Goal: Task Accomplishment & Management: Use online tool/utility

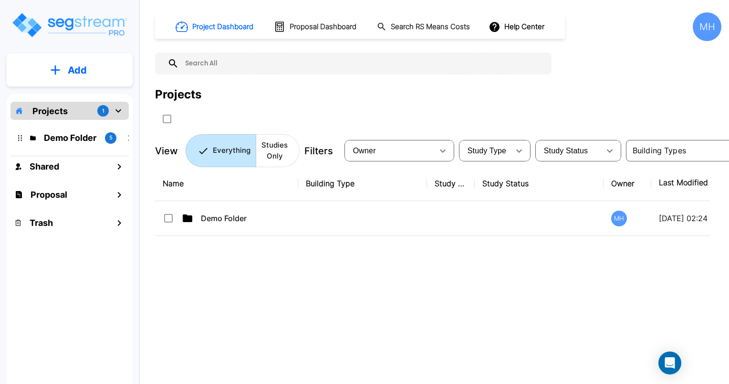
drag, startPoint x: 485, startPoint y: 6, endPoint x: 364, endPoint y: 345, distance: 359.2
click at [364, 345] on div "Name Building Type Study Type Study Status Owner Last Modified Action Demo Fold…" at bounding box center [432, 285] width 555 height 238
click at [49, 137] on p "Demo Folder" at bounding box center [70, 137] width 53 height 13
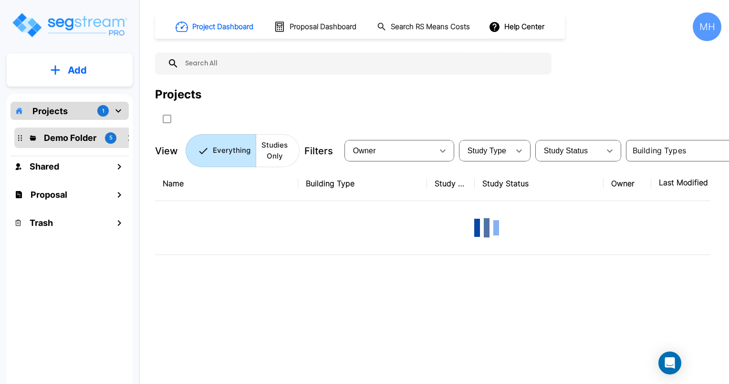
click at [49, 137] on p "Demo Folder" at bounding box center [70, 137] width 53 height 13
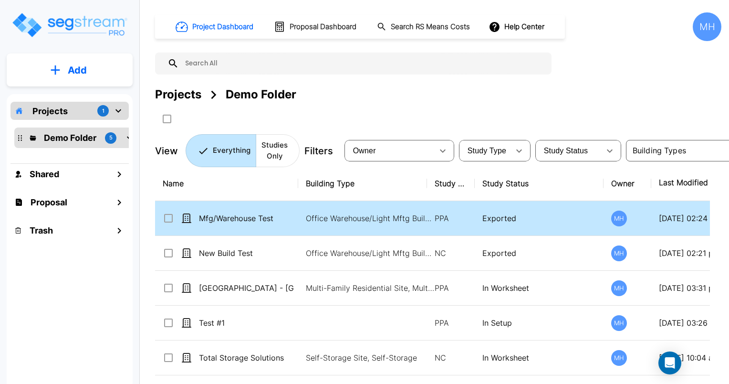
click at [172, 218] on input "select row Mfg/Warehouse Test" at bounding box center [168, 216] width 10 height 8
checkbox input "true"
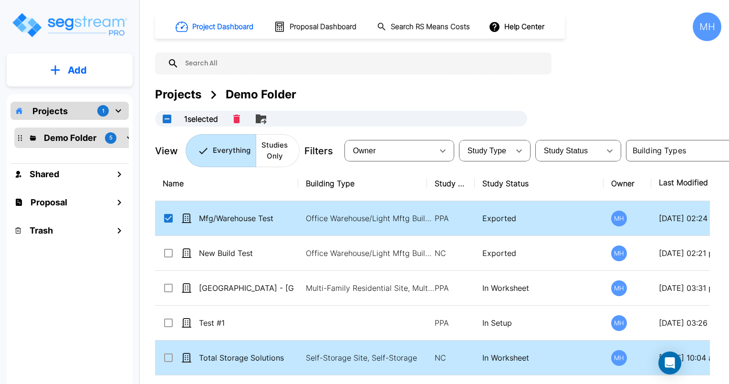
click at [167, 357] on input "select row Total Storage Solutions" at bounding box center [168, 356] width 10 height 8
checkbox input "true"
click at [62, 71] on button "Add" at bounding box center [70, 70] width 126 height 28
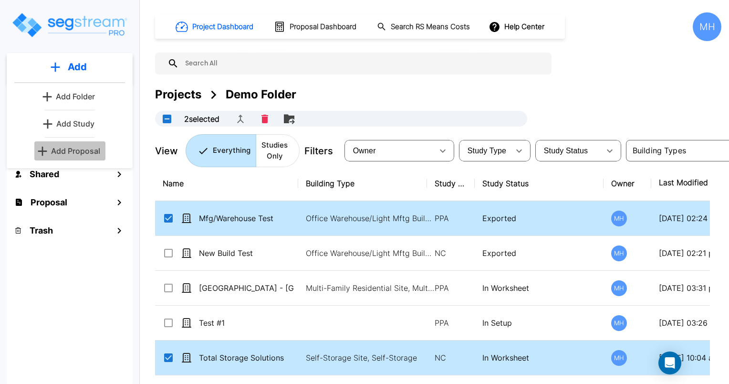
click at [78, 150] on p "Add Proposal" at bounding box center [75, 150] width 49 height 11
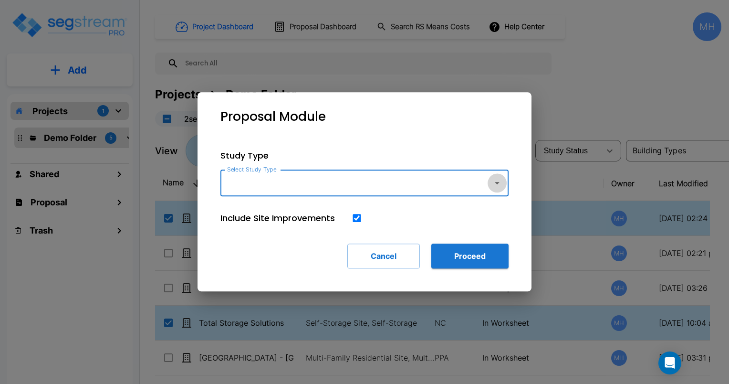
click at [496, 183] on icon "button" at bounding box center [497, 183] width 5 height 2
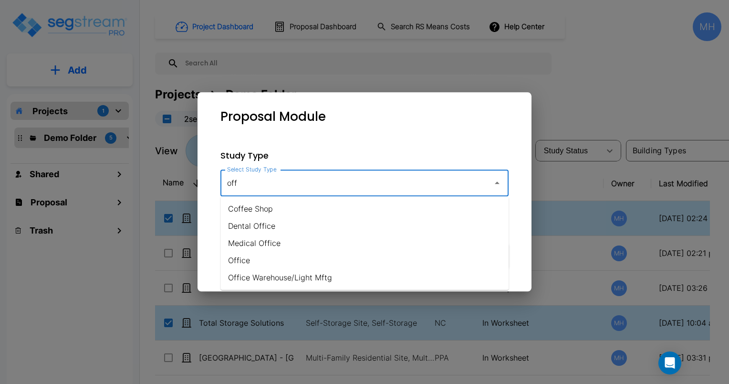
click at [244, 262] on li "Office" at bounding box center [364, 259] width 288 height 17
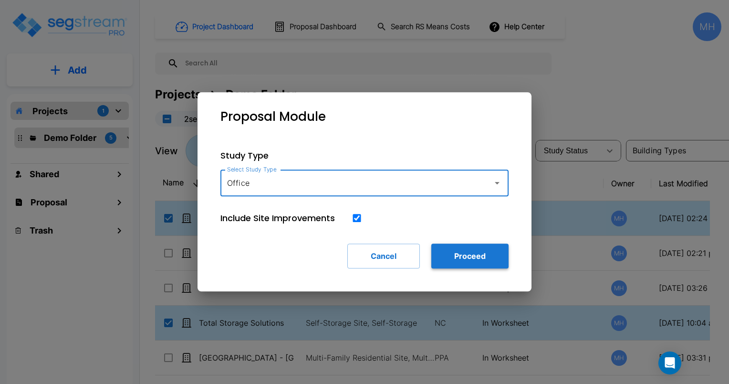
type input "Office"
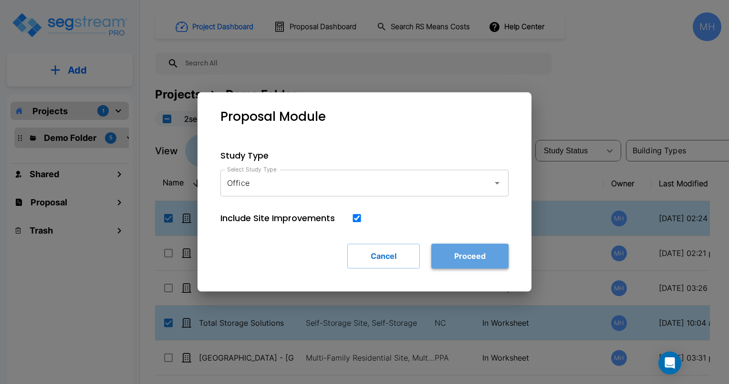
click at [468, 256] on button "Proceed" at bounding box center [469, 255] width 77 height 25
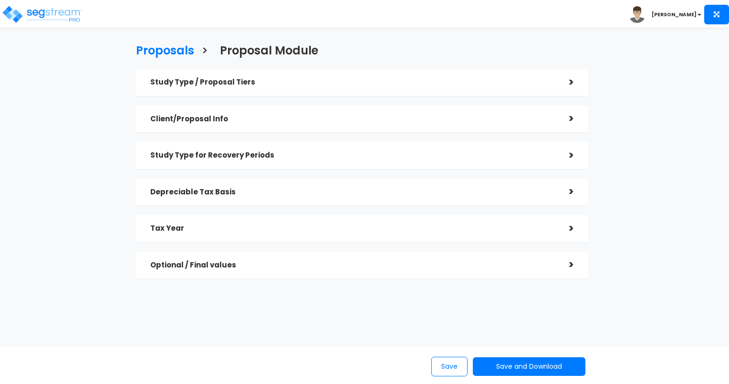
checkbox input "true"
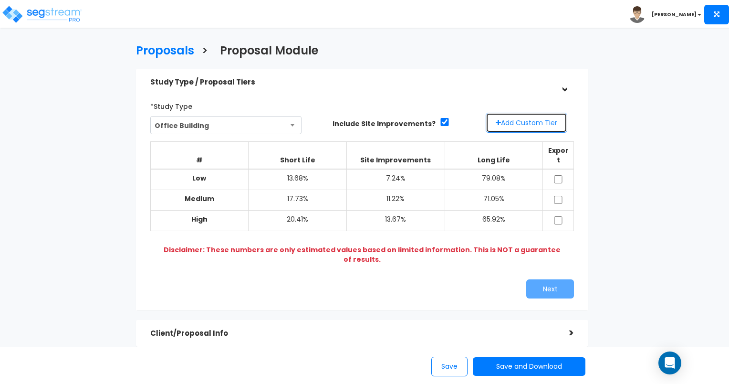
click at [530, 122] on button "Add Custom Tier" at bounding box center [527, 123] width 82 height 20
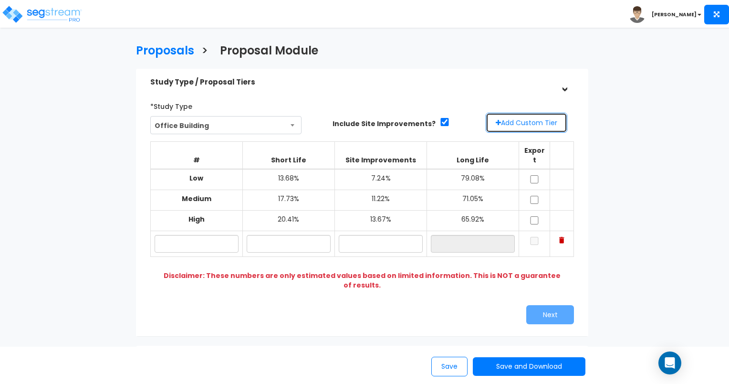
click at [530, 122] on button "Add Custom Tier" at bounding box center [527, 123] width 82 height 20
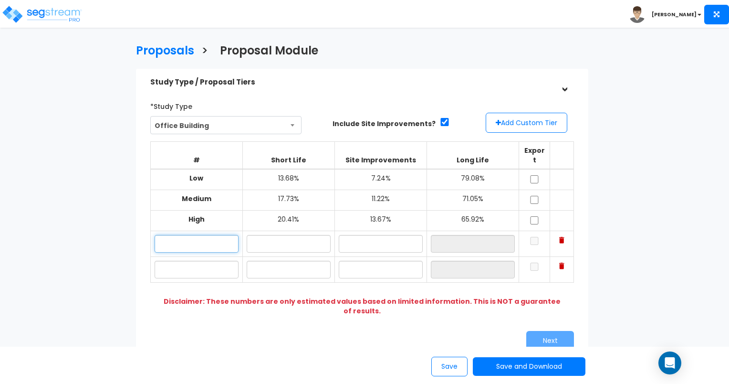
click at [184, 237] on input "text" at bounding box center [197, 244] width 84 height 18
type input "Low"
type input "15.00%"
type input "10.00%"
type input "75.00%"
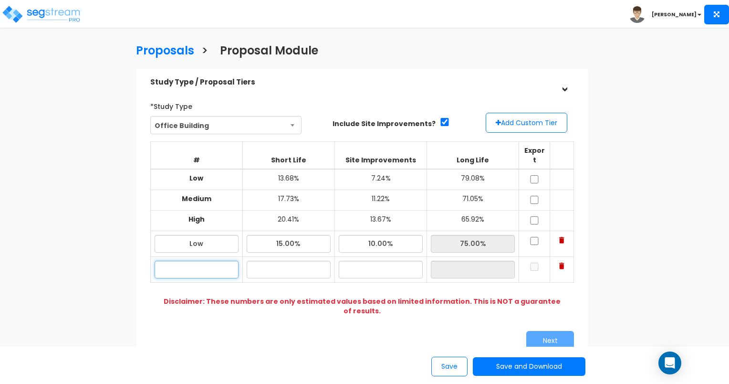
click at [206, 261] on input "text" at bounding box center [197, 270] width 84 height 18
type input "h"
type input "High"
type input "25.00%"
type input "15.00%"
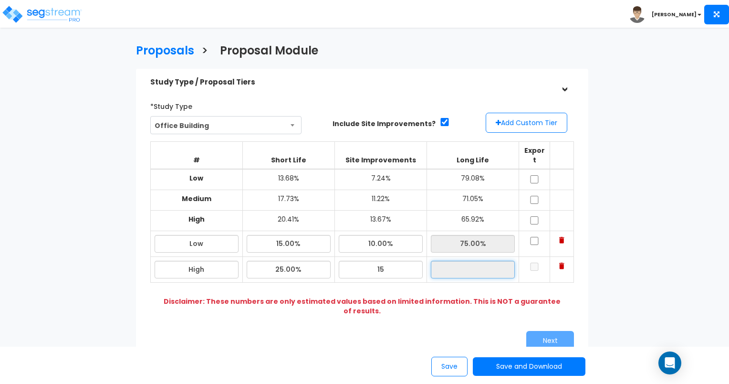
type input "60.00%"
click at [535, 237] on input "checkbox" at bounding box center [535, 241] width 10 height 8
checkbox input "true"
click at [533, 262] on input "checkbox" at bounding box center [535, 266] width 10 height 8
checkbox input "true"
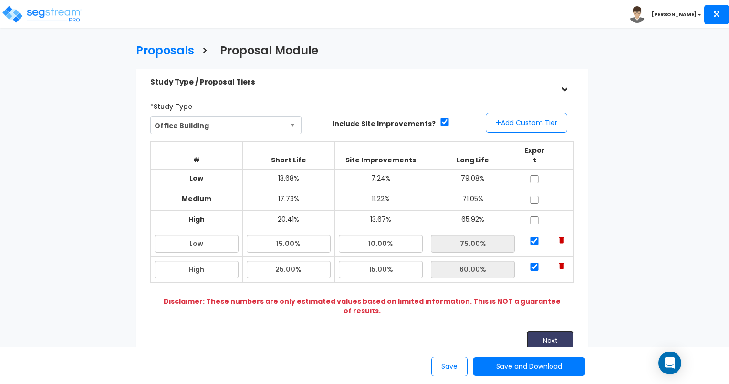
click at [548, 331] on button "Next" at bounding box center [550, 340] width 48 height 19
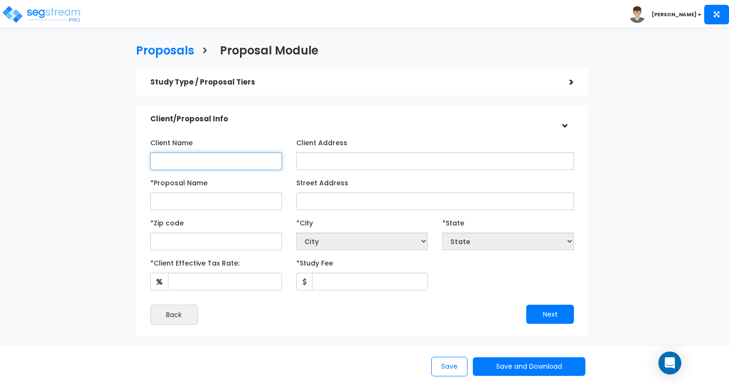
click at [173, 158] on input "Client Name" at bounding box center [216, 161] width 132 height 18
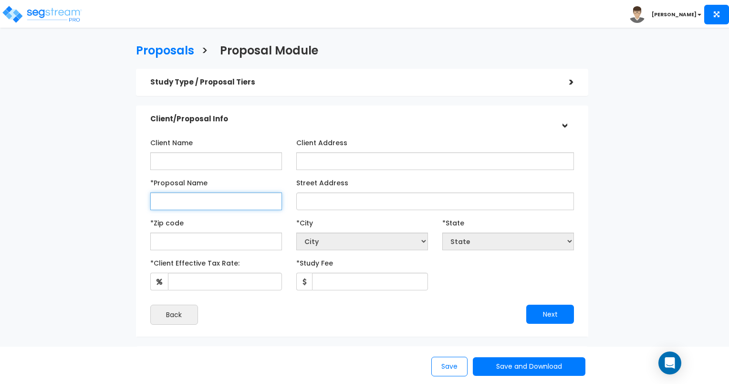
click at [166, 196] on input "*Proposal Name" at bounding box center [216, 201] width 132 height 18
type input "Test Office"
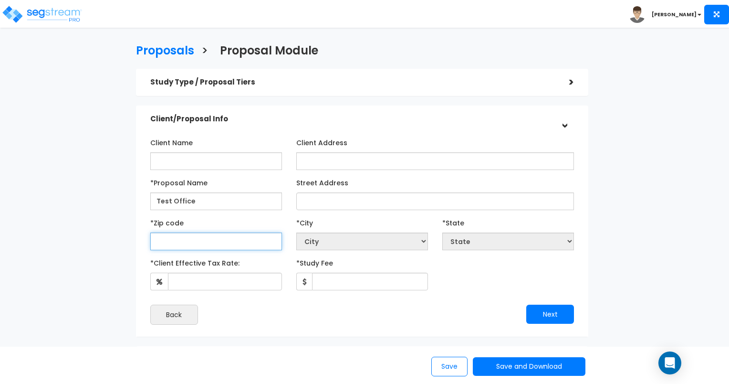
click at [158, 240] on input "text" at bounding box center [216, 241] width 132 height 18
type input "520"
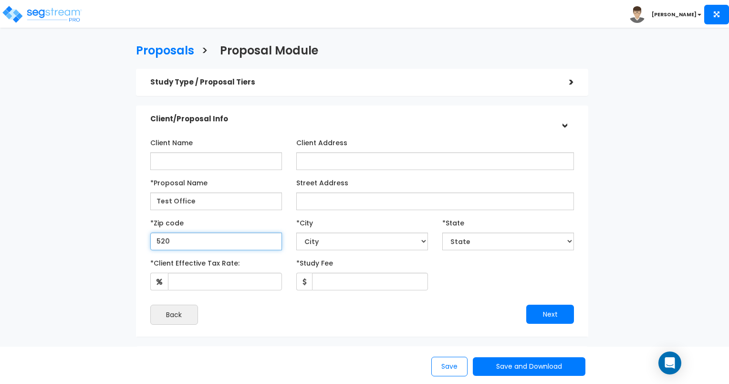
select select "IA"
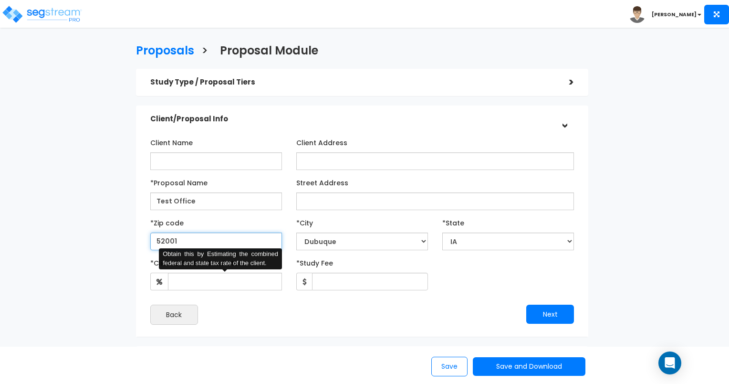
type input "52001"
click at [196, 283] on input "*Client Effective Tax Rate:" at bounding box center [225, 281] width 114 height 18
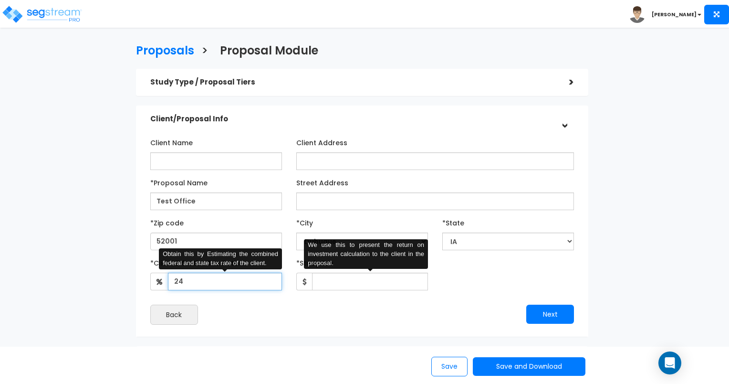
type input "24"
click at [348, 276] on input "*Study Fee" at bounding box center [370, 281] width 116 height 18
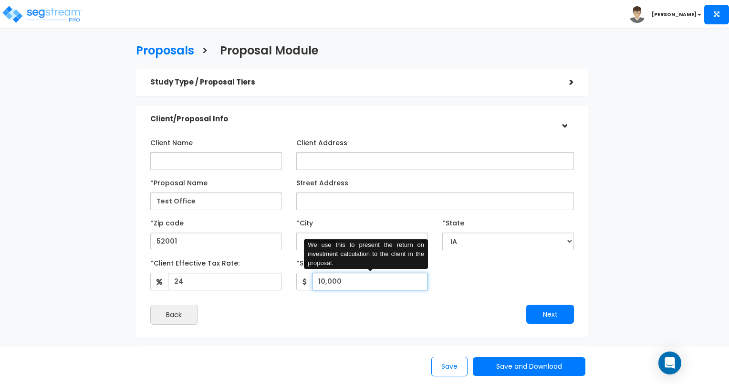
type input "10,000"
click at [460, 302] on div "Client Name Client Address *Proposal Name Test Office City" at bounding box center [362, 230] width 424 height 190
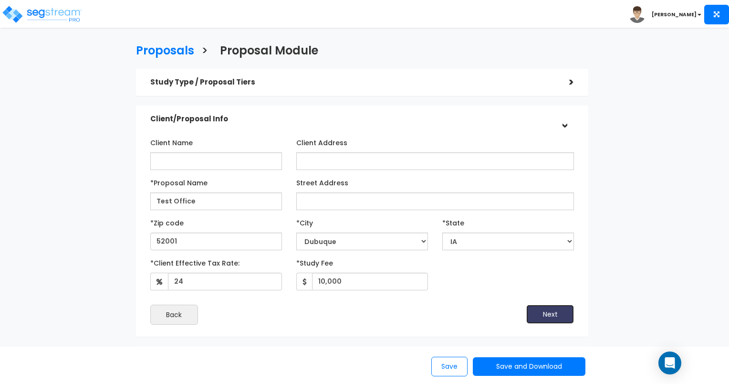
click at [546, 314] on button "Next" at bounding box center [550, 313] width 48 height 19
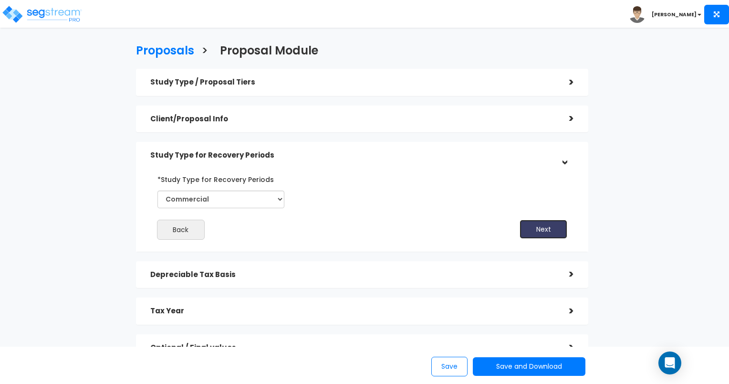
click at [538, 229] on button "Next" at bounding box center [544, 229] width 48 height 19
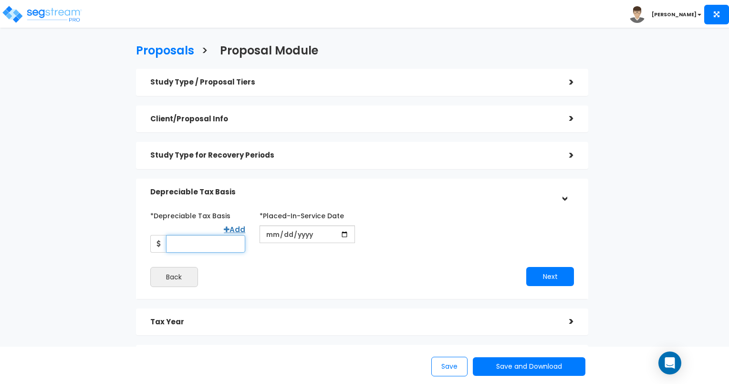
click at [186, 242] on input "*Depreciable Tax Basis" at bounding box center [206, 244] width 80 height 18
type input "7,500,000"
click at [311, 235] on input "date" at bounding box center [307, 234] width 95 height 18
click at [345, 233] on input "date" at bounding box center [307, 234] width 95 height 18
type input "[DATE]"
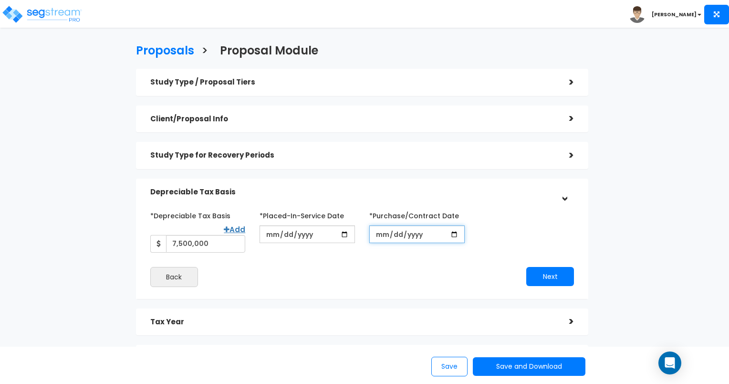
click at [415, 236] on input "*Purchase/Contract Date" at bounding box center [416, 234] width 95 height 18
click at [456, 237] on input "*Purchase/Contract Date" at bounding box center [416, 234] width 95 height 18
type input "[DATE]"
click at [492, 202] on div "*Depreciable Tax Basis Add 7,500,000 *Placed-In-Service Date 2025-10-31 2025-10…" at bounding box center [362, 247] width 453 height 103
click at [552, 281] on button "Next" at bounding box center [550, 276] width 48 height 19
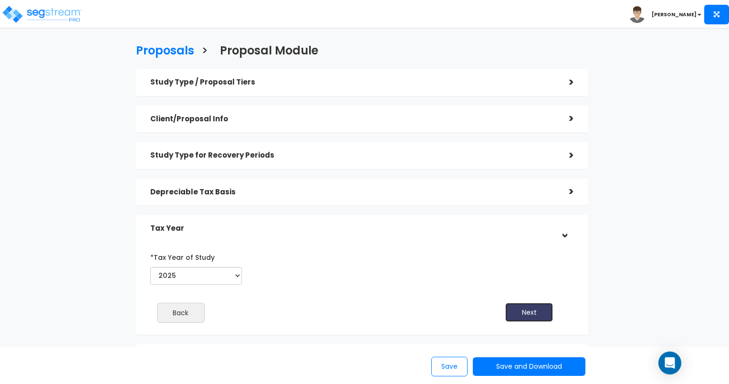
click at [529, 313] on button "Next" at bounding box center [529, 312] width 48 height 19
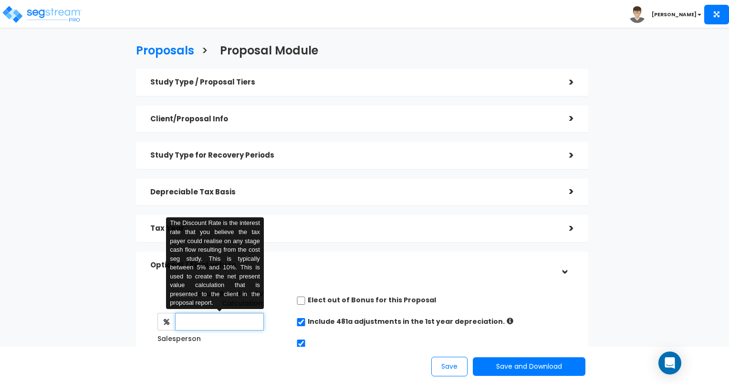
click at [198, 320] on input "text" at bounding box center [219, 322] width 89 height 18
type input "8"
click at [408, 266] on h5 "Optional / Final values" at bounding box center [352, 265] width 405 height 8
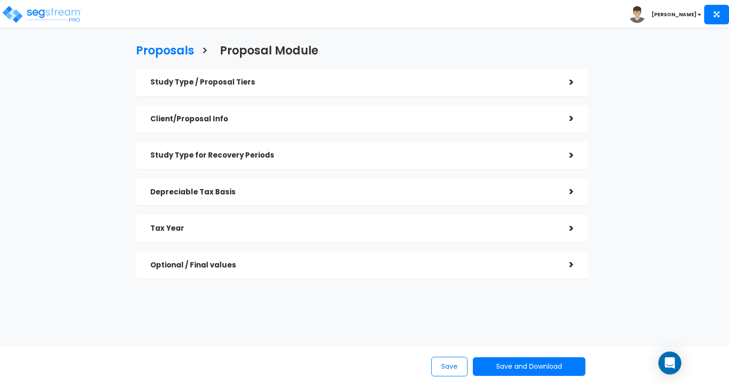
click at [571, 268] on div ">" at bounding box center [564, 264] width 19 height 15
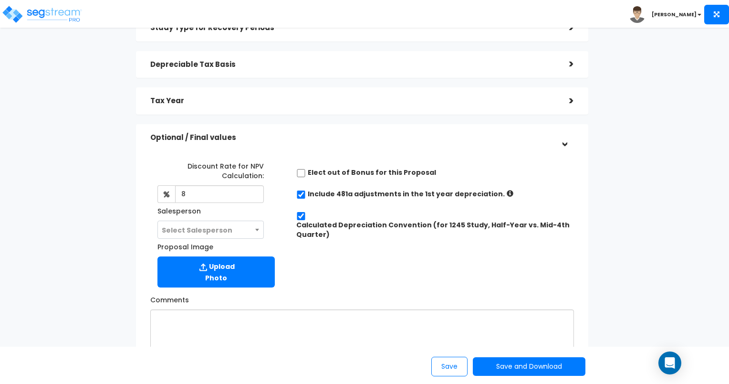
scroll to position [143, 0]
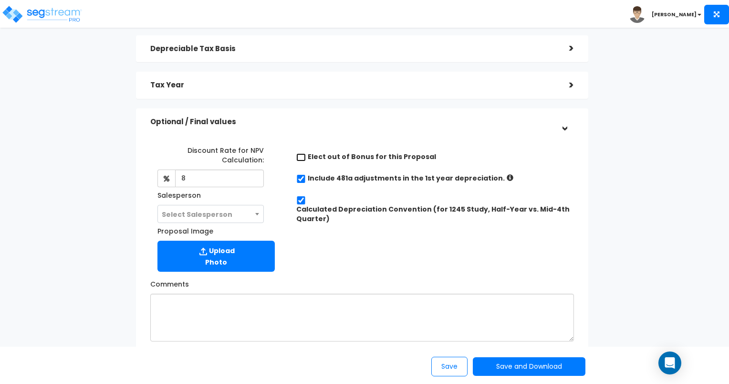
click at [303, 156] on input "checkbox" at bounding box center [301, 157] width 10 height 8
checkbox input "true"
click at [370, 268] on div "Discount Rate for NPV Calculation: 8 Salesperson Select Salesperson Select Sale…" at bounding box center [362, 206] width 439 height 138
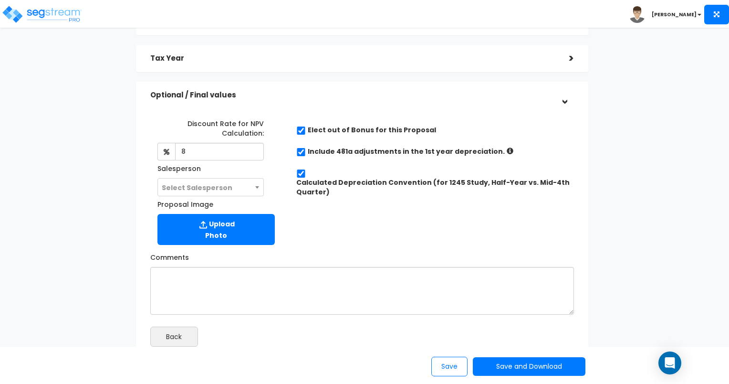
scroll to position [191, 0]
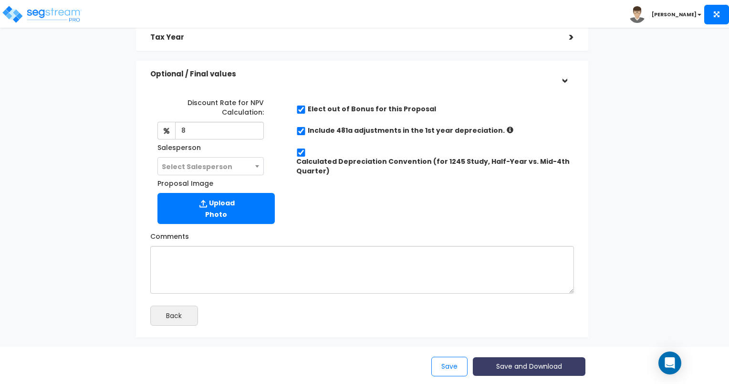
click at [523, 367] on button "Save and Download" at bounding box center [529, 366] width 113 height 19
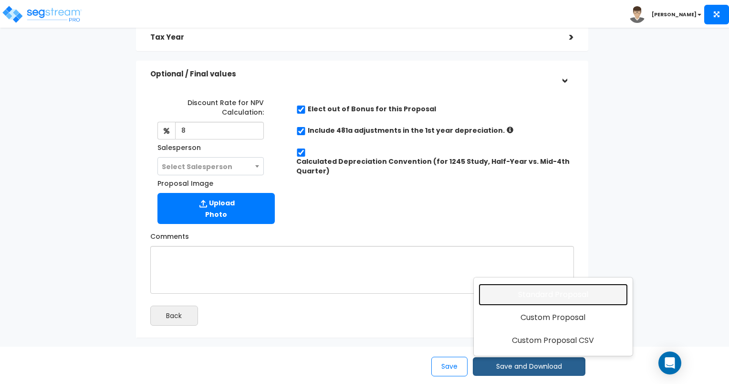
click at [535, 297] on link "Standard Proposal" at bounding box center [553, 294] width 149 height 22
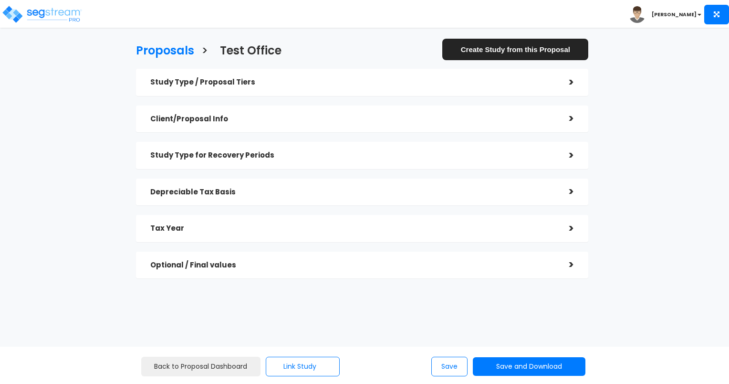
checkbox input "true"
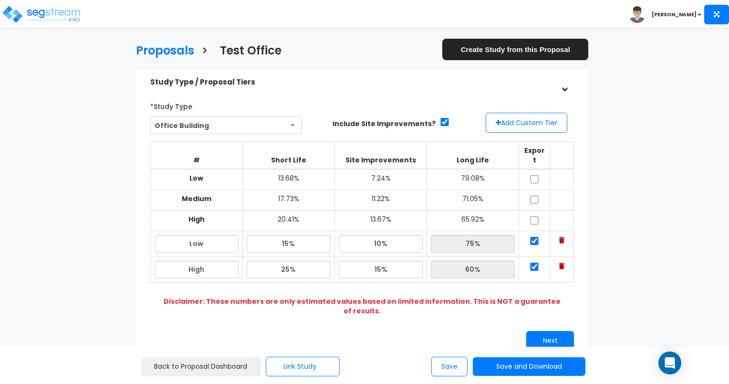
click at [393, 318] on div "*Study Type Office Building Assisted/Senior Living Auto Repair Shop Auto Dealer…" at bounding box center [362, 224] width 439 height 261
click at [529, 369] on button "Save and Download" at bounding box center [529, 366] width 113 height 19
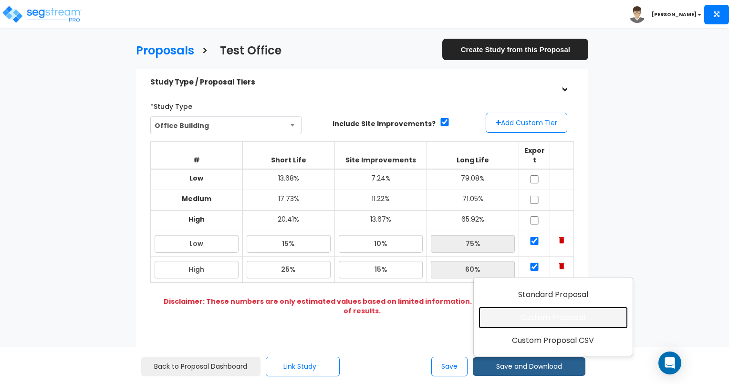
click at [543, 317] on link "Custom Proposal" at bounding box center [553, 317] width 149 height 22
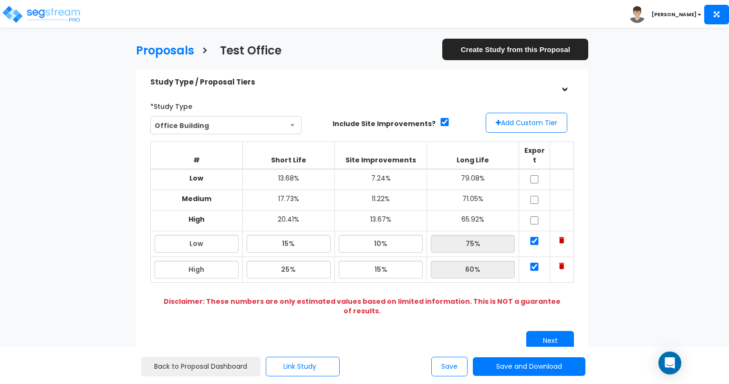
click at [471, 331] on div "Next" at bounding box center [471, 340] width 219 height 19
click at [507, 368] on button "Save and Download" at bounding box center [529, 366] width 113 height 19
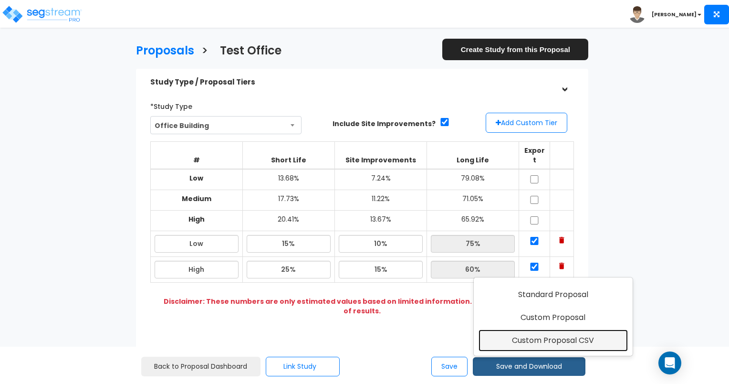
click at [540, 340] on link "Custom Proposal CSV" at bounding box center [553, 340] width 149 height 22
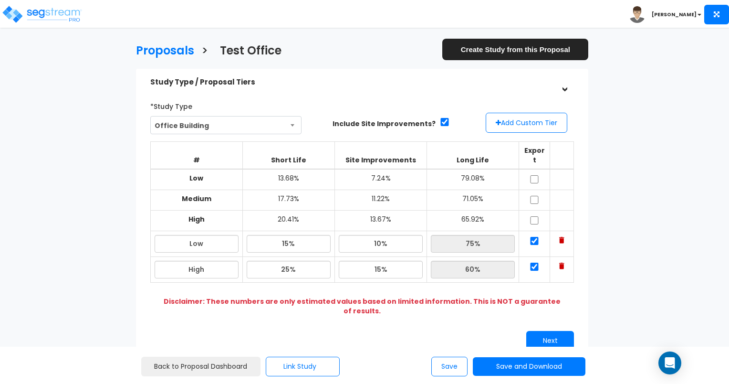
click at [431, 334] on div "Next" at bounding box center [471, 340] width 219 height 19
click at [527, 365] on button "Save and Download" at bounding box center [529, 366] width 113 height 19
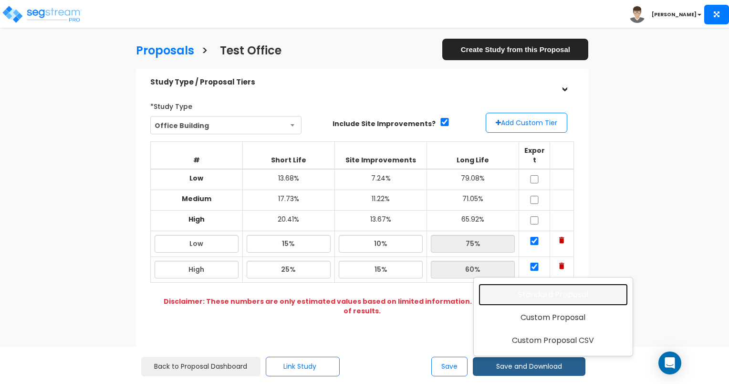
click at [560, 295] on link "Standard Proposal" at bounding box center [553, 294] width 149 height 22
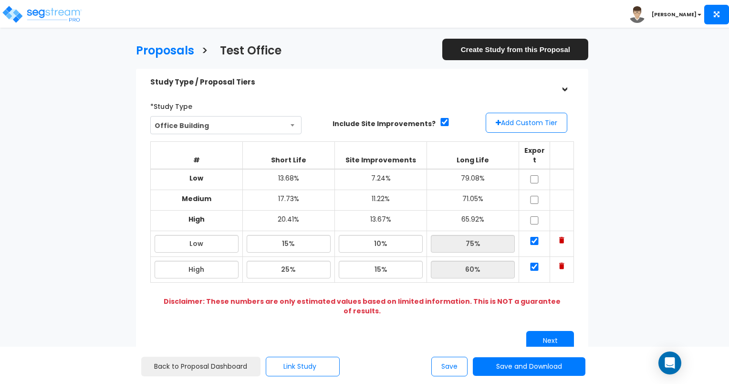
click at [86, 220] on div "Proposals > Test Office Create Study from this Proposal Study Type / Proposal T…" at bounding box center [362, 296] width 596 height 652
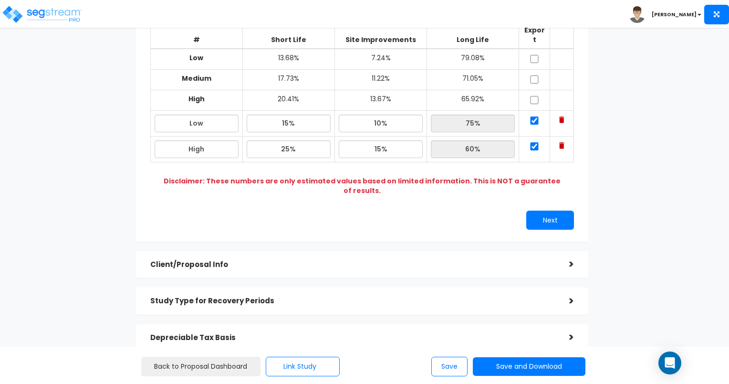
scroll to position [230, 0]
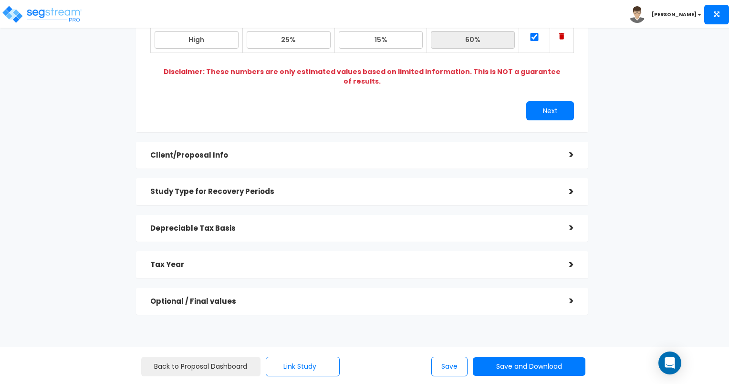
click at [217, 224] on h5 "Depreciable Tax Basis" at bounding box center [352, 228] width 405 height 8
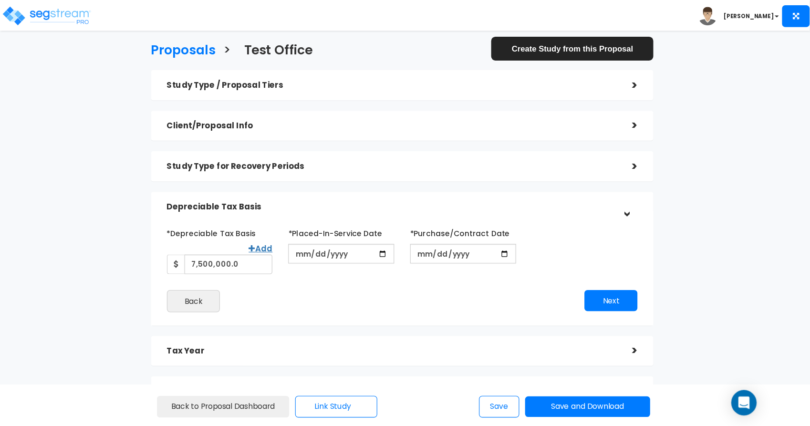
scroll to position [0, 0]
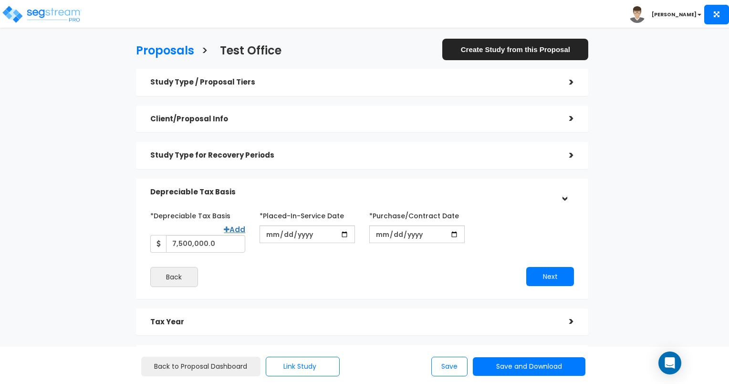
click at [694, 15] on b "[PERSON_NAME]" at bounding box center [674, 14] width 45 height 7
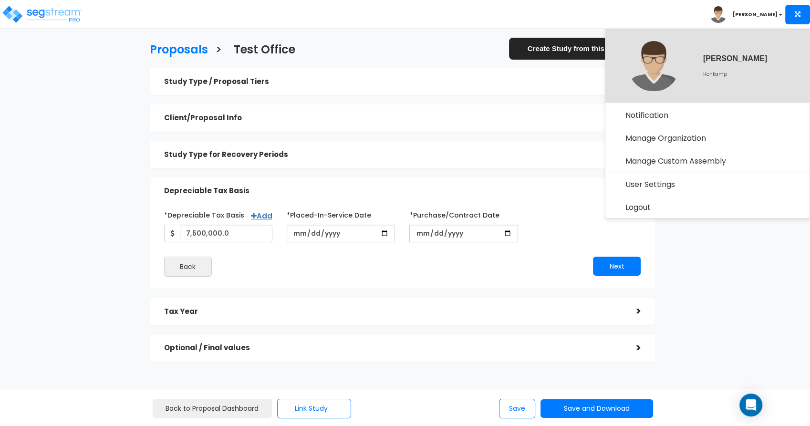
click at [76, 260] on div "Proposals > Test Office Create Study from this Proposal Study Type / Proposal T…" at bounding box center [402, 204] width 663 height 485
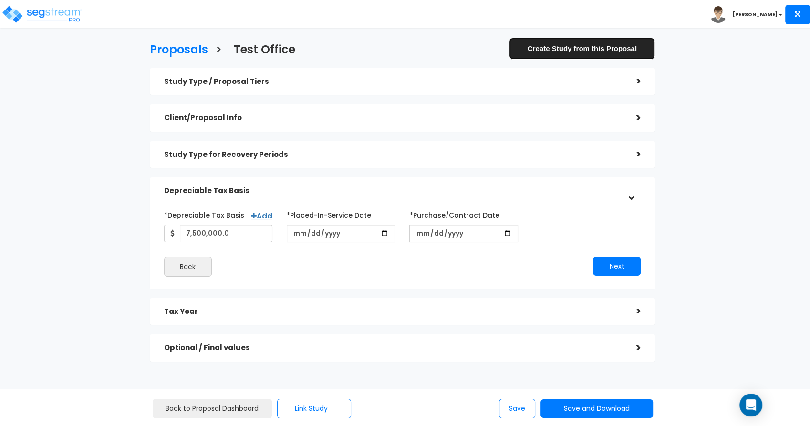
click at [550, 50] on link "Create Study from this Proposal" at bounding box center [582, 48] width 146 height 21
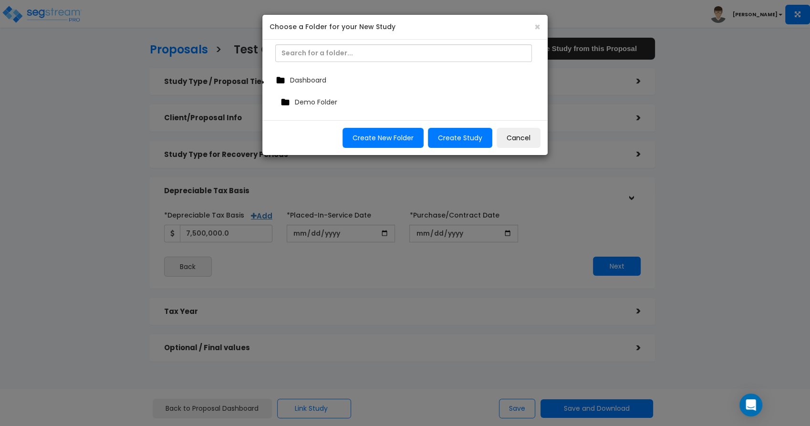
click at [313, 81] on span "Dashboard" at bounding box center [308, 80] width 36 height 10
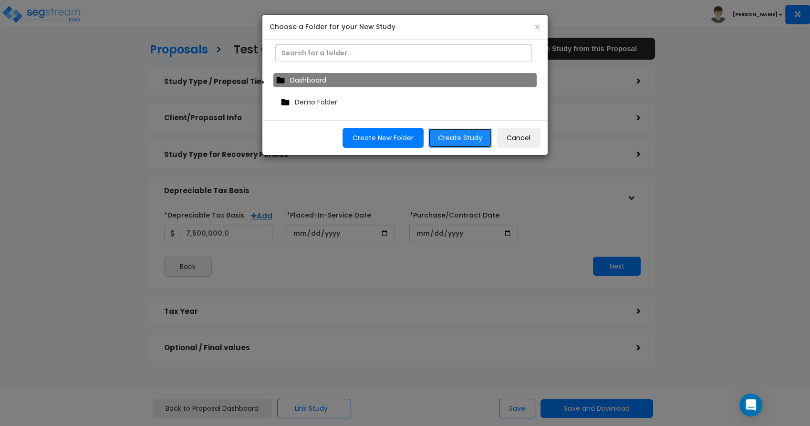
click at [458, 138] on button "Create Study" at bounding box center [460, 138] width 64 height 20
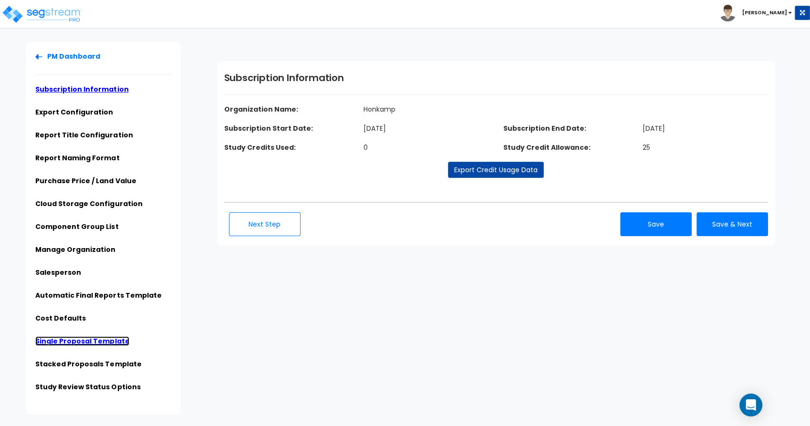
click at [87, 341] on link "Single Proposal Template" at bounding box center [82, 341] width 94 height 10
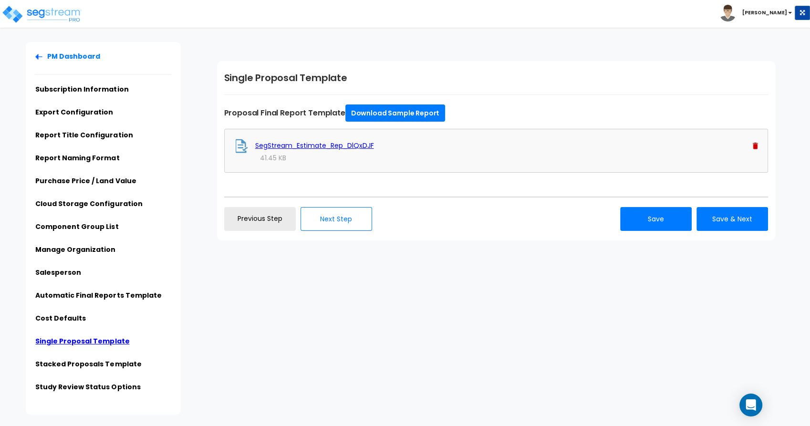
click at [729, 147] on img at bounding box center [755, 146] width 5 height 7
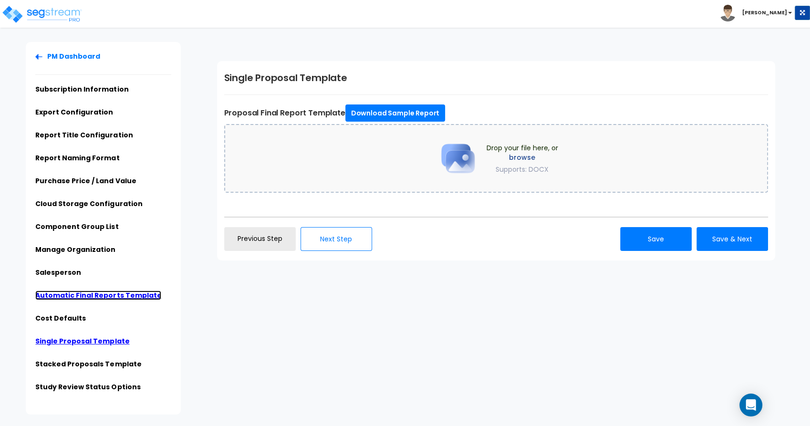
click at [82, 296] on link "Automatic Final Reports Template" at bounding box center [98, 296] width 126 height 10
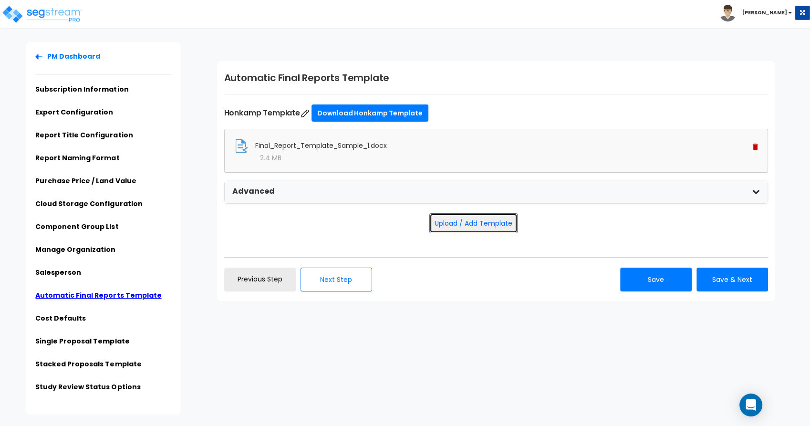
click at [469, 220] on button "Upload / Add Template" at bounding box center [473, 223] width 88 height 20
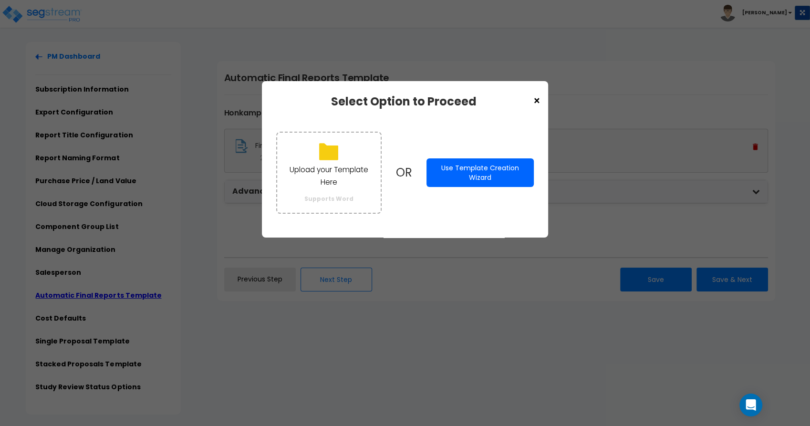
click at [475, 172] on button "Use Template Creation Wizard" at bounding box center [480, 172] width 107 height 29
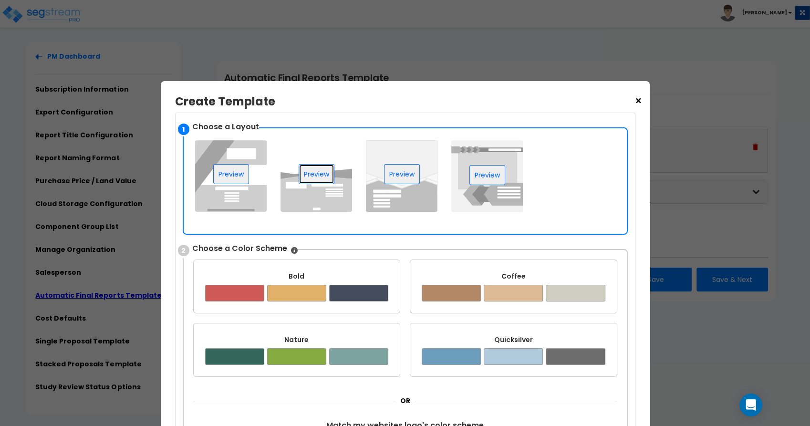
click at [316, 173] on button "Preview" at bounding box center [317, 174] width 36 height 20
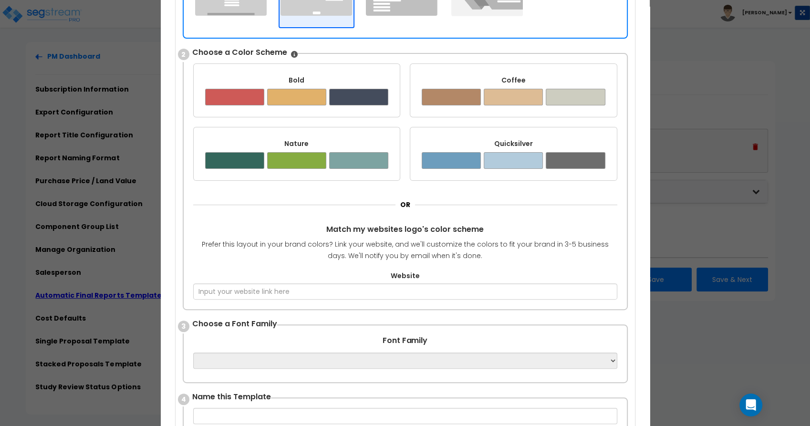
scroll to position [212, 0]
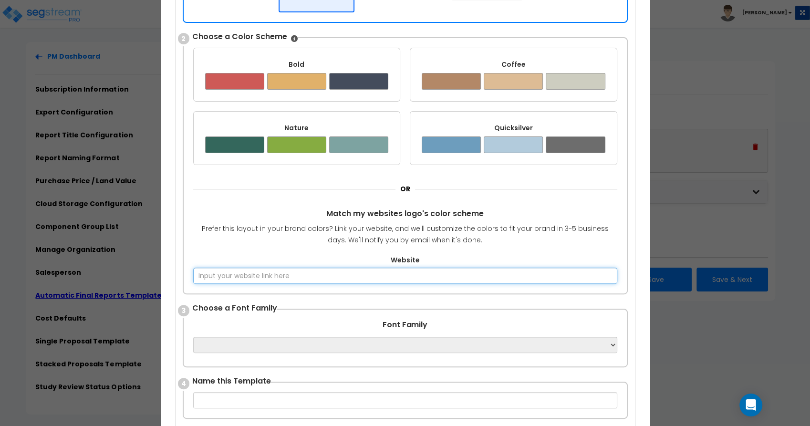
click at [248, 275] on input "Website" at bounding box center [405, 276] width 424 height 16
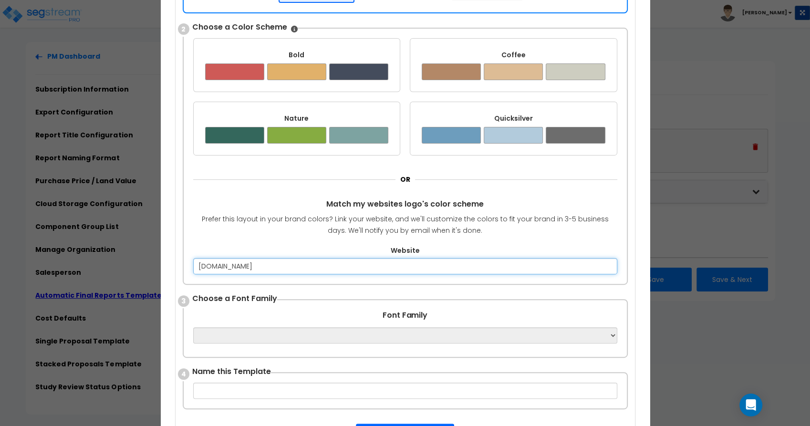
type input "www.honkamp.com"
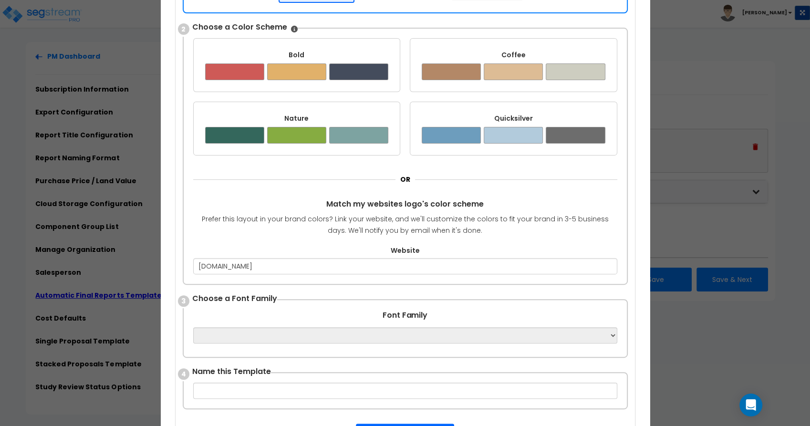
click at [215, 237] on div "OR Match my websites logo's color scheme Prefer this layout in your brand color…" at bounding box center [405, 222] width 424 height 105
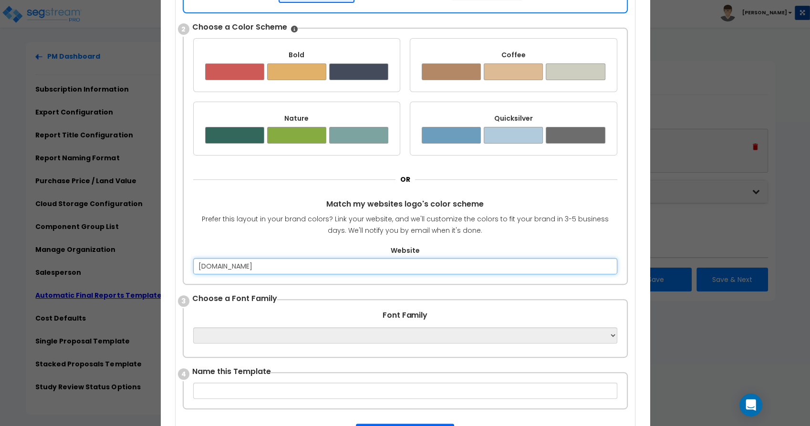
click at [298, 262] on input "www.honkamp.com" at bounding box center [405, 266] width 424 height 16
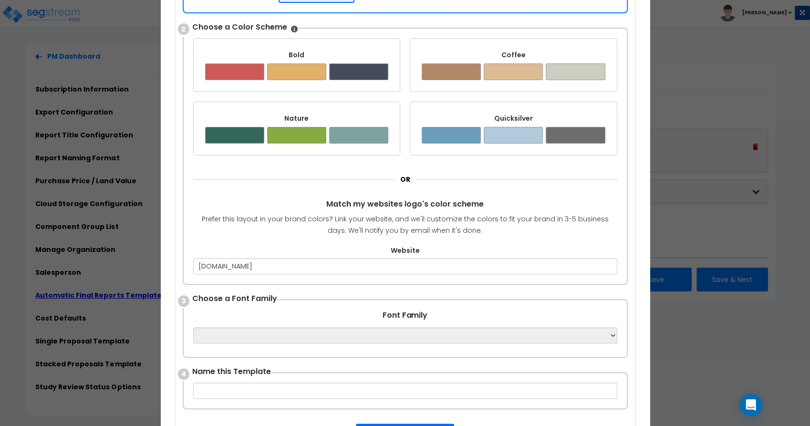
click at [261, 237] on div "OR Match my websites logo's color scheme Prefer this layout in your brand color…" at bounding box center [405, 222] width 424 height 105
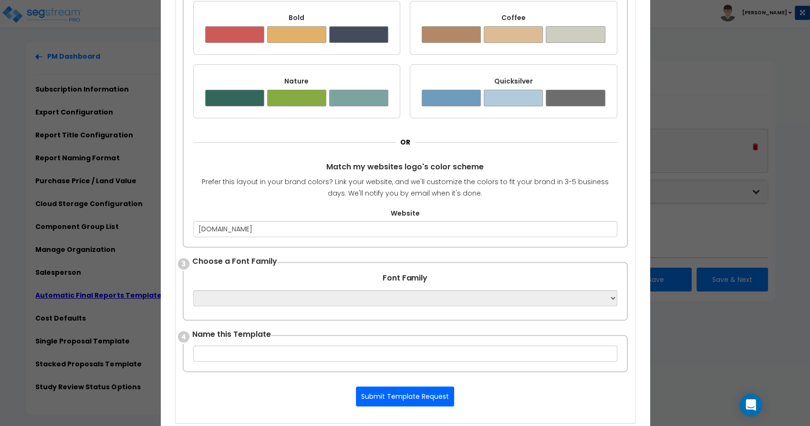
scroll to position [265, 0]
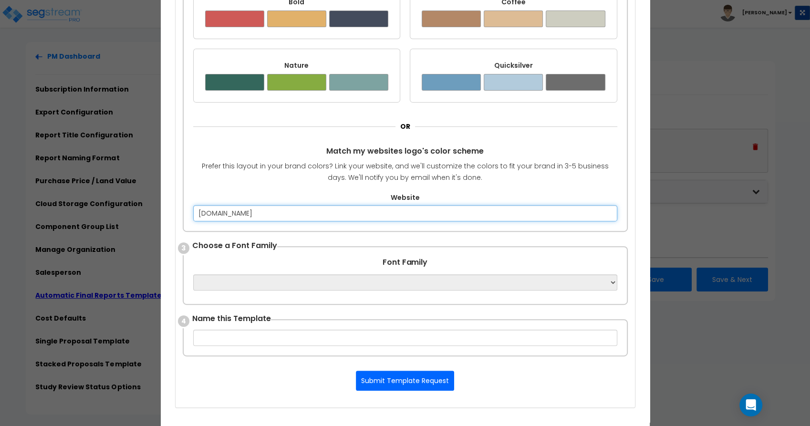
click at [304, 215] on input "www.honkamp.com" at bounding box center [405, 213] width 424 height 16
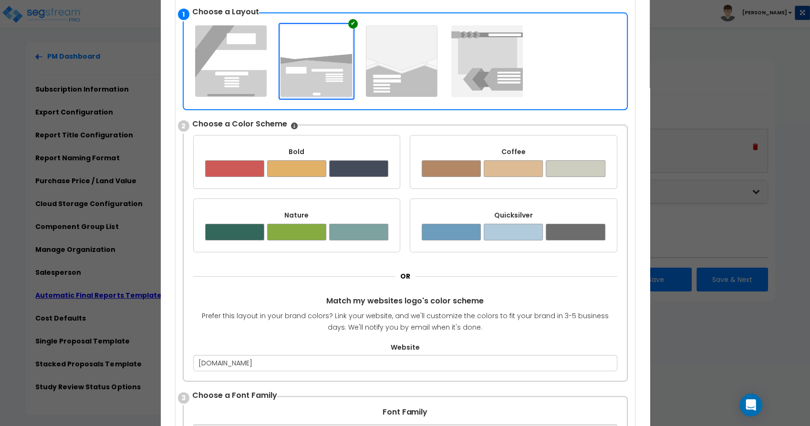
scroll to position [106, 0]
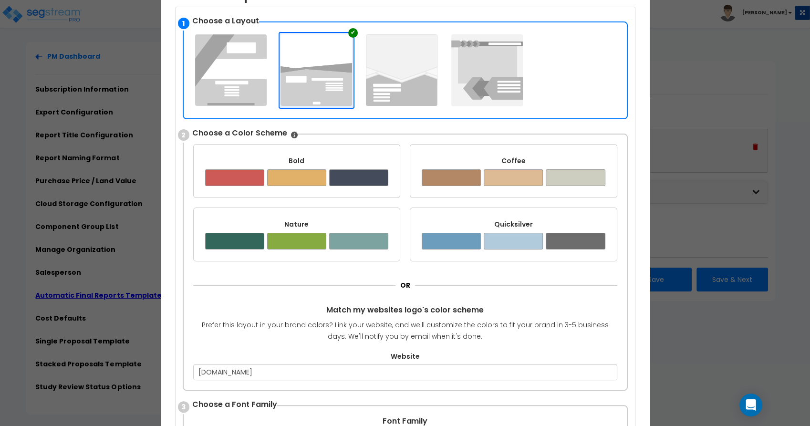
click at [306, 71] on img at bounding box center [317, 70] width 72 height 72
click at [352, 34] on div "✔" at bounding box center [353, 33] width 10 height 10
click at [363, 181] on div at bounding box center [358, 177] width 59 height 17
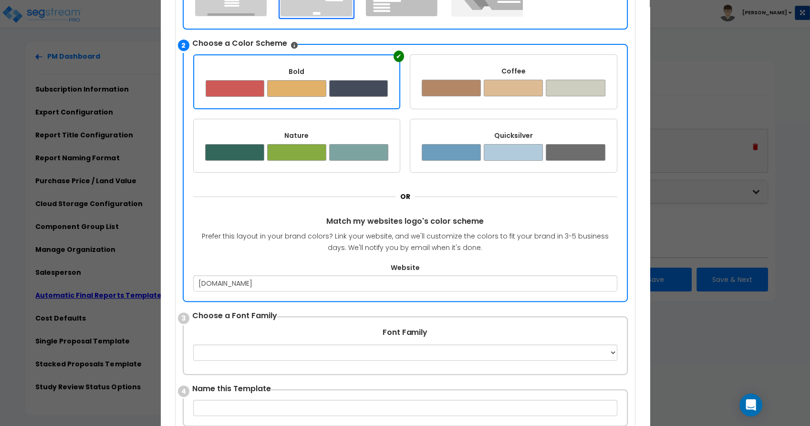
scroll to position [318, 0]
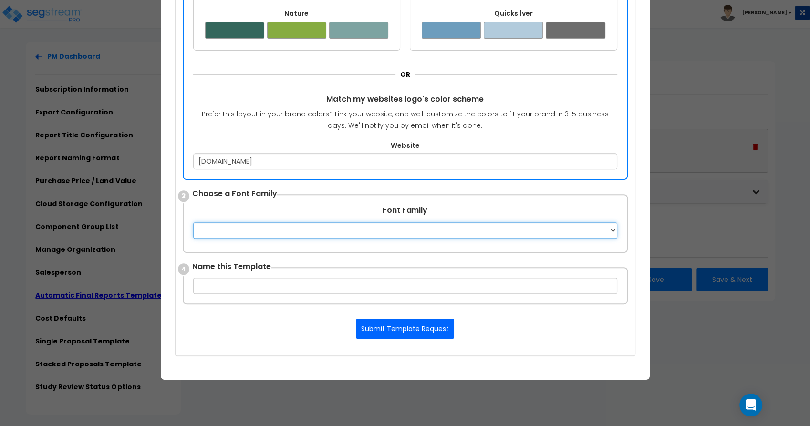
click at [479, 229] on select "Apple Chancery Aptos Arial Avenir Baskerville Calibri Cambria Century Gothic Co…" at bounding box center [405, 230] width 424 height 16
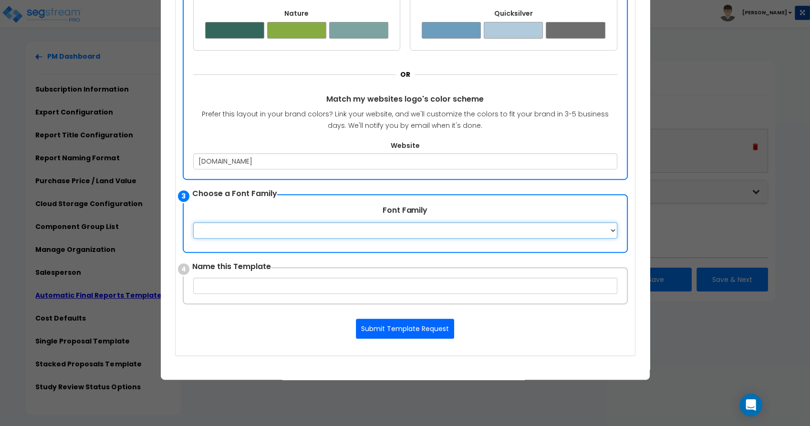
select select "Calibri"
click at [193, 222] on select "Apple Chancery Aptos Arial Avenir Baskerville Calibri Cambria Century Gothic Co…" at bounding box center [405, 230] width 424 height 16
click at [641, 251] on div "× Create Template Upload your Template Here Supports Word OR Use Template Creat…" at bounding box center [405, 71] width 489 height 617
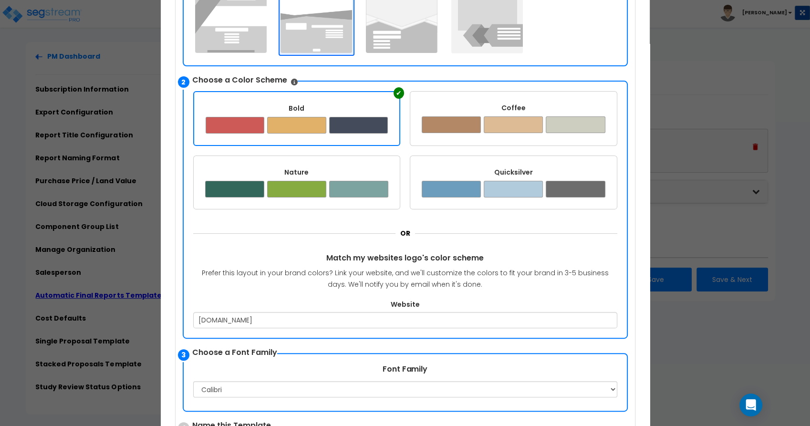
scroll to position [265, 0]
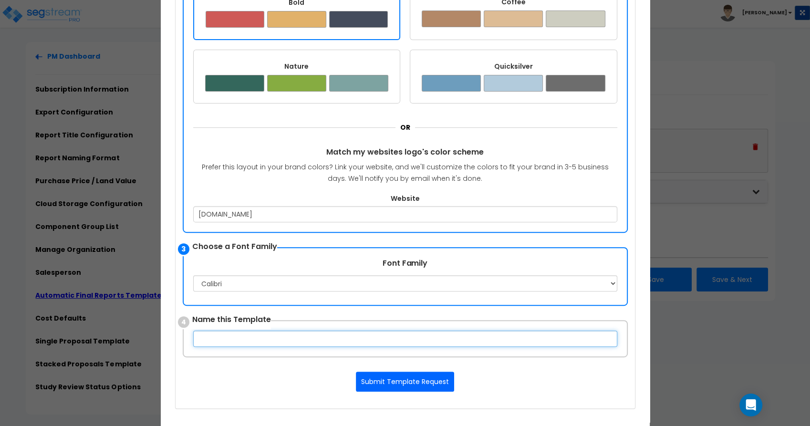
click at [244, 337] on input "text" at bounding box center [405, 339] width 424 height 16
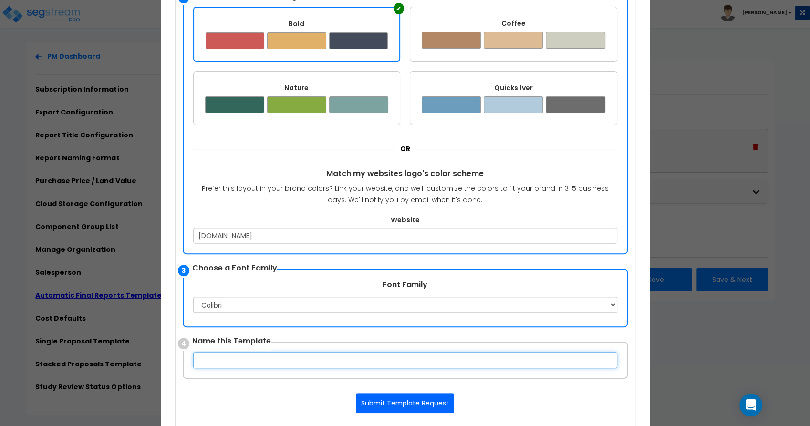
scroll to position [212, 0]
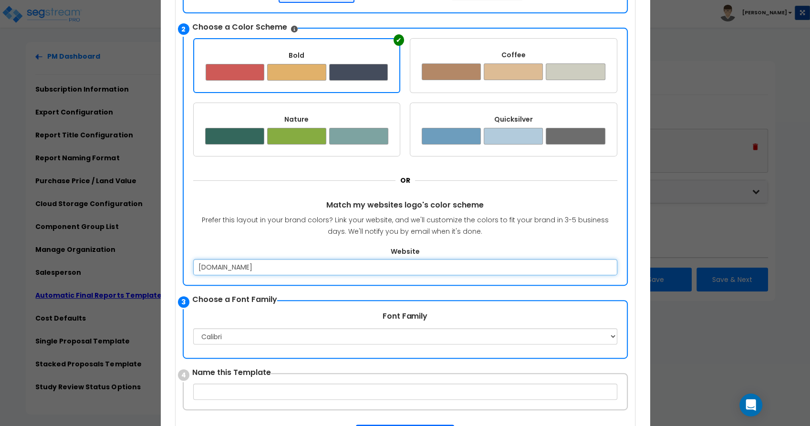
drag, startPoint x: 277, startPoint y: 268, endPoint x: 101, endPoint y: 240, distance: 178.4
click at [102, 240] on div "× Create Template Upload your Template Here Supports Word OR Use Template Creat…" at bounding box center [405, 213] width 810 height 426
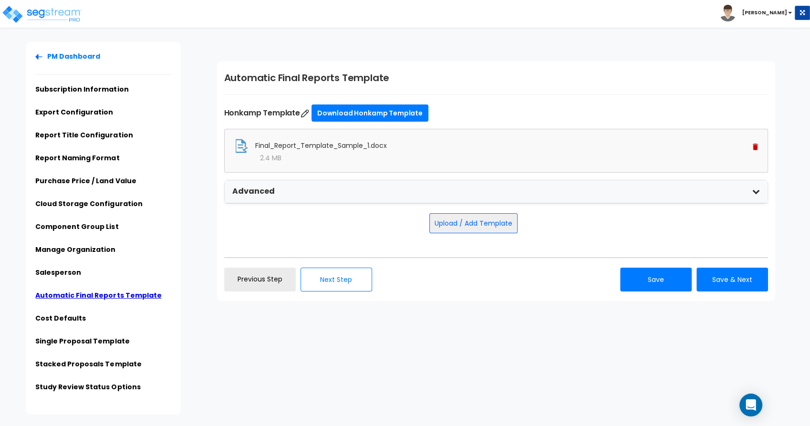
click at [493, 293] on div "Automatic Final Reports Template Honkamp Template Download Honkamp Template Fin…" at bounding box center [496, 181] width 558 height 240
click at [464, 221] on button "Upload / Add Template" at bounding box center [473, 223] width 88 height 20
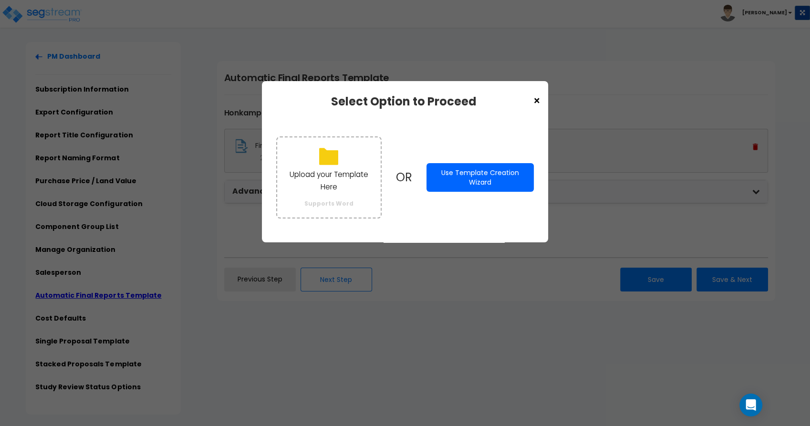
click at [469, 178] on button "Use Template Creation Wizard" at bounding box center [480, 177] width 107 height 29
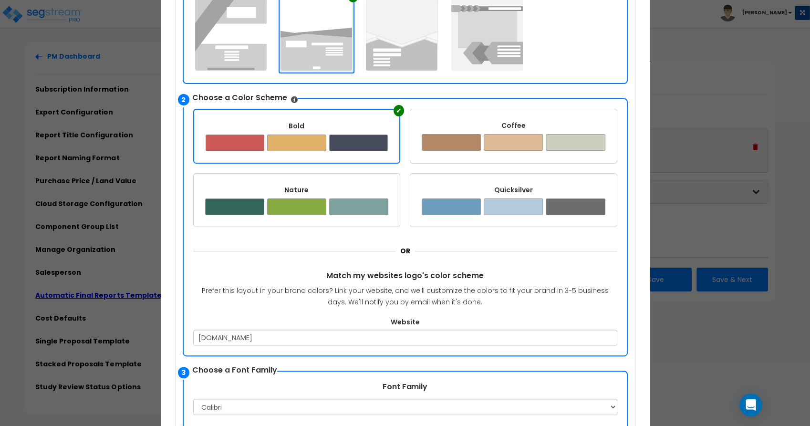
scroll to position [159, 0]
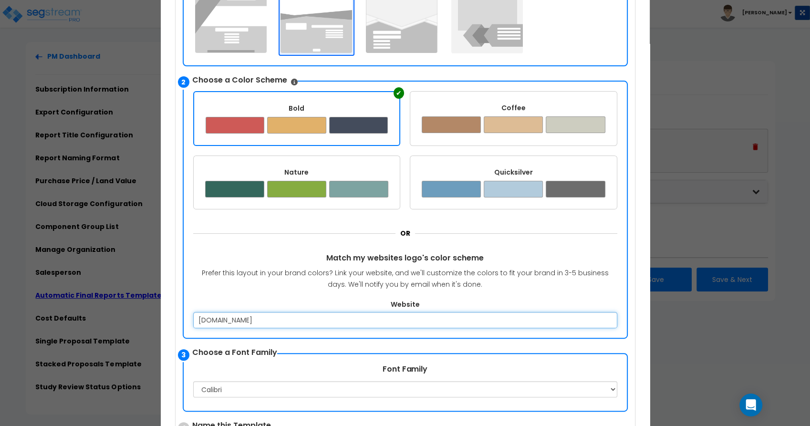
click at [268, 321] on input "www.honkamp.com" at bounding box center [405, 320] width 424 height 16
type input "w"
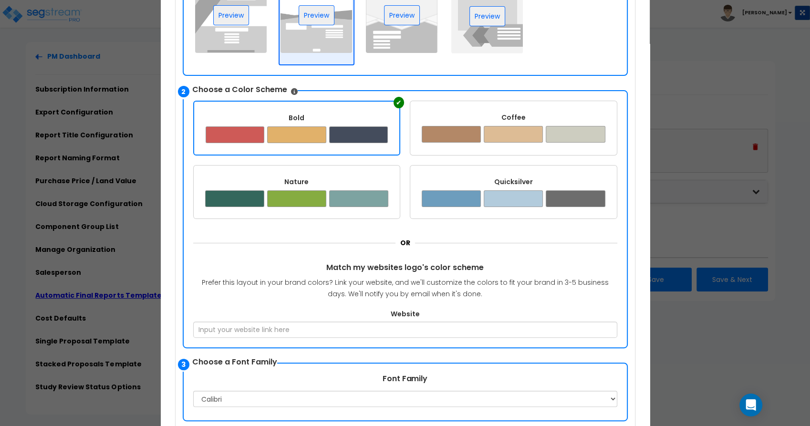
click at [170, 253] on div "× Create Template Upload your Template Here Supports Word OR Use Template Creat…" at bounding box center [405, 235] width 489 height 627
click at [365, 136] on div at bounding box center [358, 134] width 59 height 17
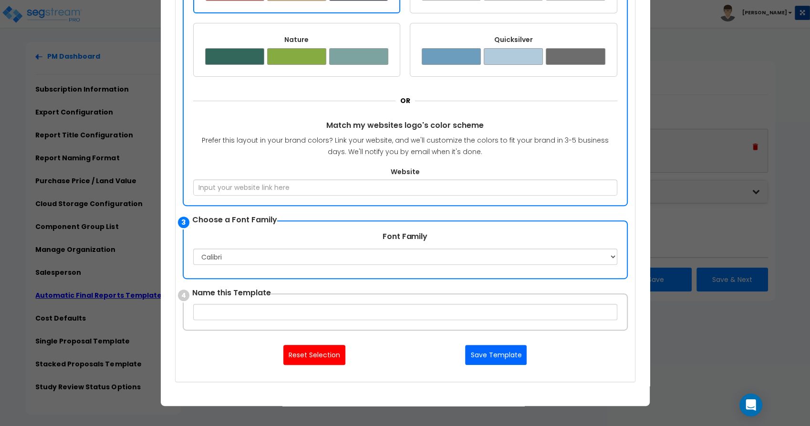
scroll to position [318, 0]
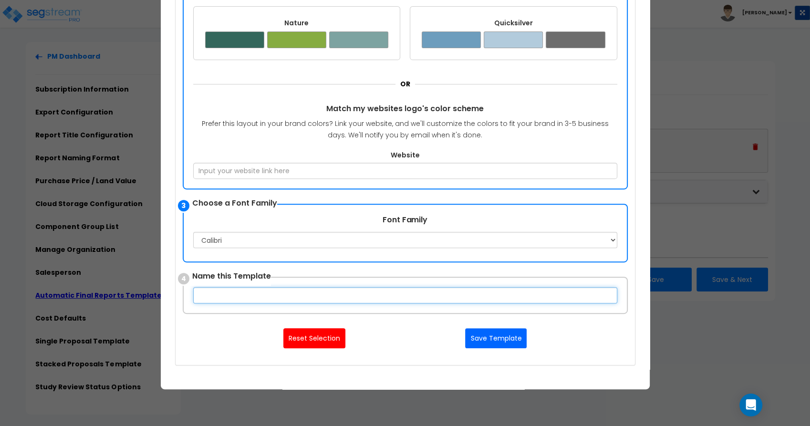
click at [260, 294] on input "text" at bounding box center [405, 295] width 424 height 16
type input "Honkamp Test Template"
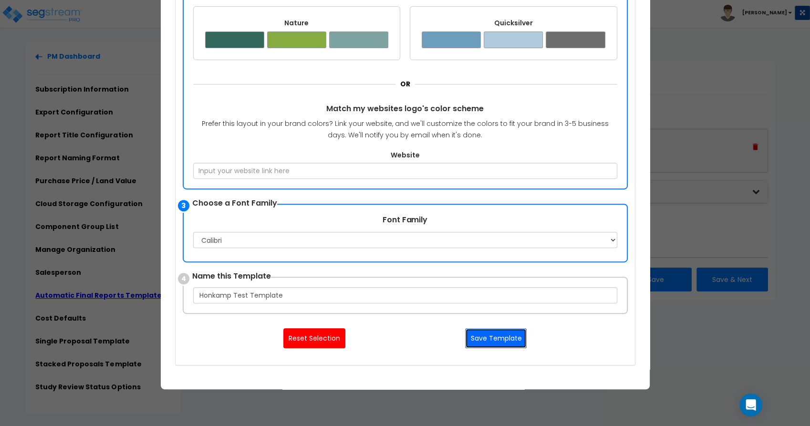
click at [492, 336] on button "Save Template" at bounding box center [496, 338] width 62 height 20
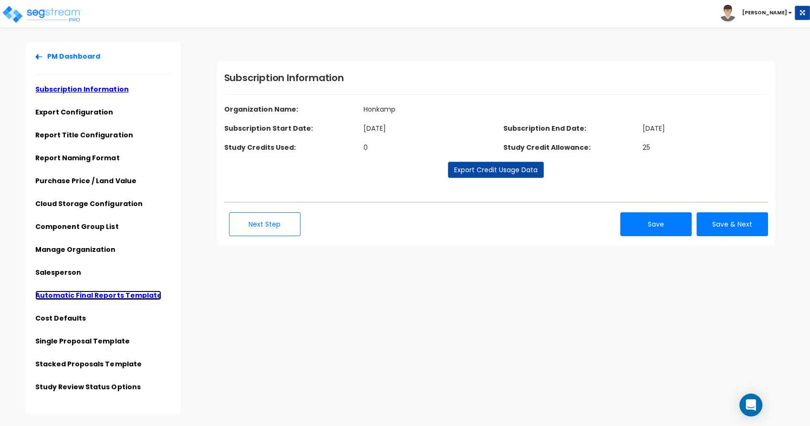
click at [117, 295] on link "Automatic Final Reports Template" at bounding box center [98, 296] width 126 height 10
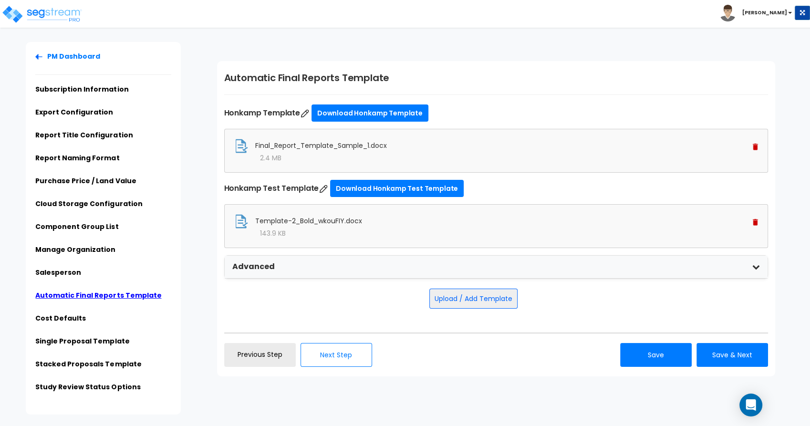
click at [753, 146] on img at bounding box center [755, 147] width 5 height 7
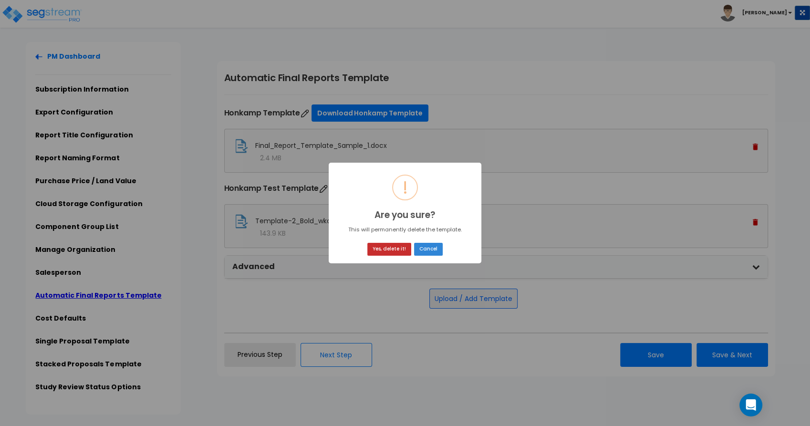
click at [387, 251] on button "Yes, delete it!" at bounding box center [389, 249] width 44 height 13
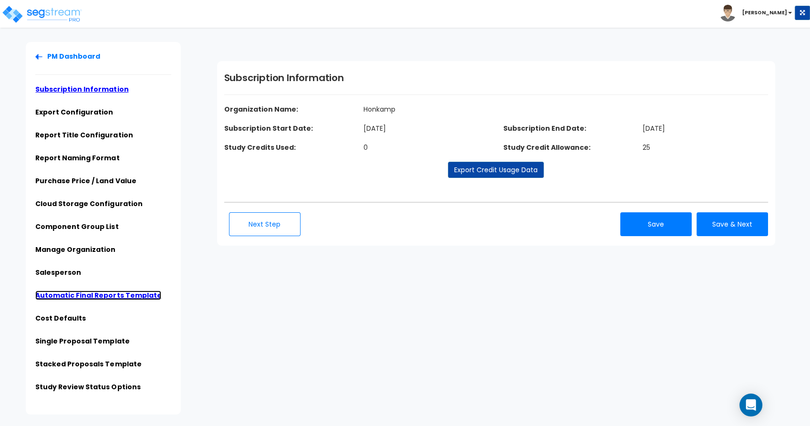
click at [103, 295] on link "Automatic Final Reports Template" at bounding box center [98, 296] width 126 height 10
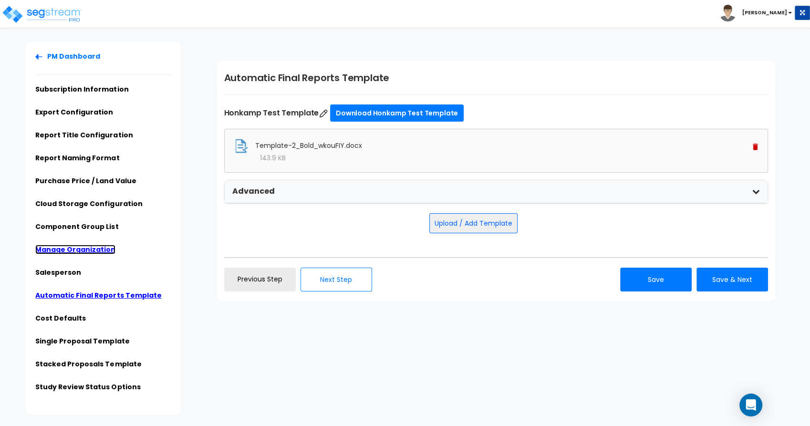
click at [72, 249] on link "Manage Organization" at bounding box center [75, 250] width 80 height 10
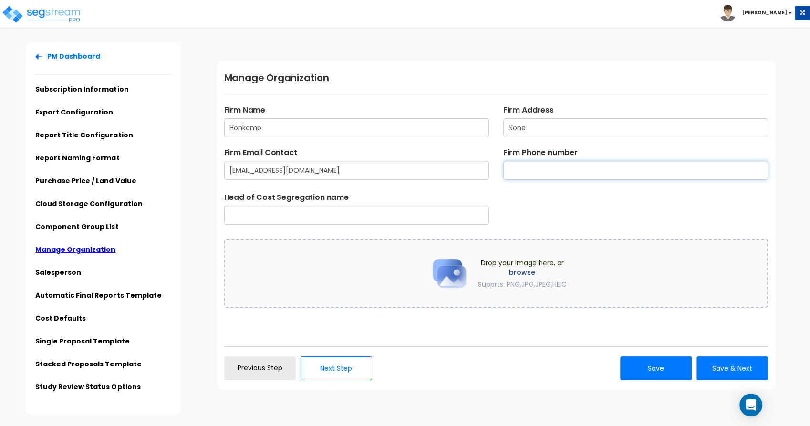
click at [534, 171] on input "text" at bounding box center [635, 170] width 265 height 19
type input "563-556-0123"
click at [588, 211] on div "Head of Cost Segregation name" at bounding box center [496, 208] width 558 height 33
click at [658, 363] on button "Save" at bounding box center [656, 368] width 72 height 24
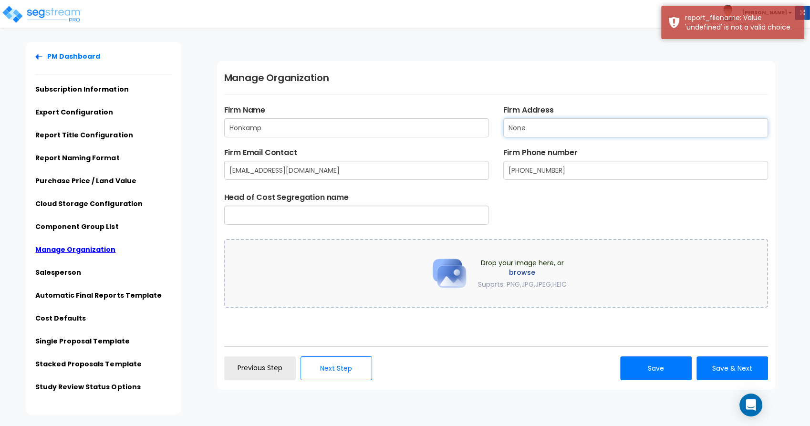
drag, startPoint x: 538, startPoint y: 132, endPoint x: 424, endPoint y: 109, distance: 116.7
click at [428, 110] on div "Firm Name Honkamp Firm Address None" at bounding box center [496, 126] width 558 height 42
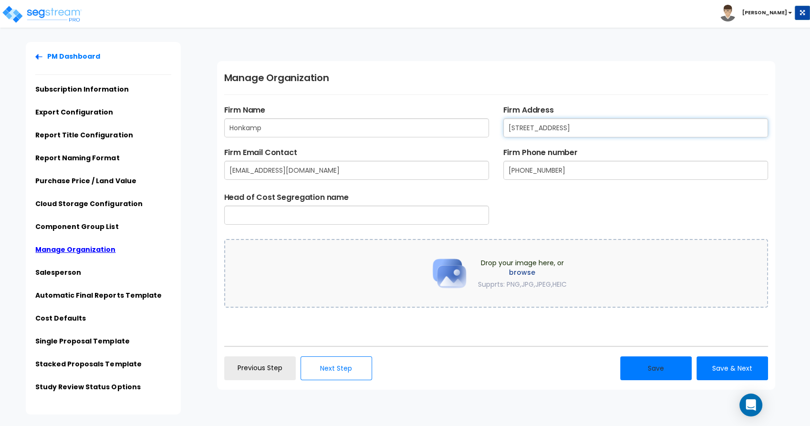
type input "2345 JFK Road Dubuque, IA 52002"
click at [643, 366] on button "Save" at bounding box center [656, 368] width 72 height 24
click at [546, 73] on h1 "Manage Organization" at bounding box center [496, 78] width 544 height 14
type input "Honkamp PC"
click at [317, 325] on div "Manage Organization Firm Name Honkamp PC Firm Address 2345 JFK Road Dubuque, IA…" at bounding box center [496, 225] width 558 height 329
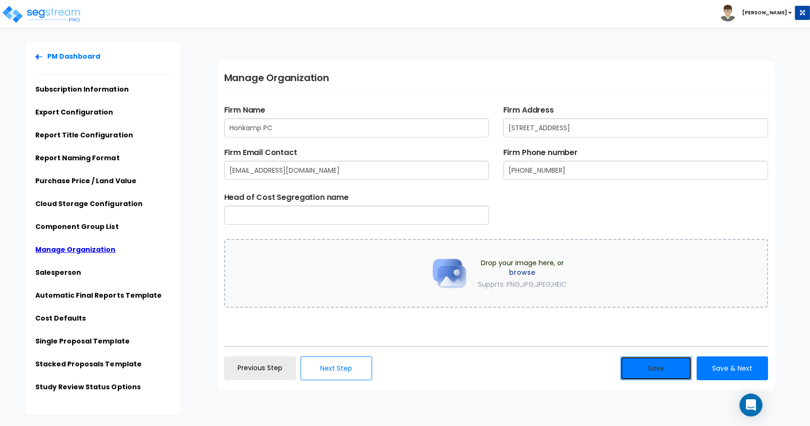
click at [648, 367] on button "Save" at bounding box center [656, 368] width 72 height 24
click at [560, 209] on div "Head of Cost Segregation name" at bounding box center [496, 208] width 558 height 33
click at [114, 388] on link "Study Review Status Options" at bounding box center [87, 387] width 105 height 10
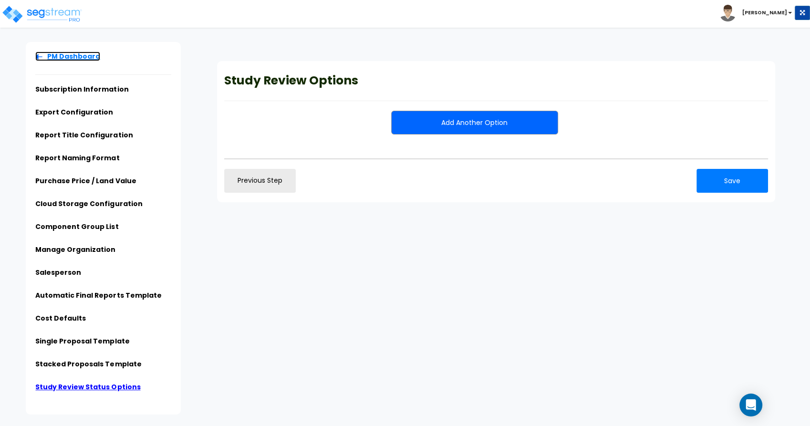
click at [60, 54] on link "PM Dashboard" at bounding box center [67, 57] width 65 height 10
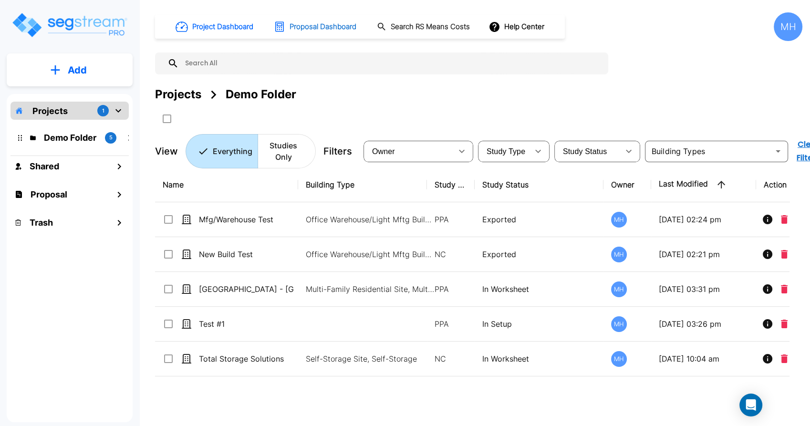
click at [317, 24] on h1 "Proposal Dashboard" at bounding box center [323, 26] width 67 height 11
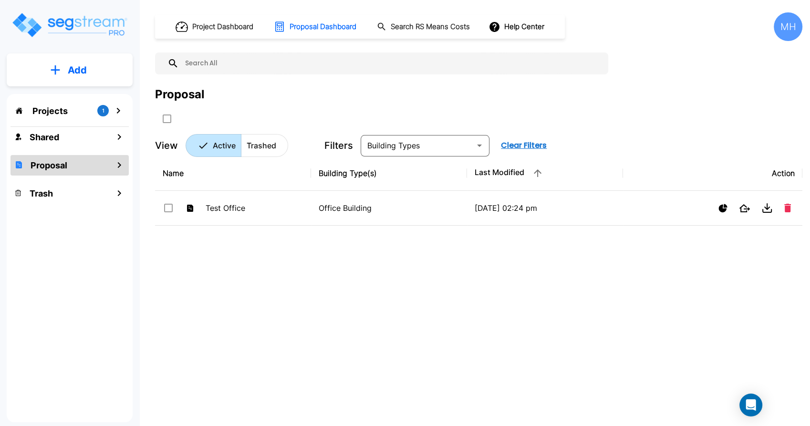
click at [54, 112] on p "Projects" at bounding box center [49, 111] width 35 height 13
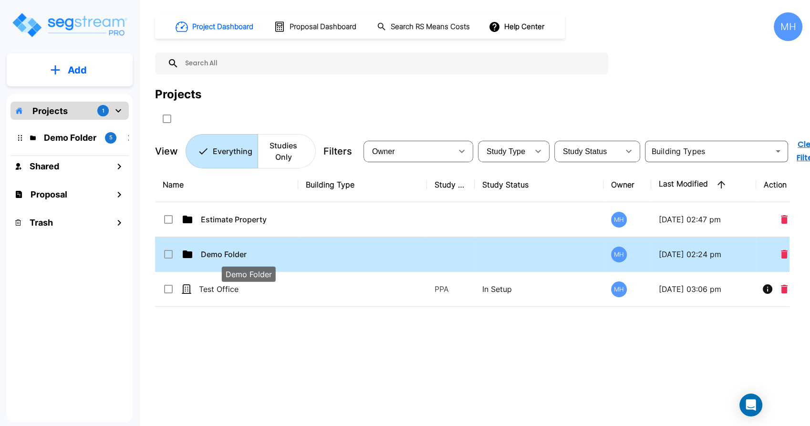
click at [209, 253] on p "Demo Folder" at bounding box center [248, 254] width 95 height 11
checkbox input "true"
click at [209, 253] on p "Demo Folder" at bounding box center [248, 254] width 95 height 11
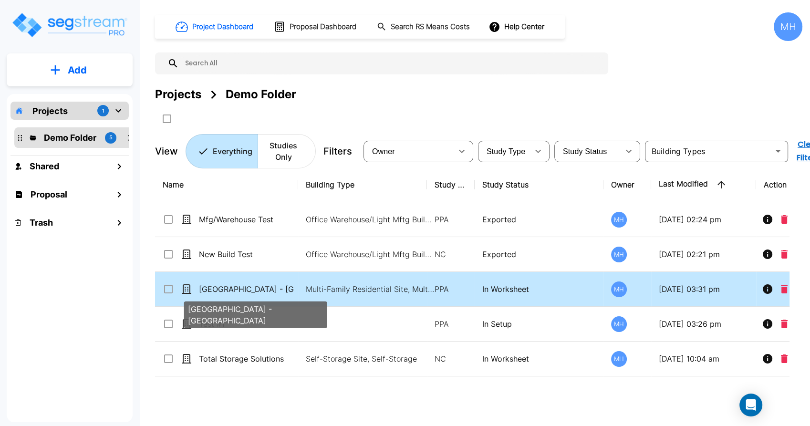
click at [223, 288] on p "[GEOGRAPHIC_DATA] - [GEOGRAPHIC_DATA]" at bounding box center [246, 288] width 95 height 11
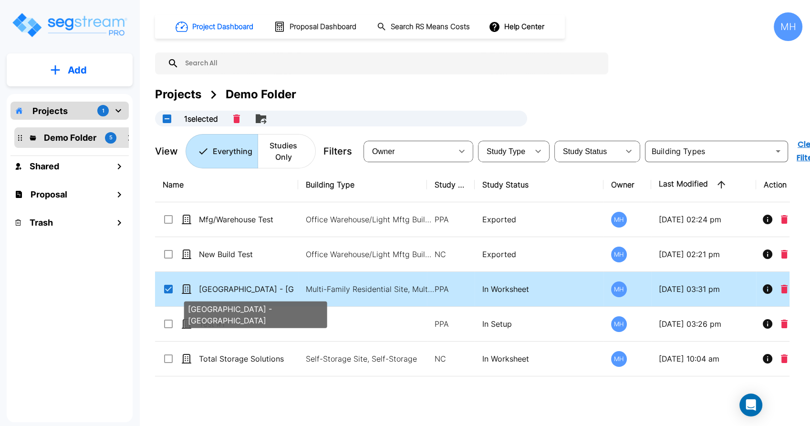
click at [230, 285] on p "[GEOGRAPHIC_DATA] - [GEOGRAPHIC_DATA]" at bounding box center [246, 288] width 95 height 11
checkbox input "false"
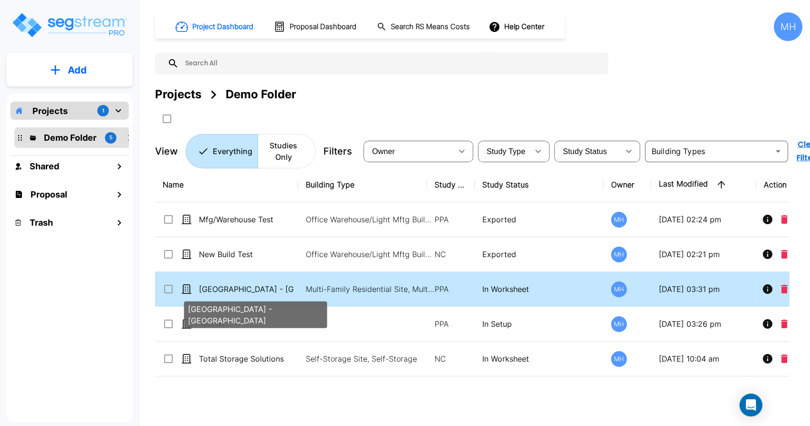
click at [230, 285] on p "[GEOGRAPHIC_DATA] - [GEOGRAPHIC_DATA]" at bounding box center [246, 288] width 95 height 11
click at [258, 288] on p "[GEOGRAPHIC_DATA] - [GEOGRAPHIC_DATA]" at bounding box center [246, 288] width 95 height 11
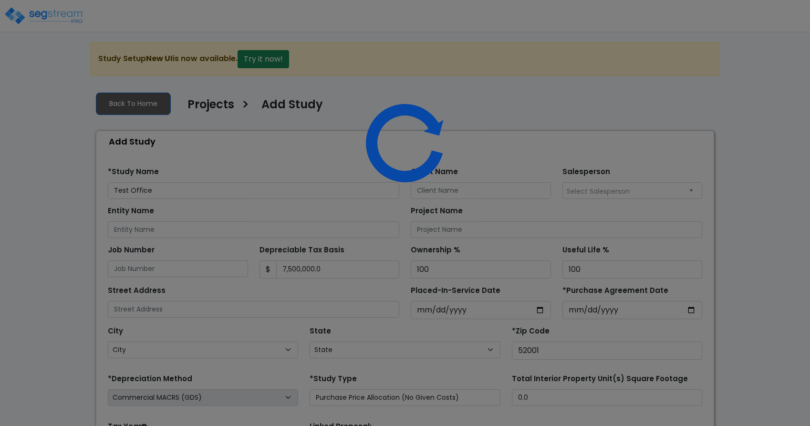
select select
select select "IA"
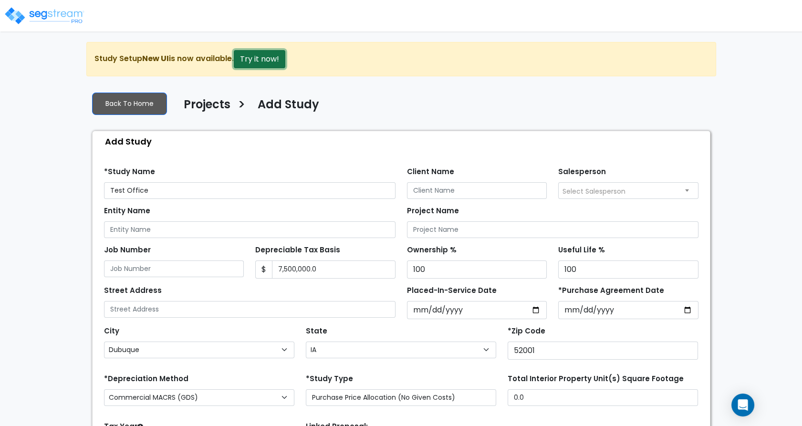
click at [268, 59] on button "Try it now!" at bounding box center [260, 59] width 52 height 18
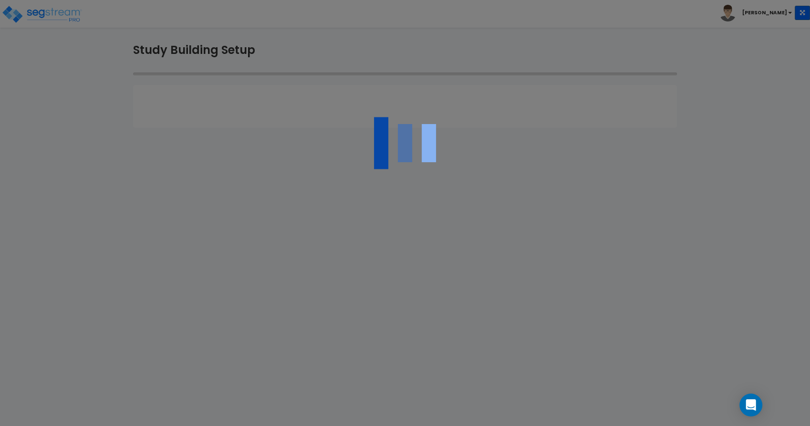
type input "Test Office"
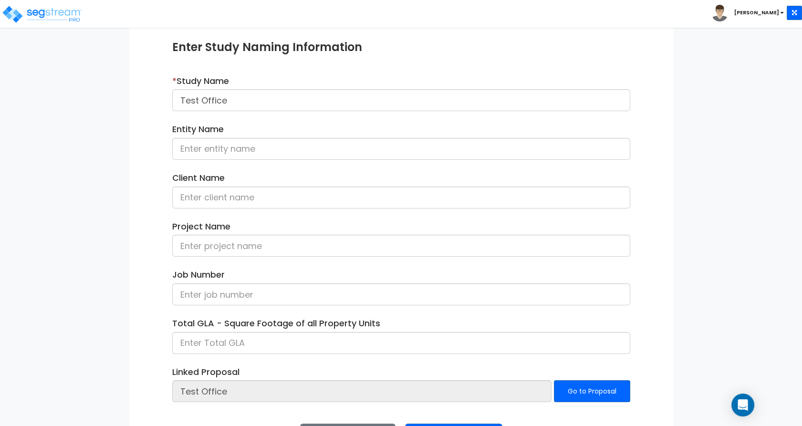
scroll to position [144, 0]
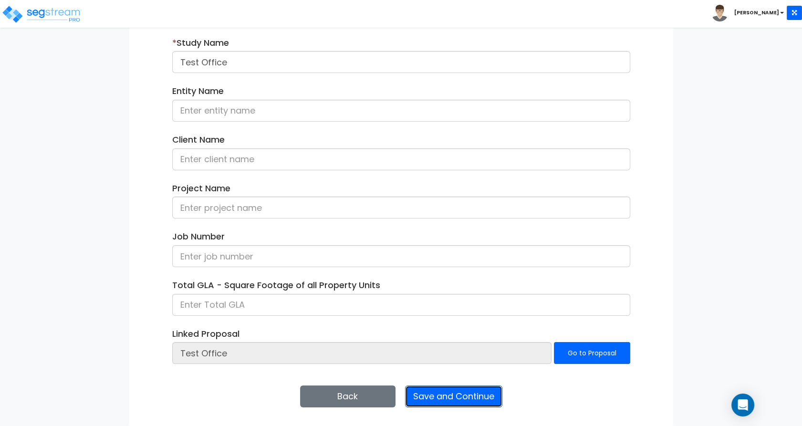
click at [448, 399] on button "Save and Continue" at bounding box center [453, 397] width 97 height 22
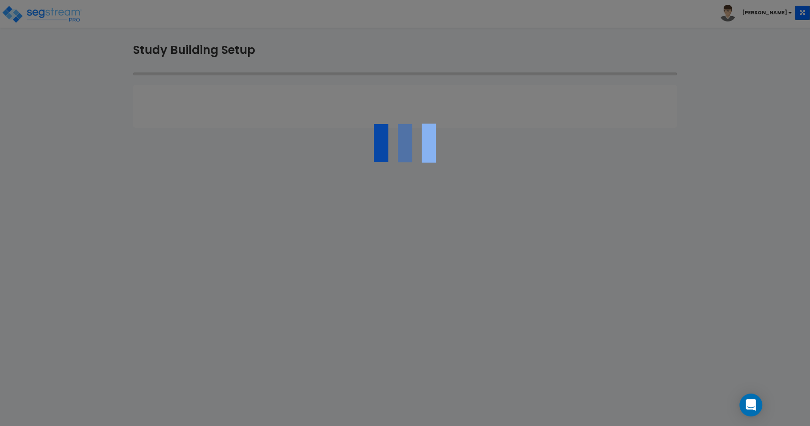
type input "52001"
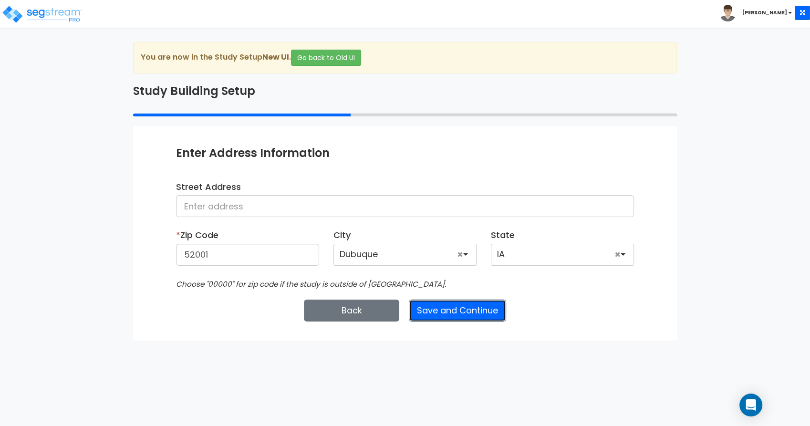
click at [463, 313] on button "Save and Continue" at bounding box center [457, 311] width 97 height 22
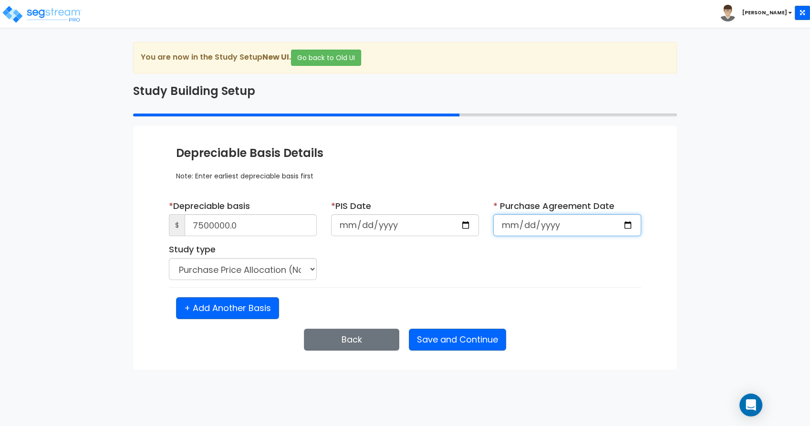
click at [626, 226] on input "date" at bounding box center [567, 225] width 148 height 22
type input "[DATE]"
click at [424, 267] on div "* Depreciable basis $ 7500000.0 * PIS Date [DATE] * Purchase Agreement Date [DA…" at bounding box center [405, 243] width 487 height 87
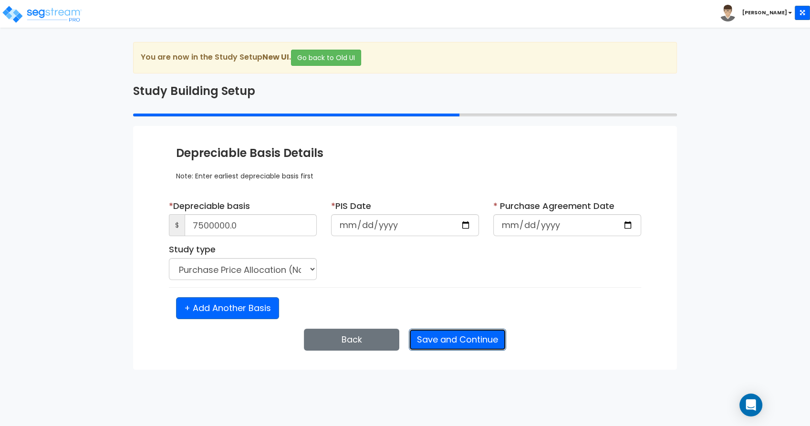
click at [455, 338] on button "Save and Continue" at bounding box center [457, 340] width 97 height 22
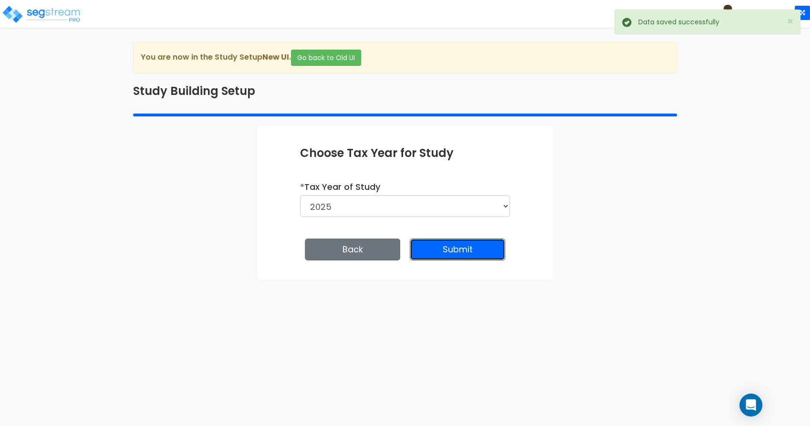
click at [466, 249] on button "Submit" at bounding box center [457, 250] width 95 height 22
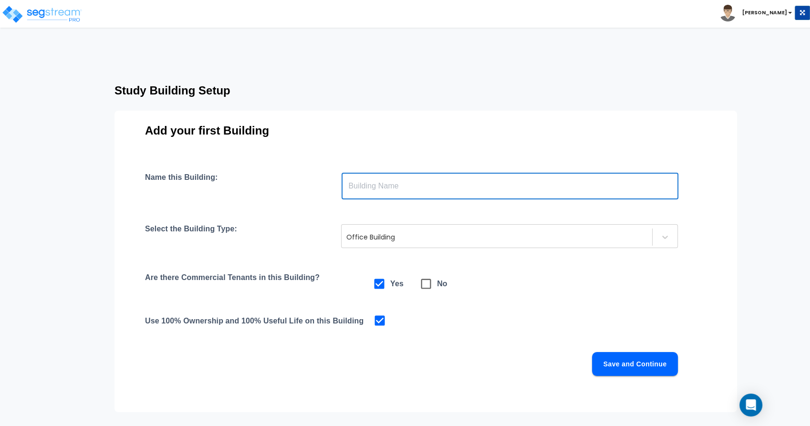
click at [384, 185] on input "text" at bounding box center [510, 186] width 337 height 27
type input "[GEOGRAPHIC_DATA]"
click at [662, 237] on icon at bounding box center [665, 237] width 6 height 3
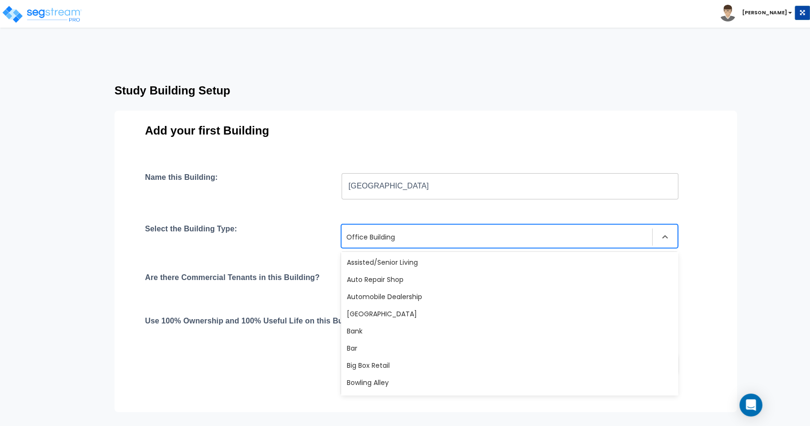
scroll to position [534, 0]
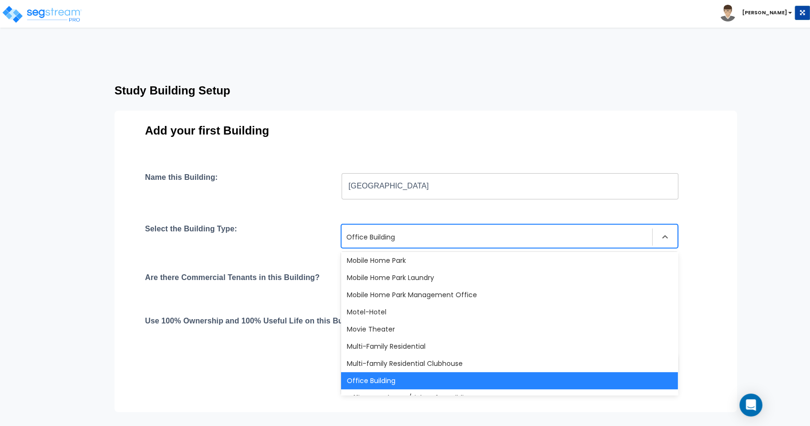
click at [718, 229] on div "Add your first Building Name this Building: [GEOGRAPHIC_DATA] ​ Select the Buil…" at bounding box center [426, 262] width 623 height 302
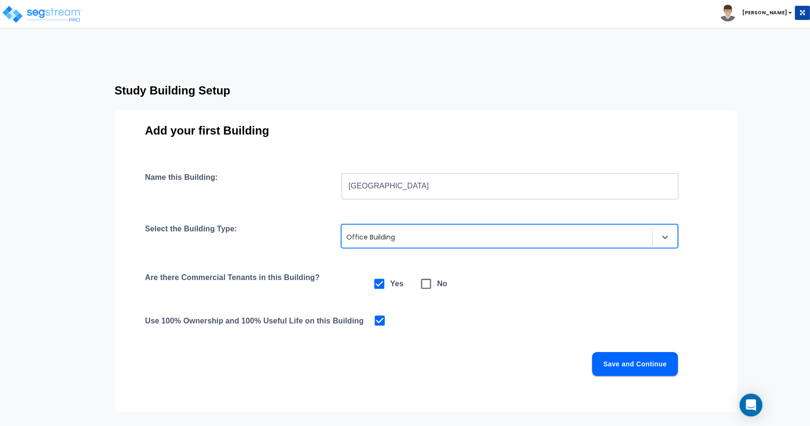
click at [637, 362] on button "Save and Continue" at bounding box center [635, 364] width 86 height 24
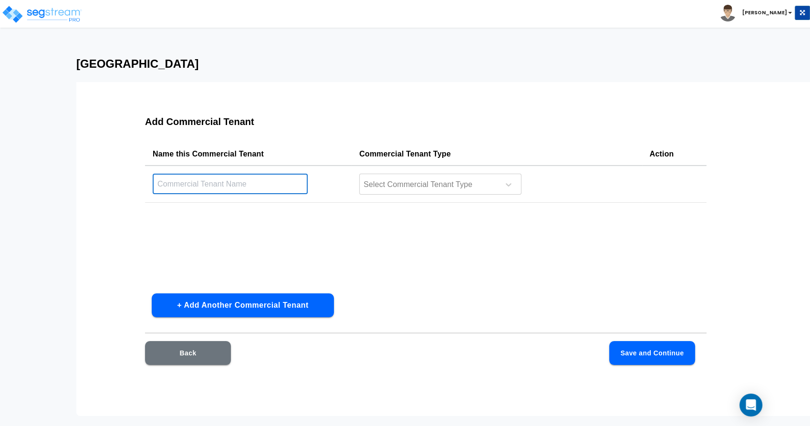
click at [227, 182] on input "text" at bounding box center [230, 184] width 155 height 21
type input "C&B"
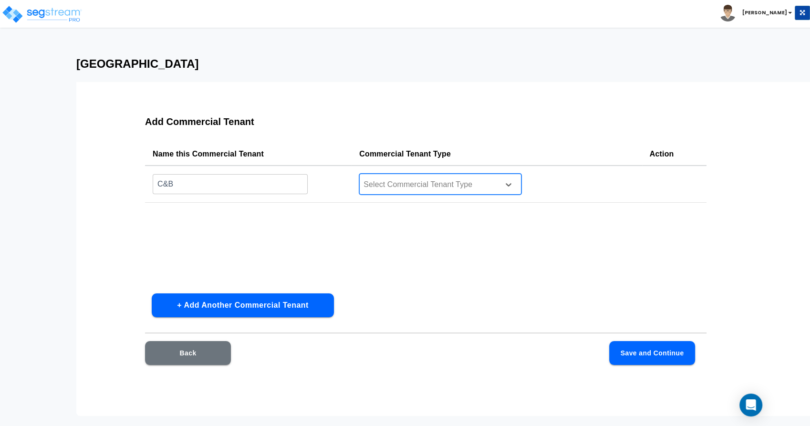
click at [430, 183] on div at bounding box center [428, 184] width 131 height 13
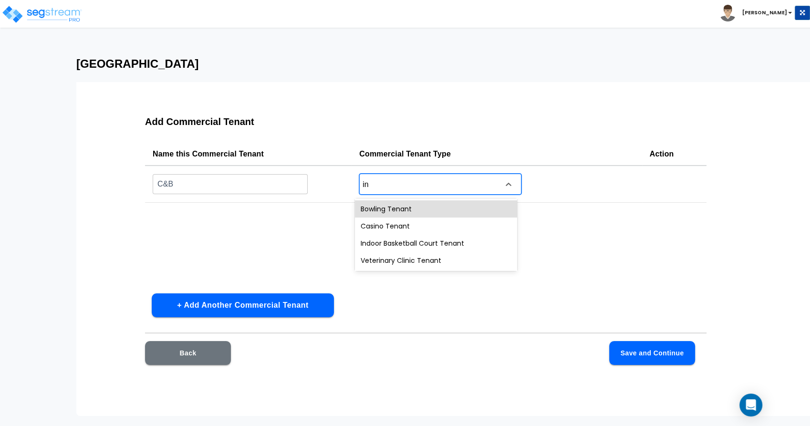
type input "i"
type input "offic"
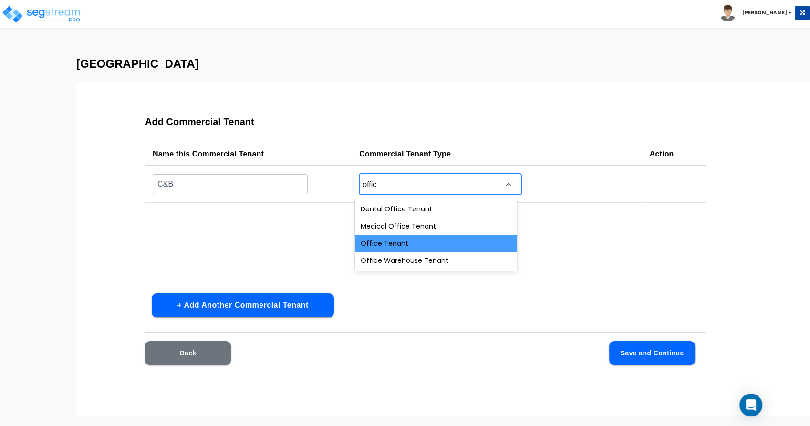
click at [397, 242] on div "Office Tenant" at bounding box center [436, 243] width 162 height 17
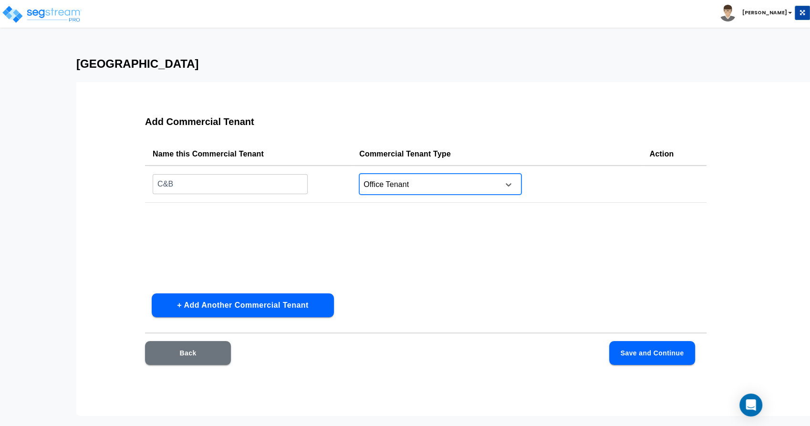
click at [229, 306] on button "+ Add Another Commercial Tenant" at bounding box center [243, 305] width 182 height 24
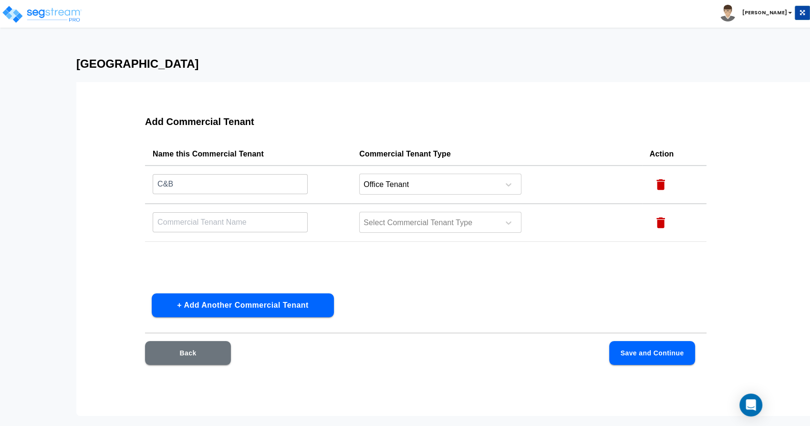
click at [184, 222] on input "text" at bounding box center [230, 222] width 155 height 21
type input "Jitters Coffee"
click at [483, 225] on div at bounding box center [428, 223] width 131 height 13
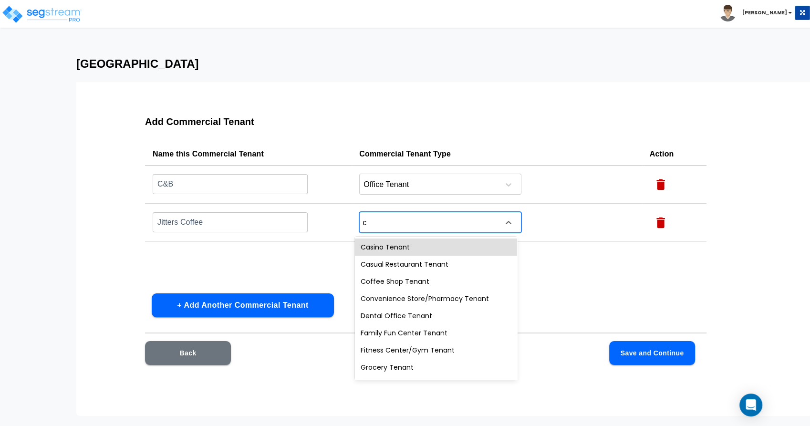
type input "co"
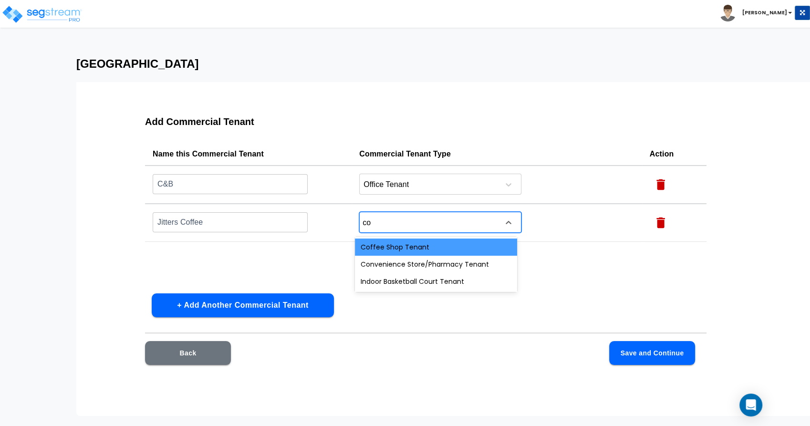
click at [408, 246] on div "Coffee Shop Tenant" at bounding box center [436, 247] width 162 height 17
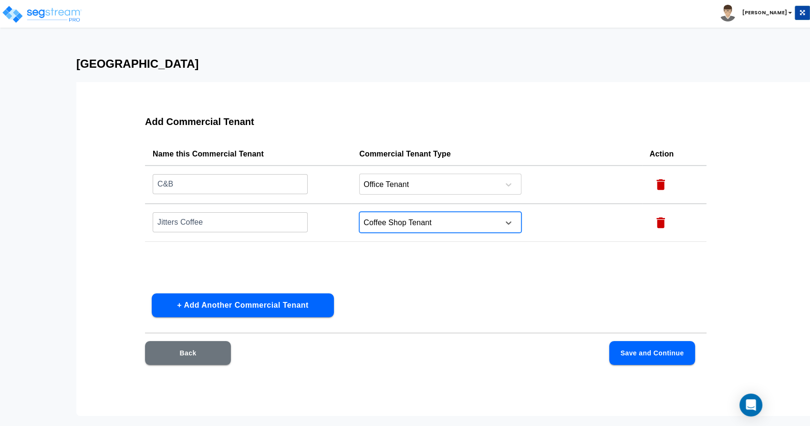
click at [206, 307] on button "+ Add Another Commercial Tenant" at bounding box center [243, 305] width 182 height 24
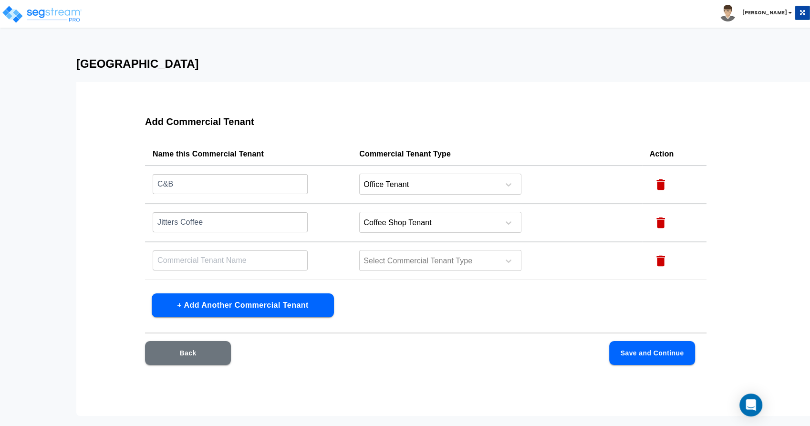
click at [179, 260] on input "text" at bounding box center [230, 260] width 155 height 21
type input "Auto Repair Shop"
click at [406, 266] on div at bounding box center [428, 261] width 131 height 13
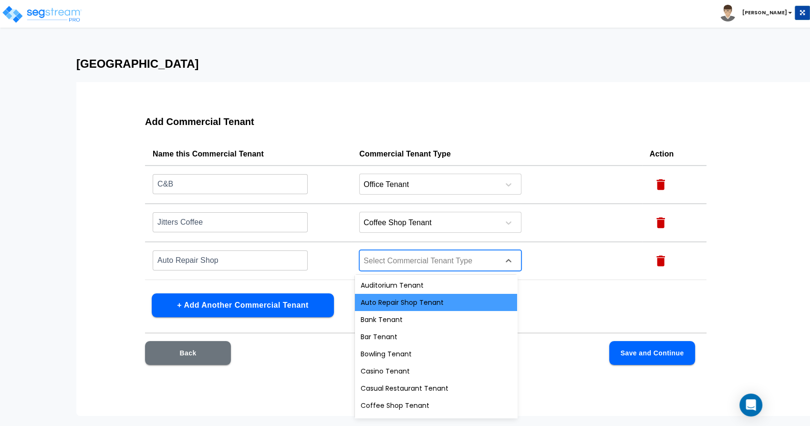
click at [400, 301] on div "Auto Repair Shop Tenant" at bounding box center [436, 302] width 162 height 17
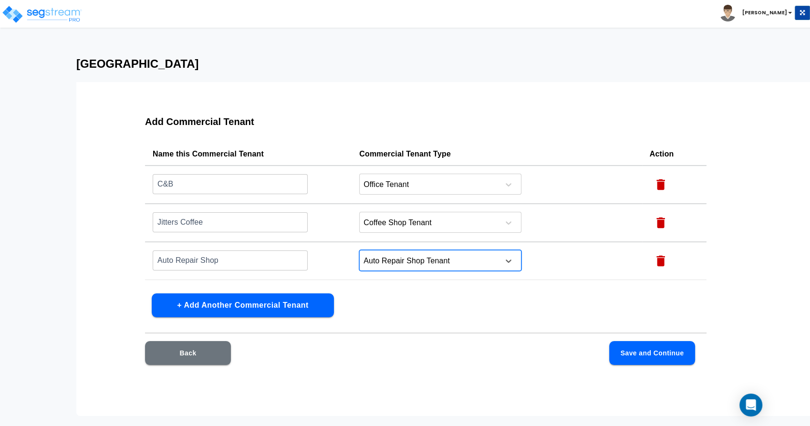
click at [481, 301] on div "Add Commercial Tenant Name this Commercial Tenant Commercial Tenant Type Action…" at bounding box center [426, 246] width 623 height 286
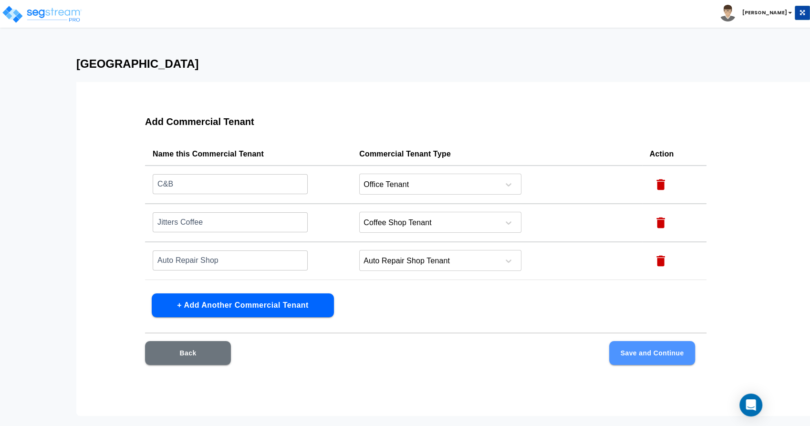
click at [638, 349] on button "Save and Continue" at bounding box center [652, 353] width 86 height 24
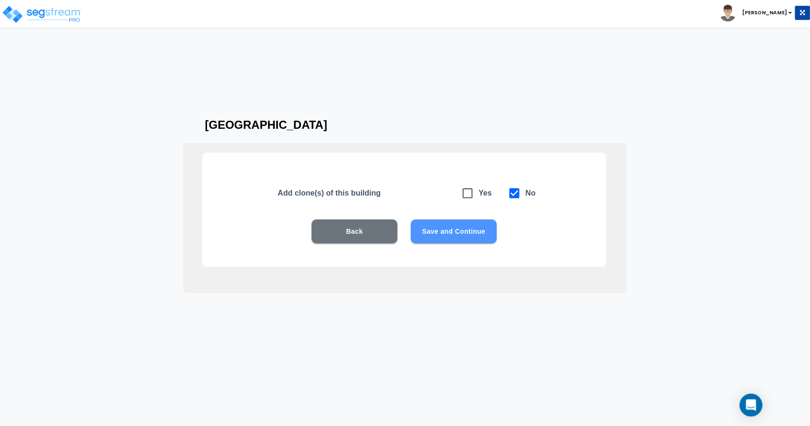
click at [452, 230] on button "Save and Continue" at bounding box center [454, 232] width 86 height 24
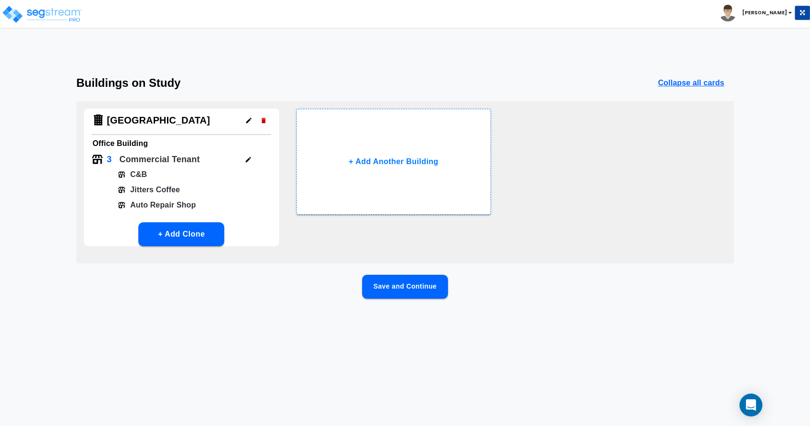
click at [397, 288] on button "Save and Continue" at bounding box center [405, 287] width 86 height 24
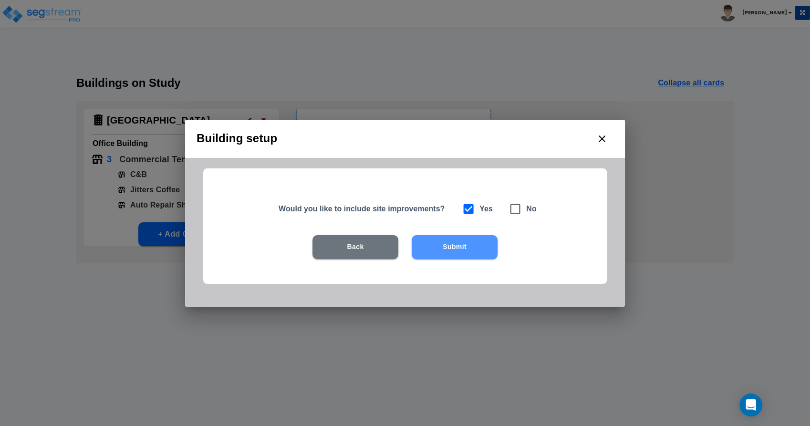
click at [448, 248] on button "Submit" at bounding box center [455, 247] width 86 height 24
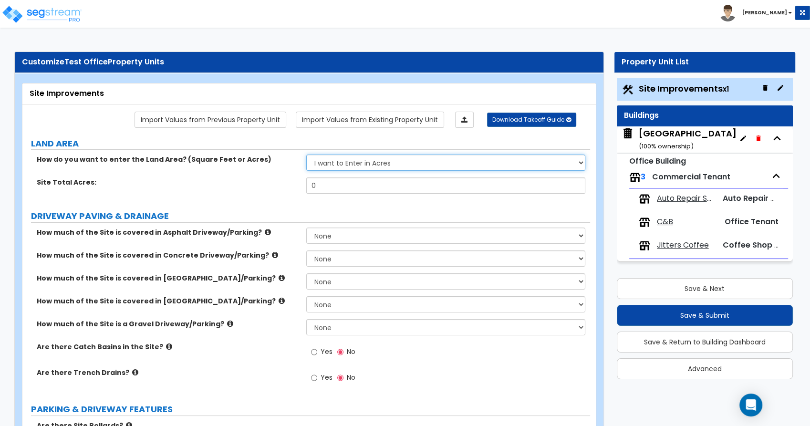
click at [389, 162] on select "I want to Enter in Acres I want to Enter in Square Feet" at bounding box center [445, 163] width 279 height 16
click at [306, 155] on select "I want to Enter in Acres I want to Enter in Square Feet" at bounding box center [445, 163] width 279 height 16
drag, startPoint x: 326, startPoint y: 184, endPoint x: 238, endPoint y: 180, distance: 88.3
click at [238, 180] on div "Site Total Acres: 0" at bounding box center [306, 189] width 568 height 23
type input ".5"
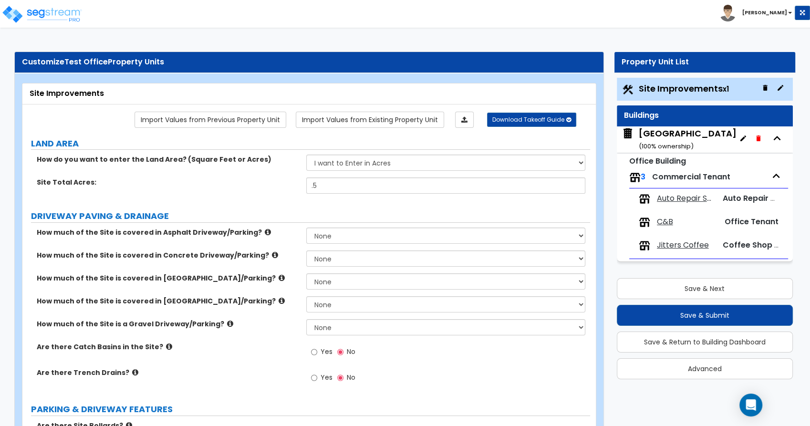
click at [235, 178] on label "Site Total Acres:" at bounding box center [168, 183] width 262 height 10
click at [749, 405] on icon "Open Intercom Messenger" at bounding box center [750, 405] width 11 height 12
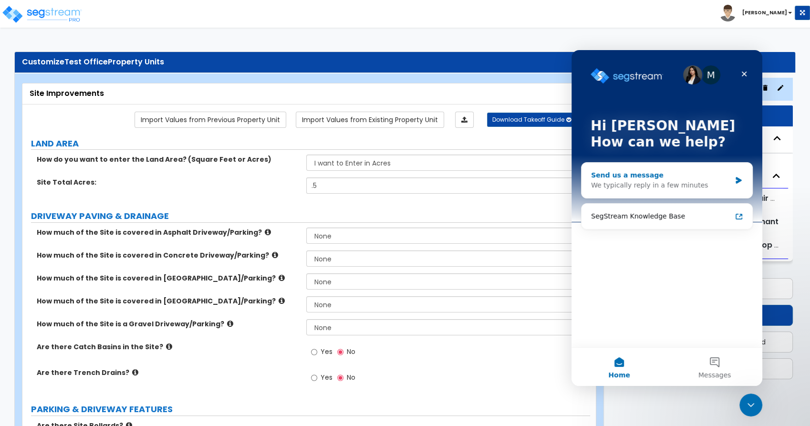
click at [635, 186] on div "We typically reply in a few minutes" at bounding box center [661, 185] width 140 height 10
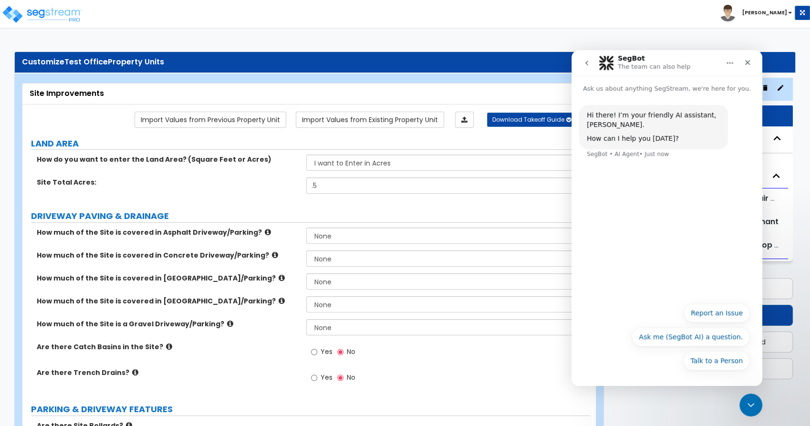
click at [633, 199] on div "Hi there! I’m your friendly AI assistant, SegBot. How can I help you today? Seg…" at bounding box center [667, 196] width 191 height 204
click at [749, 63] on icon "Close" at bounding box center [747, 62] width 5 height 5
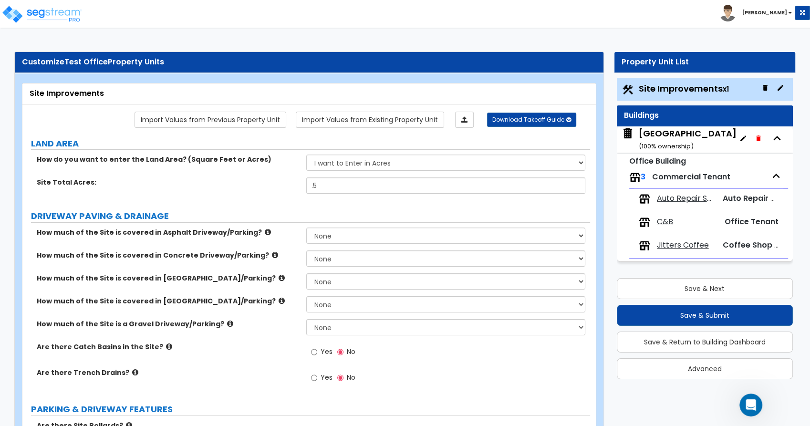
scroll to position [53, 0]
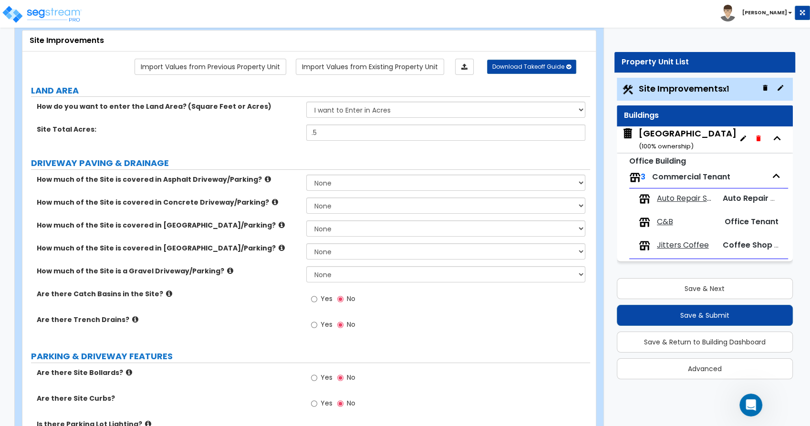
click at [265, 179] on icon at bounding box center [268, 179] width 6 height 7
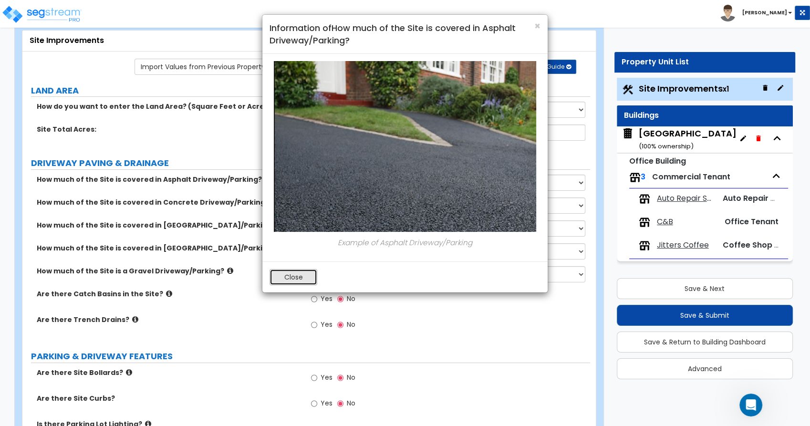
click at [295, 278] on button "Close" at bounding box center [294, 277] width 48 height 16
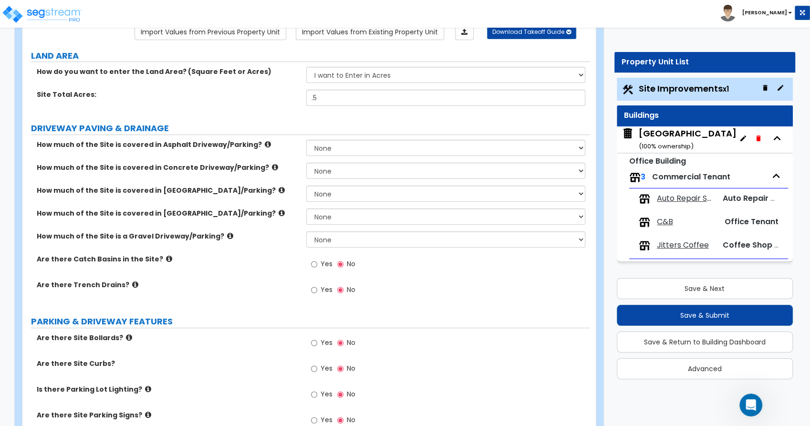
scroll to position [106, 0]
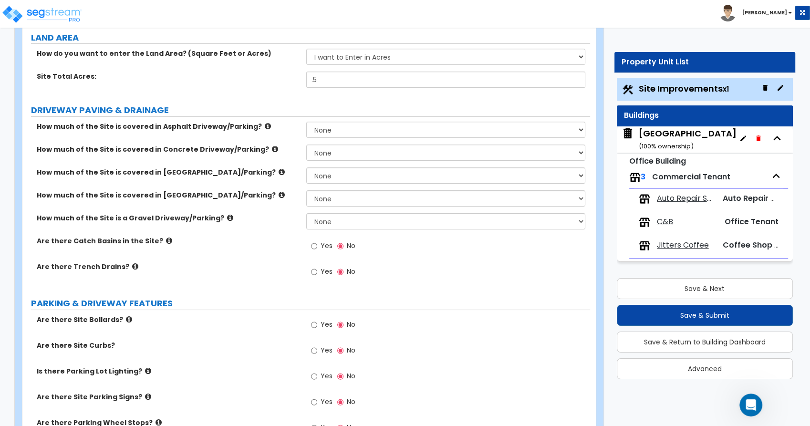
click at [166, 240] on icon at bounding box center [169, 240] width 6 height 7
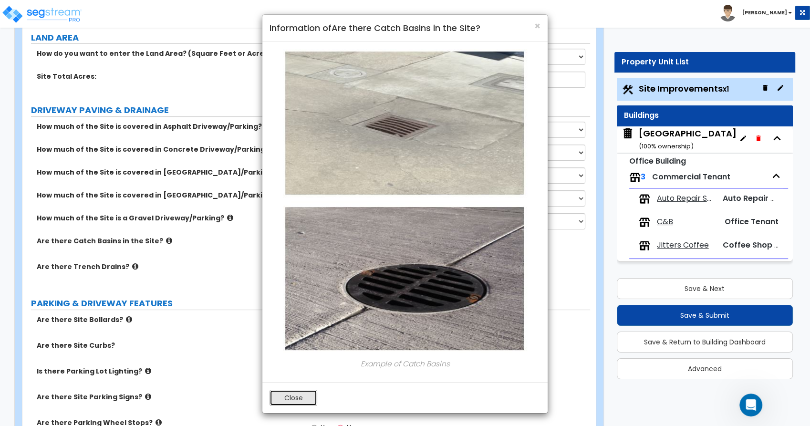
click at [290, 396] on button "Close" at bounding box center [294, 398] width 48 height 16
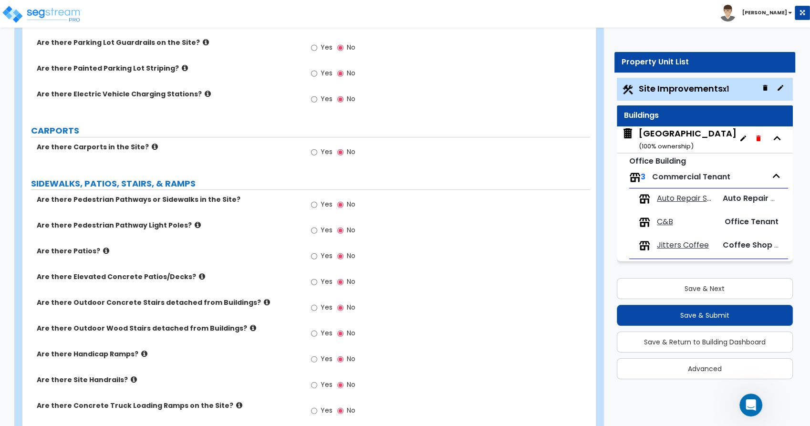
scroll to position [530, 0]
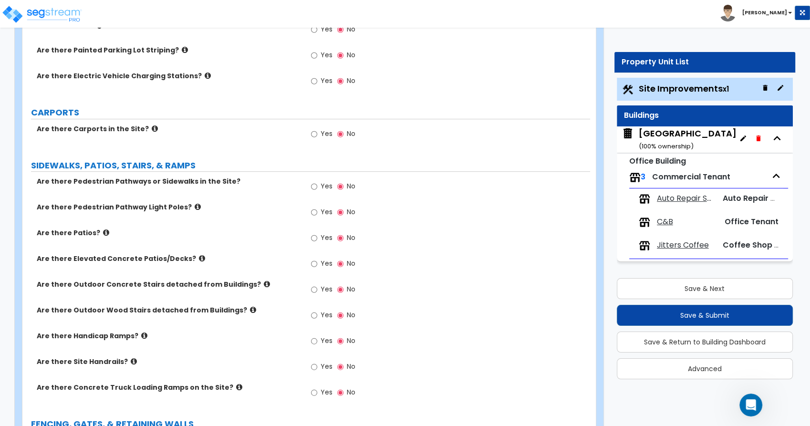
click at [103, 231] on icon at bounding box center [106, 232] width 6 height 7
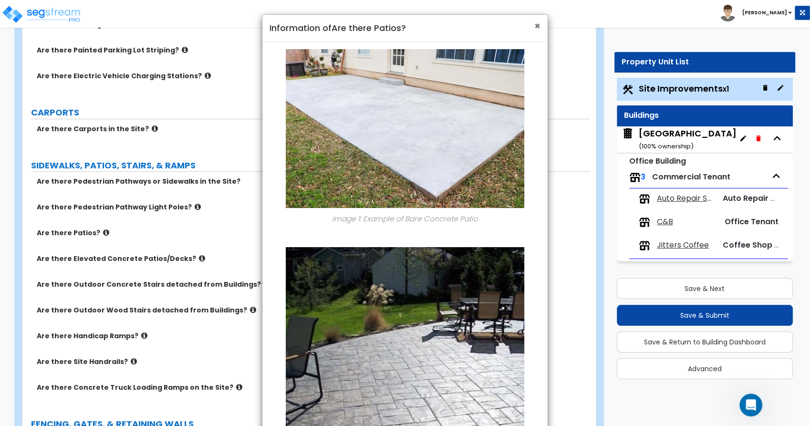
click at [539, 23] on span "×" at bounding box center [537, 26] width 6 height 14
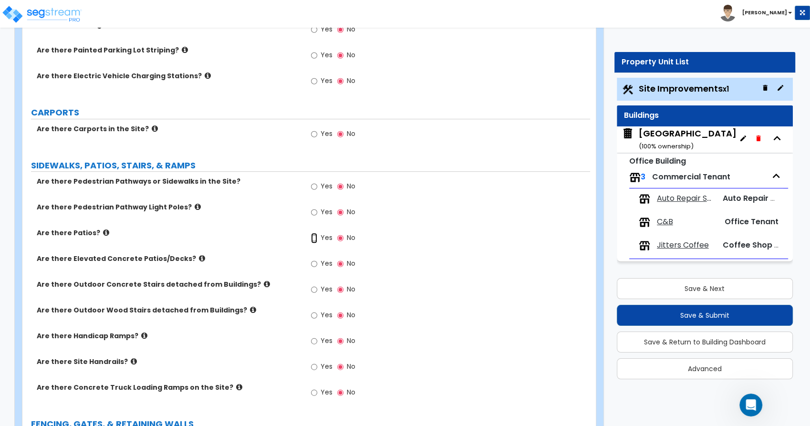
click at [313, 240] on input "Yes" at bounding box center [314, 238] width 6 height 10
radio input "true"
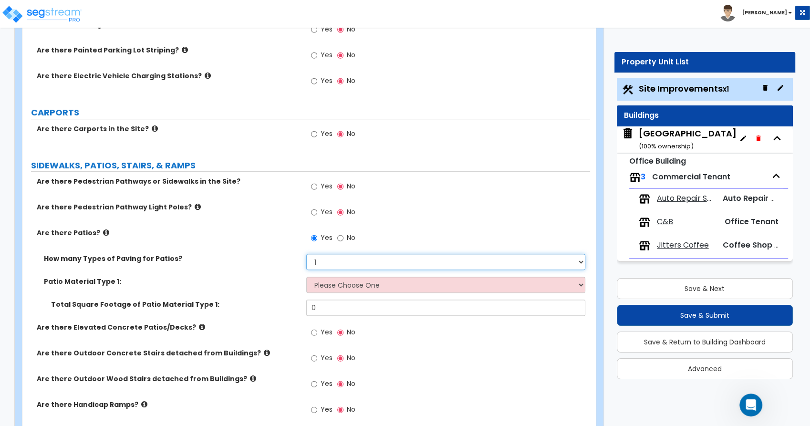
click at [343, 256] on select "1 2 3 4" at bounding box center [445, 262] width 279 height 16
select select "2"
click at [306, 254] on select "1 2 3 4" at bounding box center [445, 262] width 279 height 16
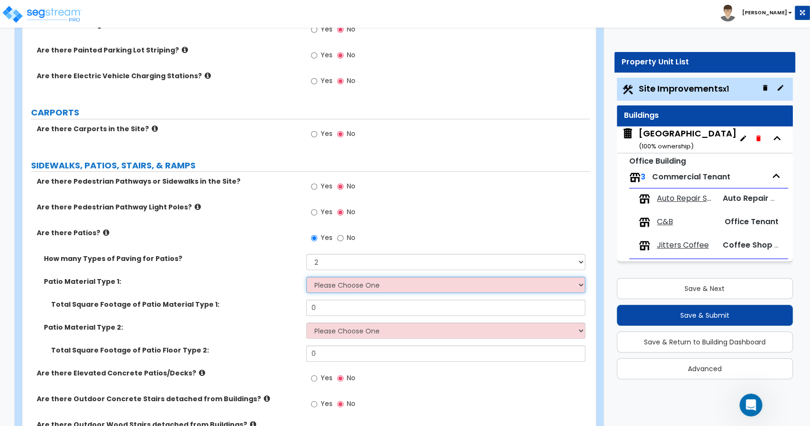
click at [344, 288] on select "Please Choose One Bare Concrete Stamped Concrete Brick Pavers Stone Pavers Tile…" at bounding box center [445, 285] width 279 height 16
select select "1"
click at [306, 277] on select "Please Choose One Bare Concrete Stamped Concrete Brick Pavers Stone Pavers Tile…" at bounding box center [445, 285] width 279 height 16
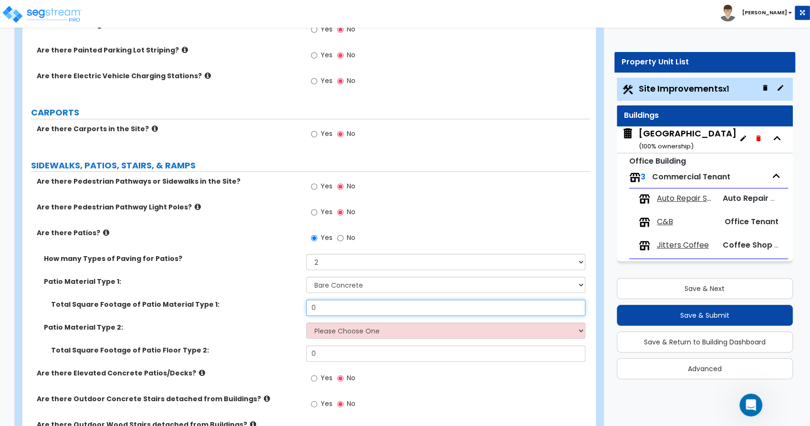
drag, startPoint x: 332, startPoint y: 310, endPoint x: 298, endPoint y: 306, distance: 34.2
click at [308, 306] on input "0" at bounding box center [445, 308] width 279 height 16
type input "360"
click at [278, 314] on div "Total Square Footage of Patio Material Type 1: 360" at bounding box center [306, 311] width 568 height 23
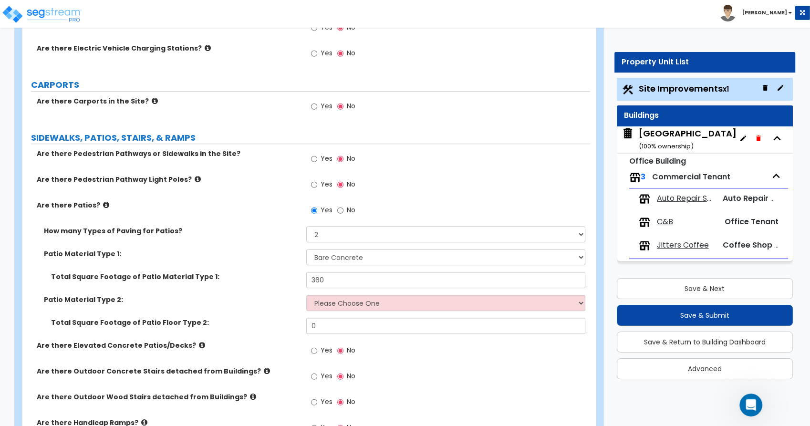
scroll to position [583, 0]
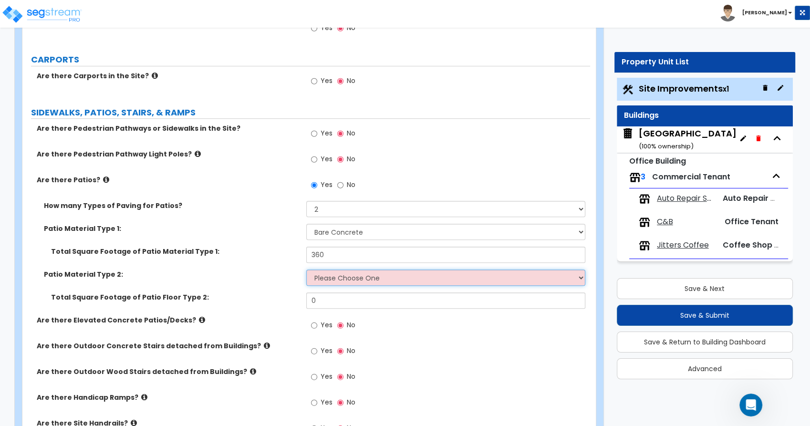
click at [366, 275] on select "Please Choose One Bare Concrete Stamped Concrete Brick Pavers Stone Pavers Tile…" at bounding box center [445, 278] width 279 height 16
select select "3"
click at [306, 270] on select "Please Choose One Bare Concrete Stamped Concrete Brick Pavers Stone Pavers Tile…" at bounding box center [445, 278] width 279 height 16
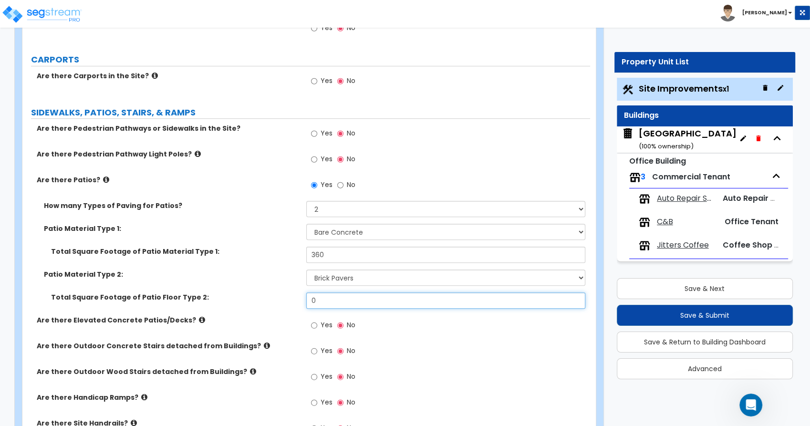
drag, startPoint x: 328, startPoint y: 300, endPoint x: 240, endPoint y: 293, distance: 87.6
click at [244, 293] on div "Total Square Footage of Patio Floor Type 2: 0" at bounding box center [306, 304] width 568 height 23
type input "720"
click at [248, 288] on div "Patio Material Type 2: Please Choose One Bare Concrete Stamped Concrete Brick P…" at bounding box center [306, 281] width 568 height 23
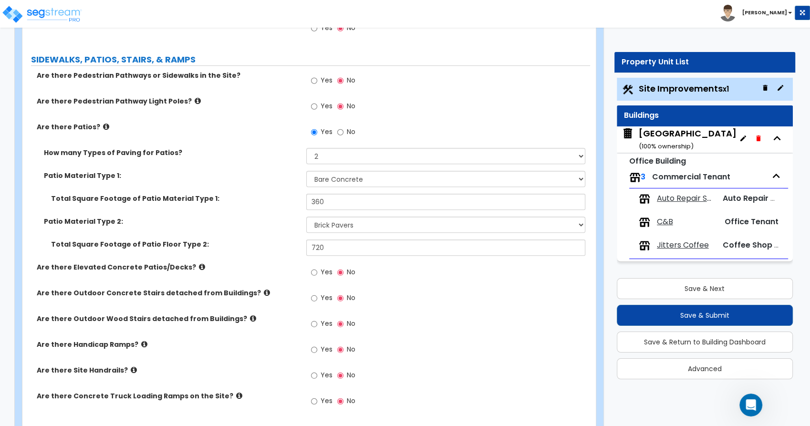
scroll to position [689, 0]
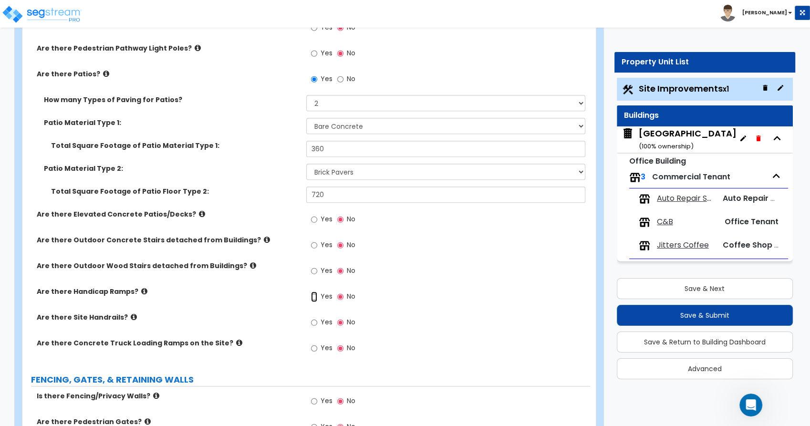
click at [316, 297] on input "Yes" at bounding box center [314, 297] width 6 height 10
radio input "true"
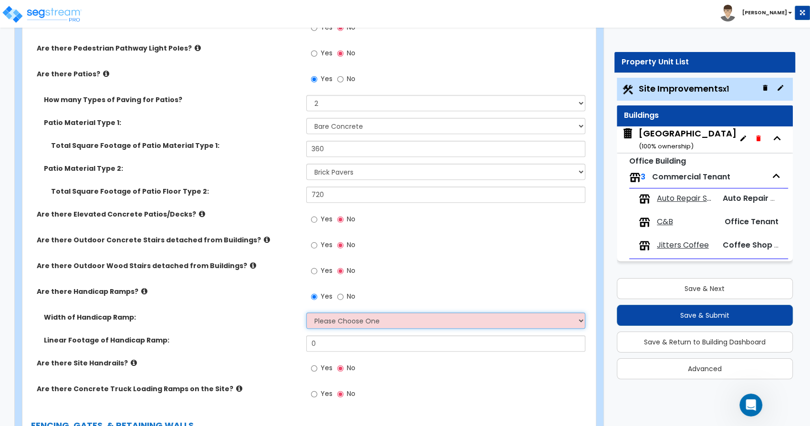
click at [353, 321] on select "Please Choose One 3' width 5' width" at bounding box center [445, 321] width 279 height 16
select select "2"
click at [306, 313] on select "Please Choose One 3' width 5' width" at bounding box center [445, 321] width 279 height 16
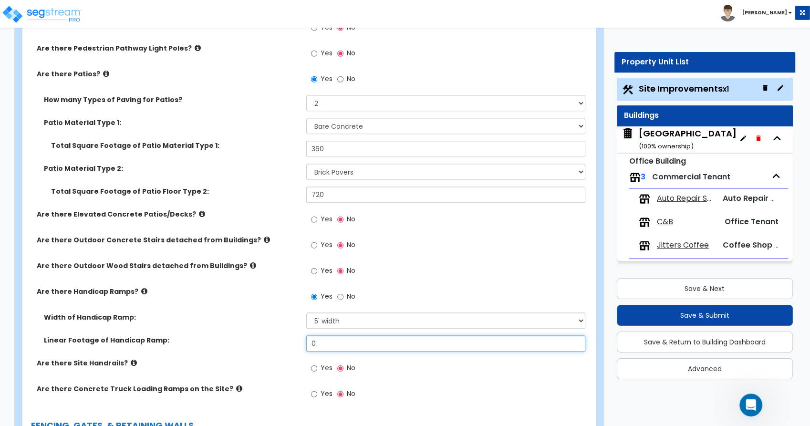
drag, startPoint x: 324, startPoint y: 342, endPoint x: 225, endPoint y: 331, distance: 100.4
click at [225, 331] on div "Width of Handicap Ramp: Please Choose One 3' width 5' width Linear Footage of H…" at bounding box center [307, 336] width 554 height 46
type input "72"
click at [225, 331] on div "Width of Handicap Ramp: Please Choose One 3' width 5' width" at bounding box center [306, 324] width 568 height 23
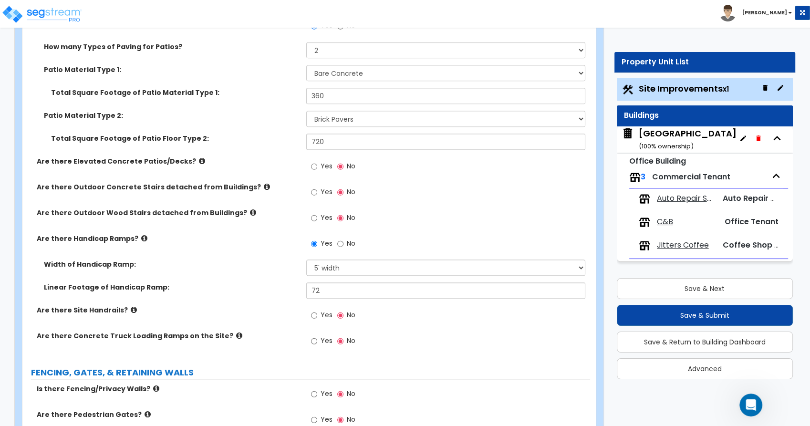
scroll to position [795, 0]
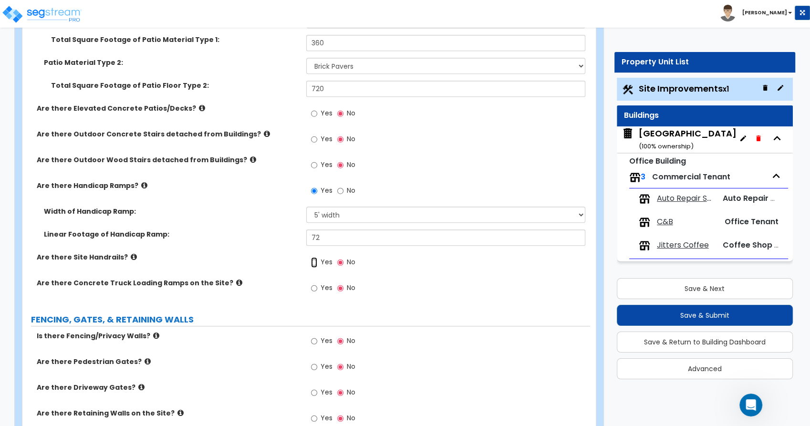
click at [313, 261] on input "Yes" at bounding box center [314, 262] width 6 height 10
radio input "true"
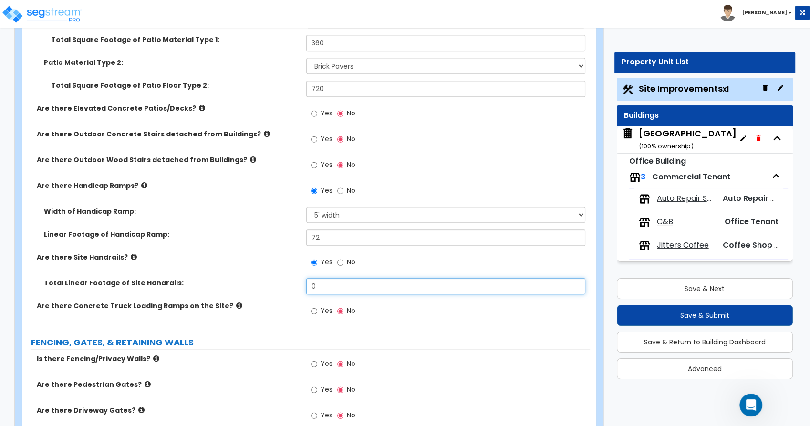
drag, startPoint x: 327, startPoint y: 286, endPoint x: 187, endPoint y: 272, distance: 140.9
click at [188, 272] on div "Are there Pedestrian Pathways or Sidewalks in the Site? Yes No Are there Pedest…" at bounding box center [307, 119] width 554 height 415
type input "700"
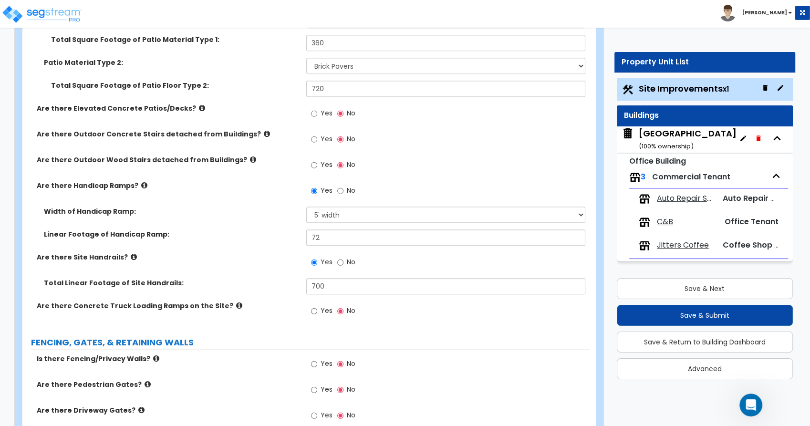
click at [187, 272] on div "Are there Site Handrails? Yes No" at bounding box center [306, 265] width 568 height 26
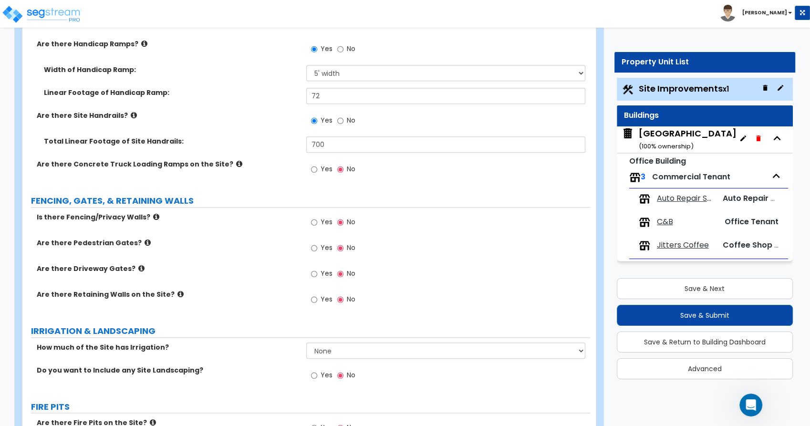
scroll to position [954, 0]
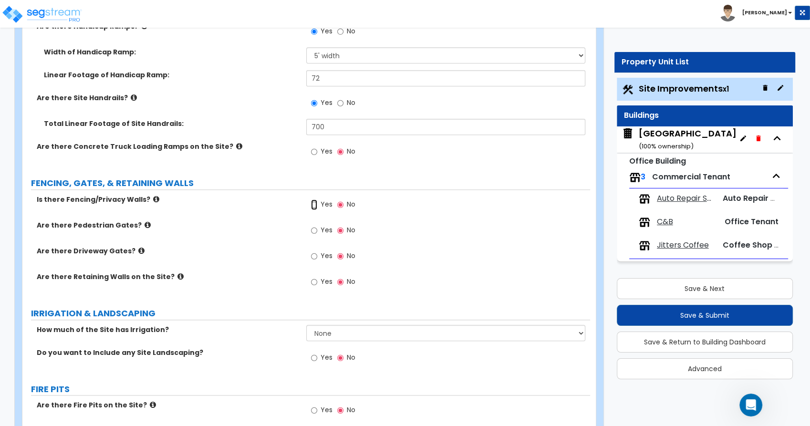
click at [314, 205] on input "Yes" at bounding box center [314, 204] width 6 height 10
radio input "true"
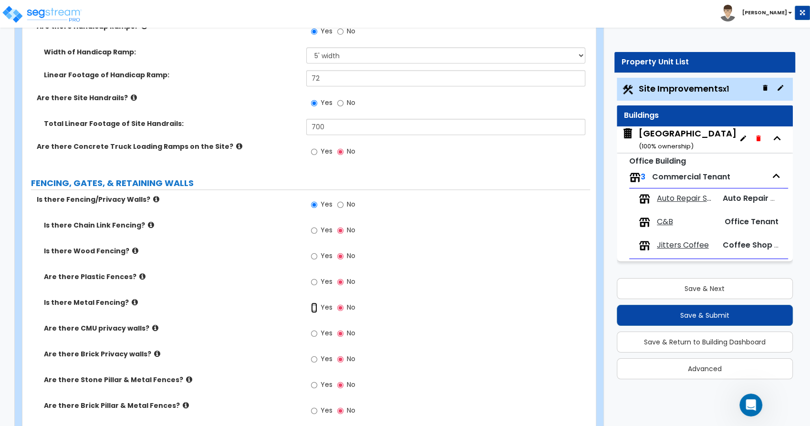
click at [314, 309] on input "Yes" at bounding box center [314, 308] width 6 height 10
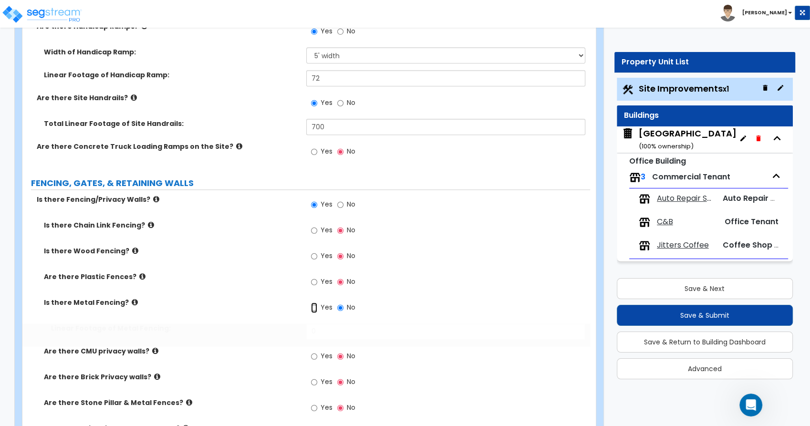
radio input "true"
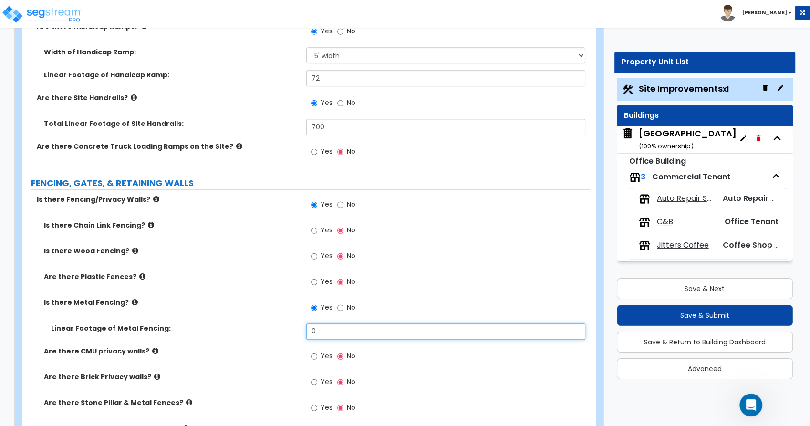
drag, startPoint x: 324, startPoint y: 331, endPoint x: 252, endPoint y: 324, distance: 71.8
click at [252, 324] on div "Linear Footage of Metal Fencing: 0" at bounding box center [306, 335] width 568 height 23
type input "1,580"
click at [250, 324] on label "Linear Footage of Metal Fencing:" at bounding box center [175, 329] width 248 height 10
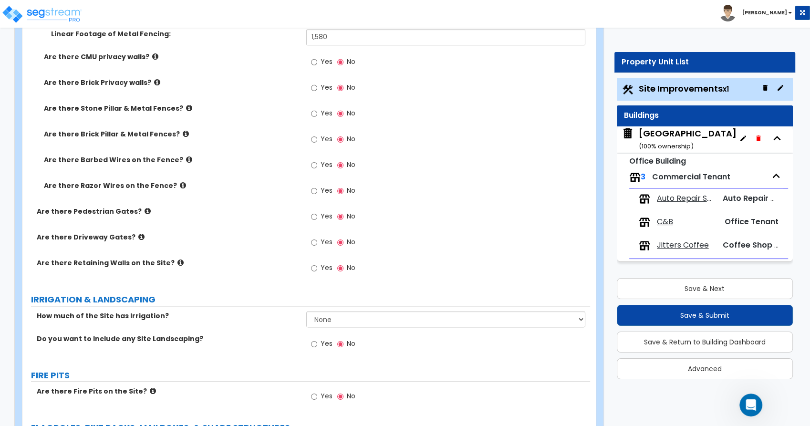
scroll to position [1272, 0]
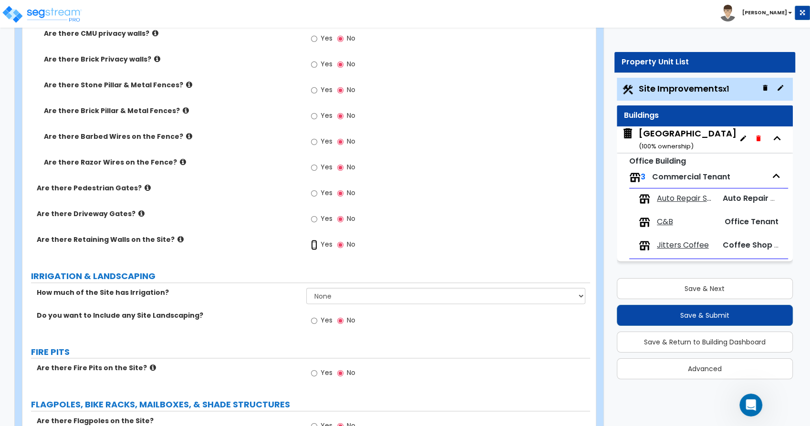
click at [313, 244] on input "Yes" at bounding box center [314, 245] width 6 height 10
radio input "true"
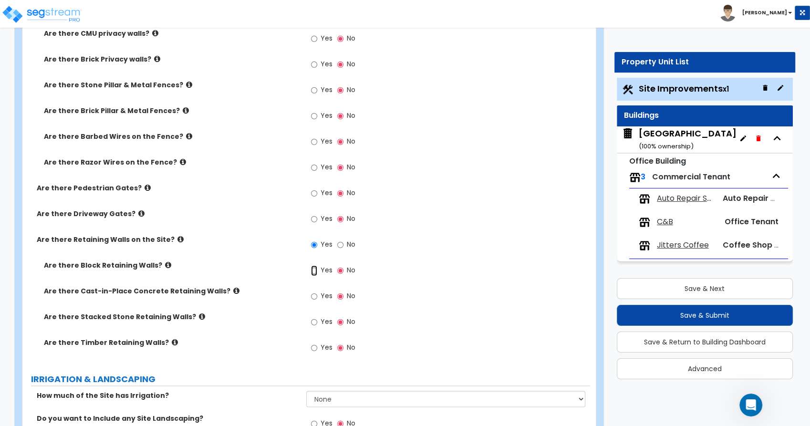
click at [314, 268] on input "Yes" at bounding box center [314, 270] width 6 height 10
radio input "true"
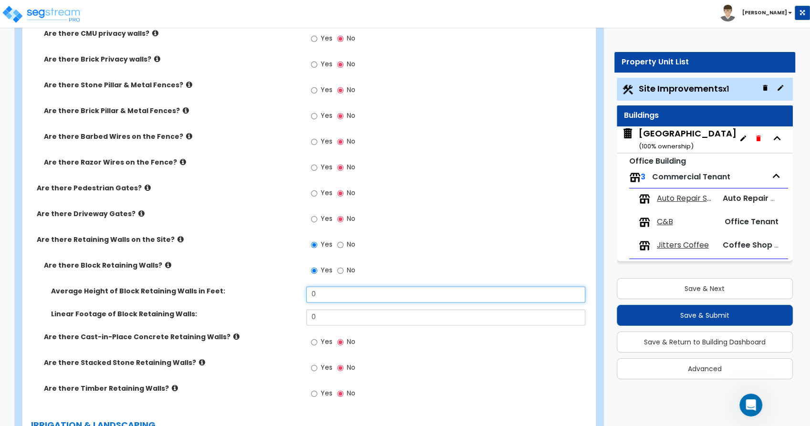
drag, startPoint x: 257, startPoint y: 289, endPoint x: 241, endPoint y: 287, distance: 15.4
click at [241, 287] on div "Average Height of Block Retaining Walls in Feet: 0" at bounding box center [306, 297] width 568 height 23
type input "4"
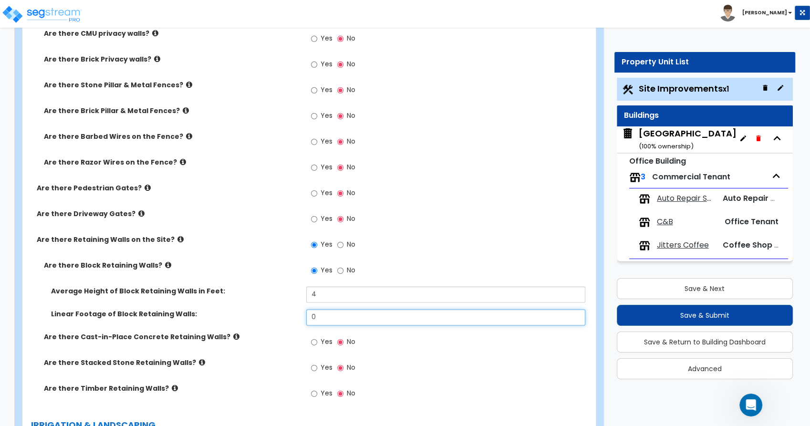
click at [225, 314] on div "Linear Footage of Block Retaining Walls: 0" at bounding box center [306, 320] width 568 height 23
type input "2,876"
click at [225, 314] on label "Linear Footage of Block Retaining Walls:" at bounding box center [175, 314] width 248 height 10
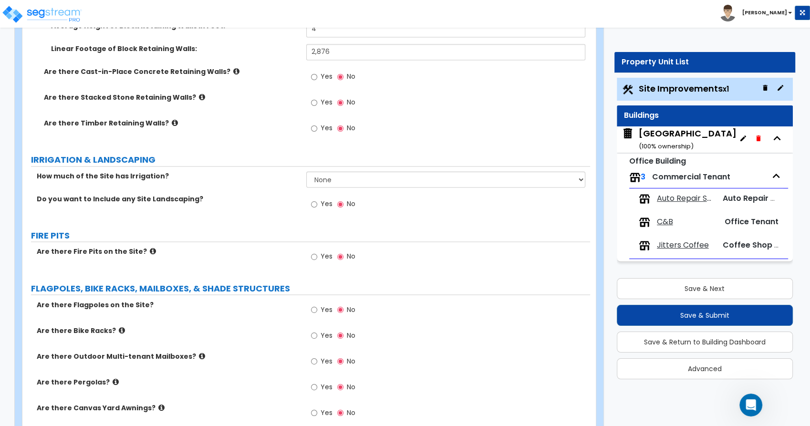
scroll to position [1590, 0]
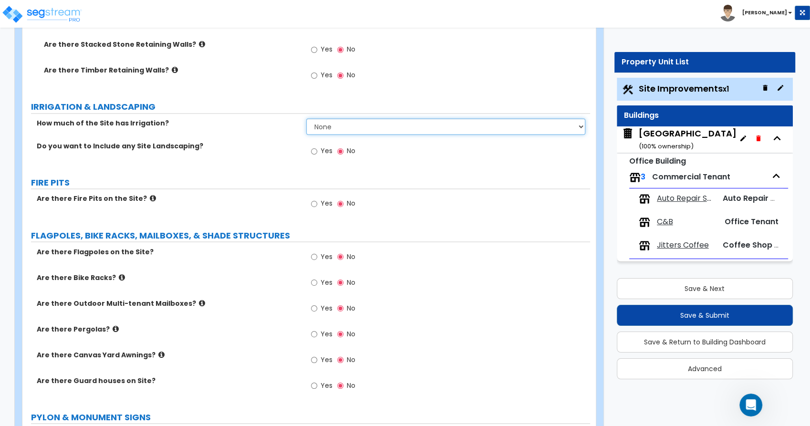
click at [332, 129] on select "None I want to Enter an Approximate Percentage I want to Enter the Square Foota…" at bounding box center [445, 126] width 279 height 16
click at [260, 156] on div "Do you want to Include any Site Landscaping? Yes No" at bounding box center [306, 154] width 568 height 26
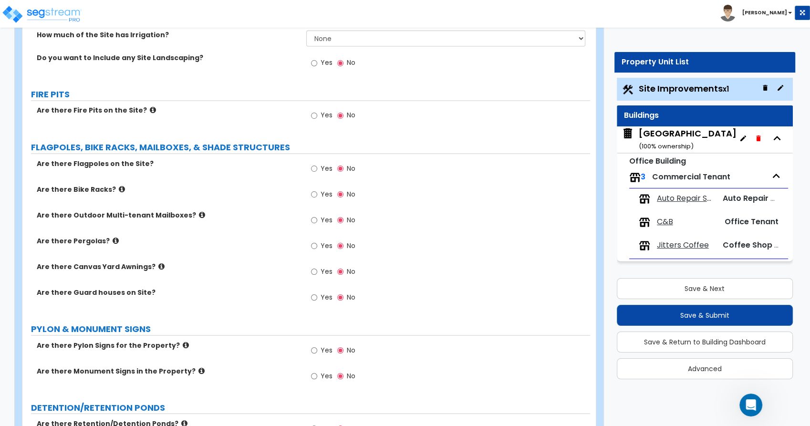
scroll to position [1696, 0]
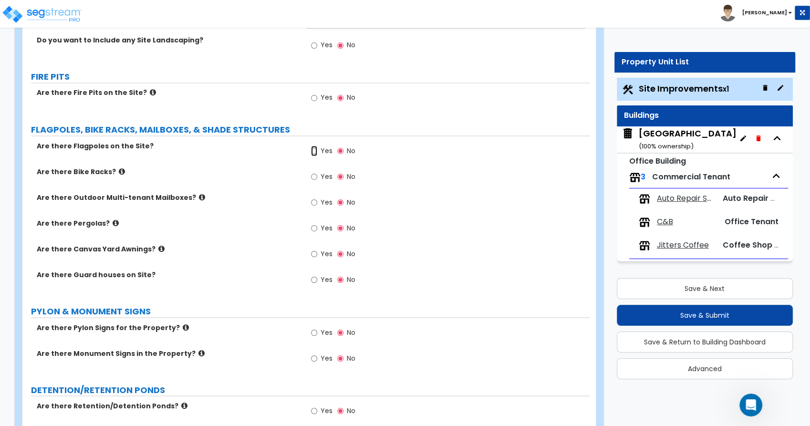
click at [315, 147] on input "Yes" at bounding box center [314, 151] width 6 height 10
radio input "true"
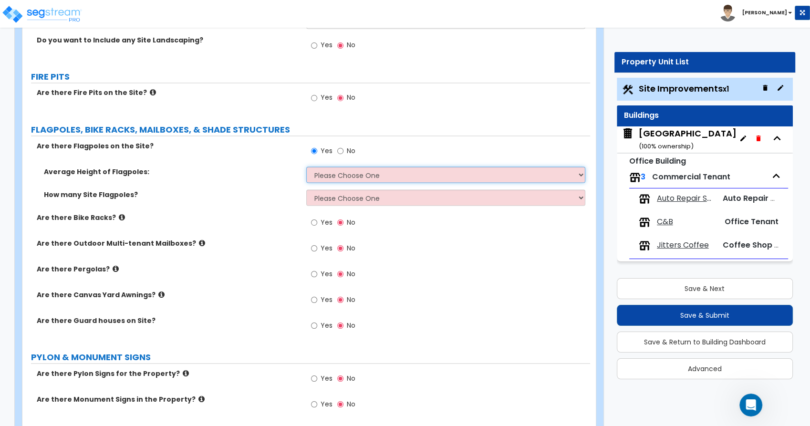
click at [341, 174] on select "Please Choose One 20 ft 59 ft 70 ft 100 ft" at bounding box center [445, 175] width 279 height 16
select select "1"
click at [306, 167] on select "Please Choose One 20 ft 59 ft 70 ft 100 ft" at bounding box center [445, 175] width 279 height 16
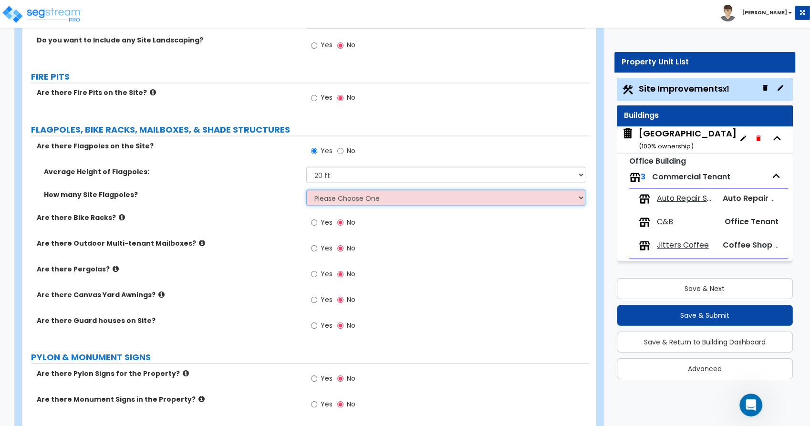
click at [340, 199] on select "Please Choose One 1 2 3 4 5" at bounding box center [445, 197] width 279 height 16
select select "2"
click at [306, 189] on select "Please Choose One 1 2 3 4 5" at bounding box center [445, 197] width 279 height 16
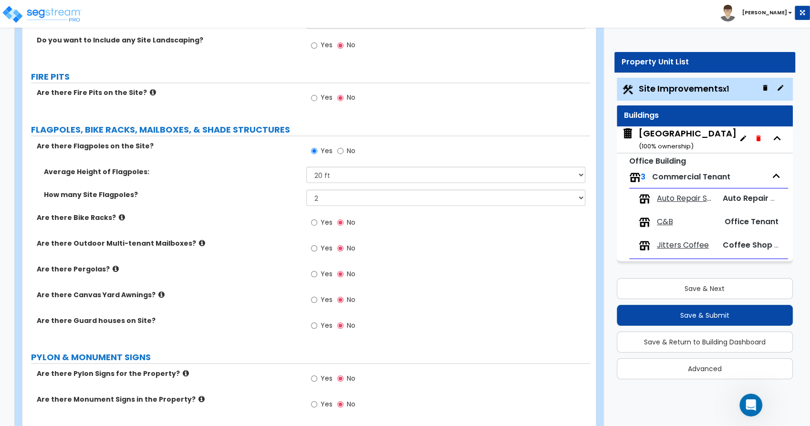
click at [232, 160] on div "Are there Flagpoles on the Site? Yes No" at bounding box center [306, 154] width 568 height 26
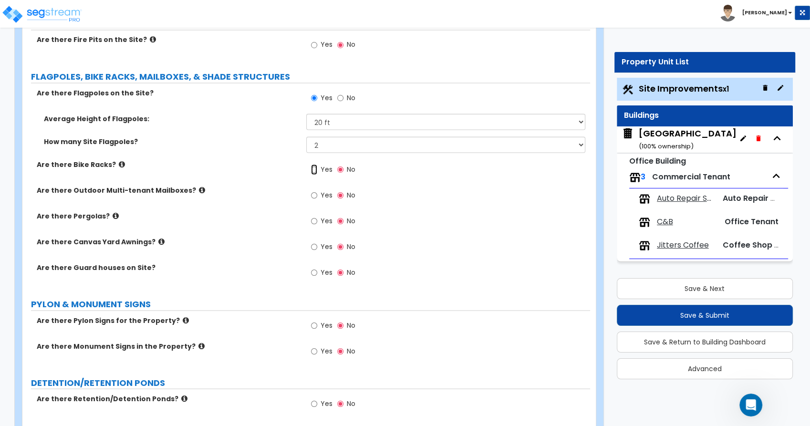
click at [315, 166] on input "Yes" at bounding box center [314, 169] width 6 height 10
radio input "true"
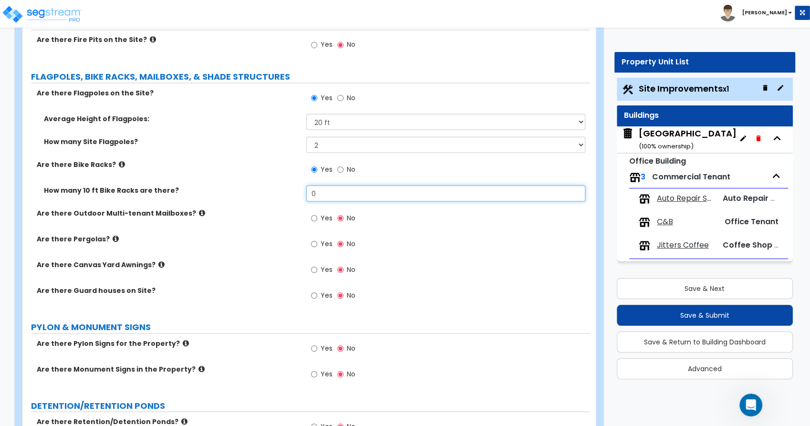
drag, startPoint x: 324, startPoint y: 193, endPoint x: 272, endPoint y: 191, distance: 51.1
click at [275, 191] on div "How many 10 ft Bike Racks are there? 0" at bounding box center [306, 196] width 568 height 23
type input "2"
click at [272, 191] on label "How many 10 ft Bike Racks are there?" at bounding box center [171, 190] width 255 height 10
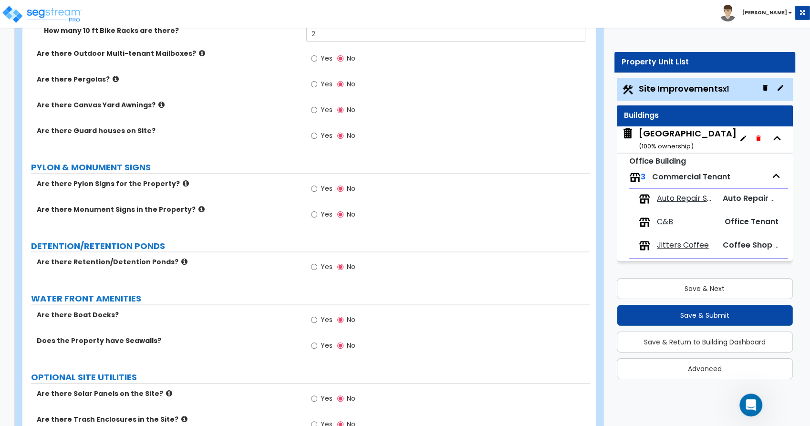
scroll to position [1962, 0]
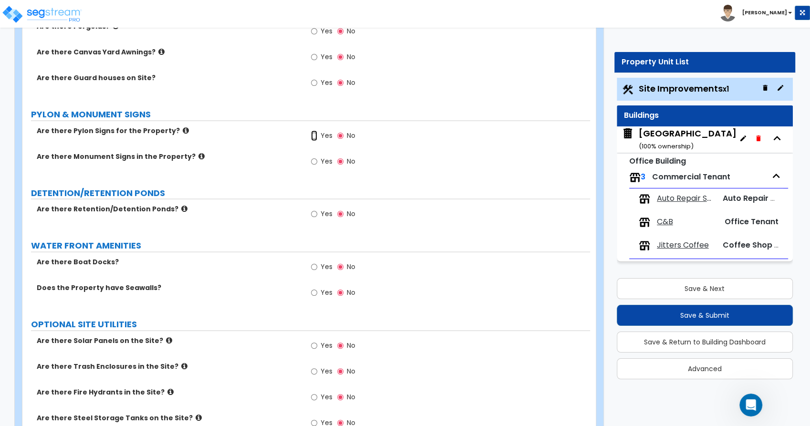
click at [313, 136] on input "Yes" at bounding box center [314, 136] width 6 height 10
radio input "true"
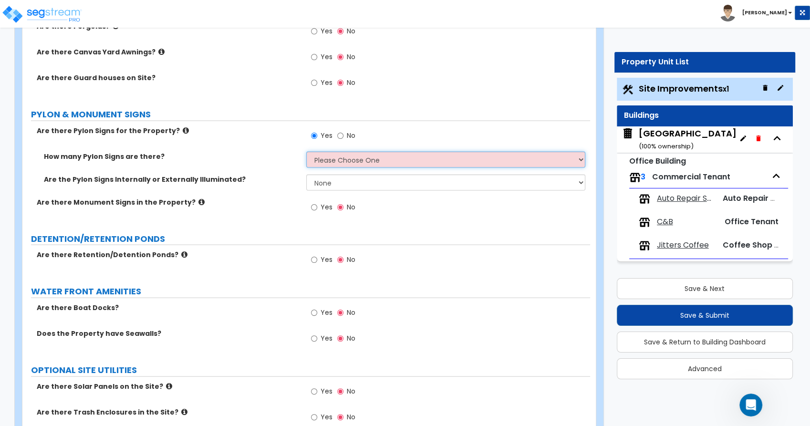
click at [332, 159] on select "Please Choose One 1 2 3" at bounding box center [445, 160] width 279 height 16
click at [306, 152] on select "Please Choose One 1 2 3" at bounding box center [445, 160] width 279 height 16
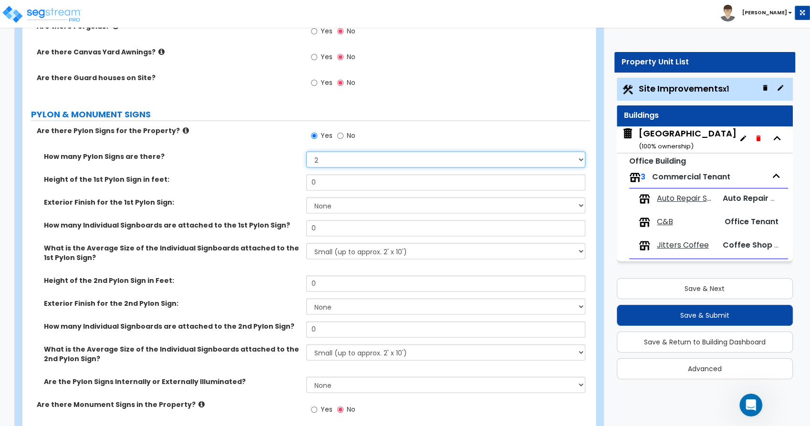
click at [326, 160] on select "Please Choose One 1 2 3" at bounding box center [445, 160] width 279 height 16
select select "0"
click at [306, 152] on select "Please Choose One 1 2 3" at bounding box center [445, 160] width 279 height 16
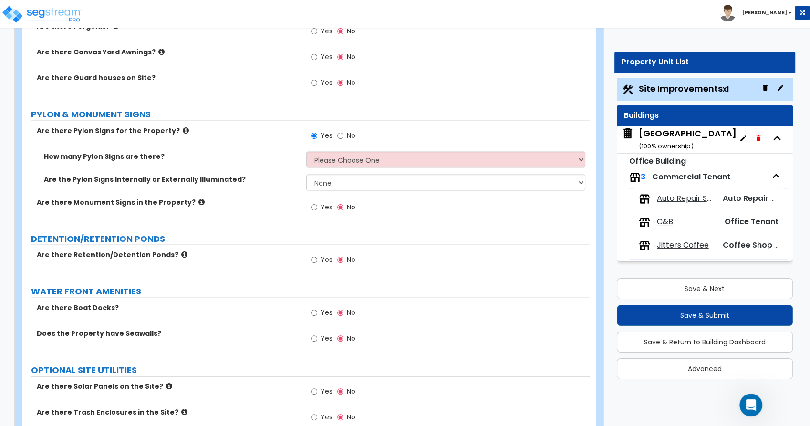
click at [215, 157] on label "How many Pylon Signs are there?" at bounding box center [171, 157] width 255 height 10
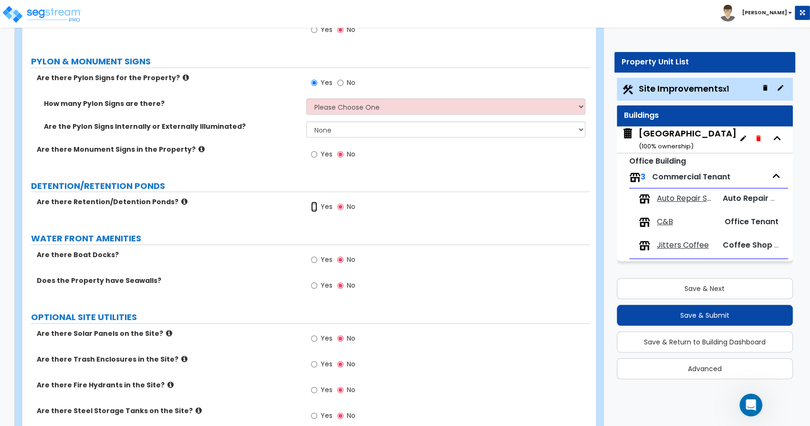
click at [314, 208] on input "Yes" at bounding box center [314, 207] width 6 height 10
radio input "true"
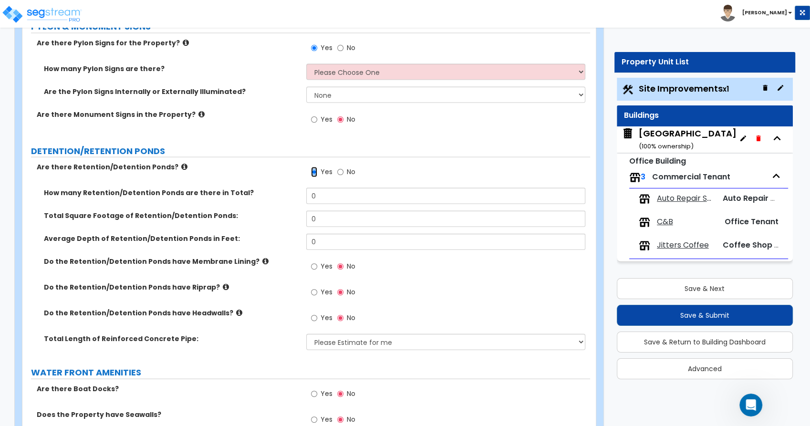
scroll to position [2068, 0]
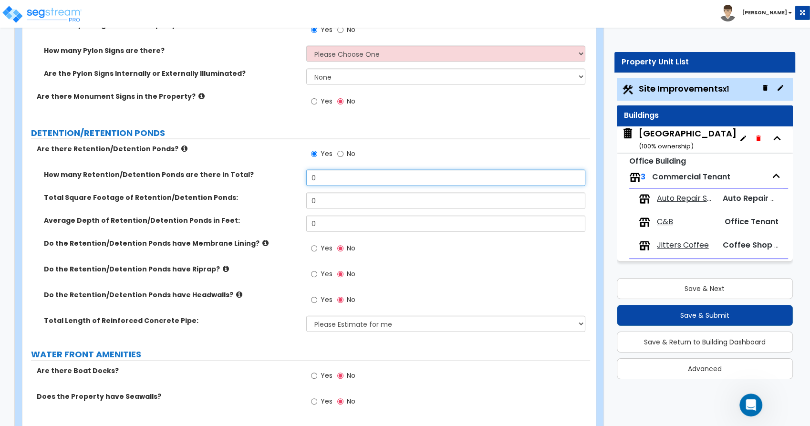
click at [319, 174] on input "0" at bounding box center [445, 178] width 279 height 16
drag, startPoint x: 321, startPoint y: 174, endPoint x: 268, endPoint y: 176, distance: 52.5
click at [268, 176] on div "How many Retention/Detention Ponds are there in Total? 0" at bounding box center [306, 181] width 568 height 23
type input "1"
click at [279, 187] on div "How many Retention/Detention Ponds are there in Total? 1" at bounding box center [306, 181] width 568 height 23
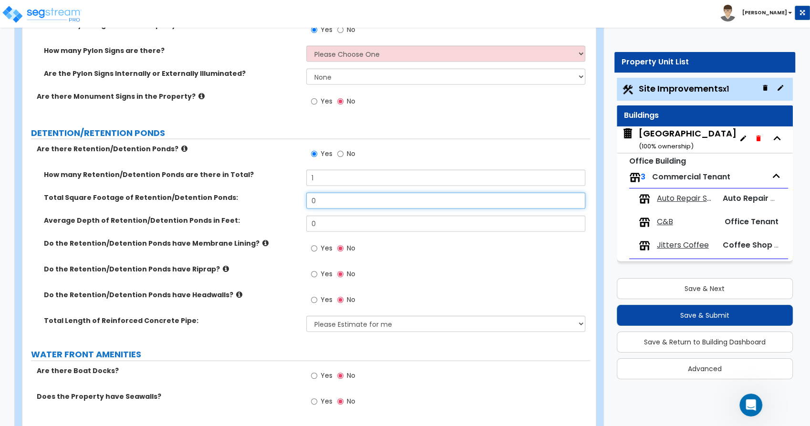
drag, startPoint x: 329, startPoint y: 202, endPoint x: 233, endPoint y: 190, distance: 96.7
click at [233, 190] on div "How many Retention/Detention Ponds are there in Total? 1 Total Square Footage o…" at bounding box center [307, 254] width 554 height 169
type input "420"
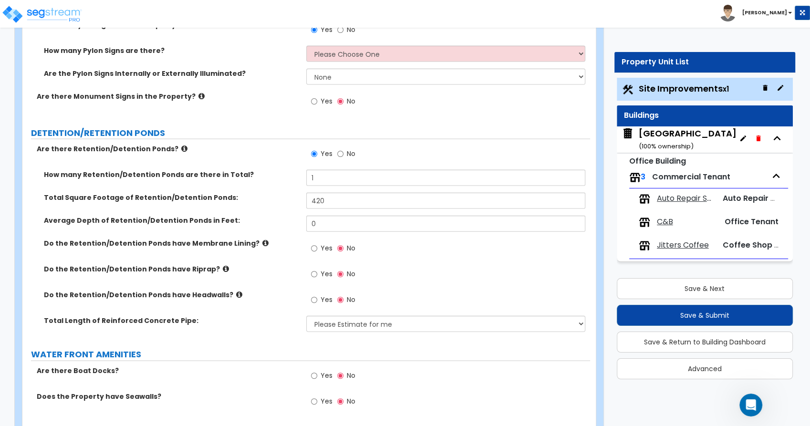
click at [288, 207] on div "Total Square Footage of Retention/Detention Ponds: 420" at bounding box center [306, 204] width 568 height 23
drag, startPoint x: 344, startPoint y: 224, endPoint x: 197, endPoint y: 201, distance: 148.7
click at [201, 202] on div "How many Retention/Detention Ponds are there in Total? 1 Total Square Footage o…" at bounding box center [307, 254] width 554 height 169
type input "10"
click at [250, 206] on div "Total Square Footage of Retention/Detention Ponds: 420" at bounding box center [306, 204] width 568 height 23
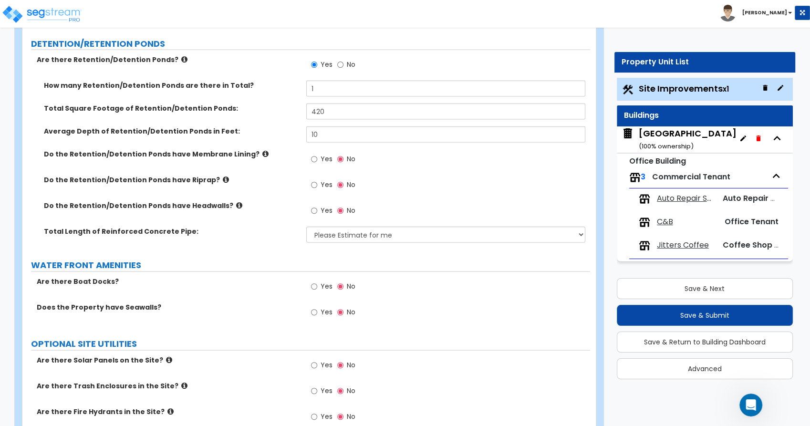
scroll to position [2174, 0]
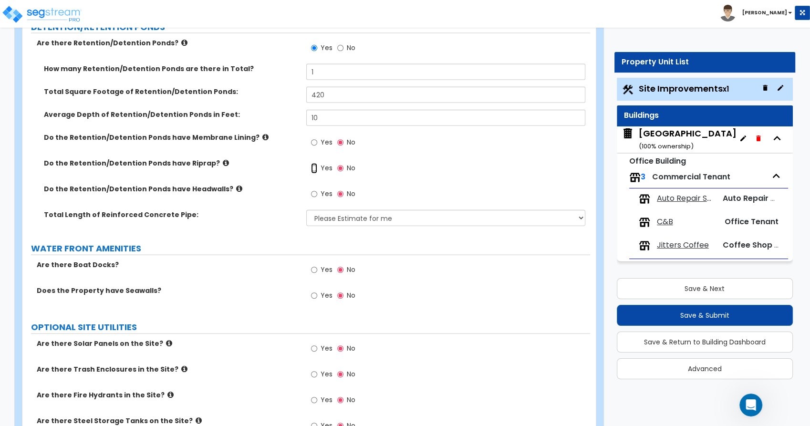
click at [313, 167] on input "Yes" at bounding box center [314, 168] width 6 height 10
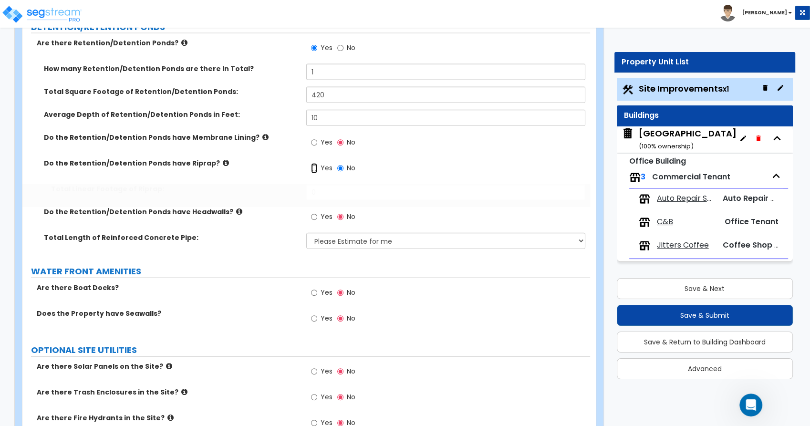
radio input "true"
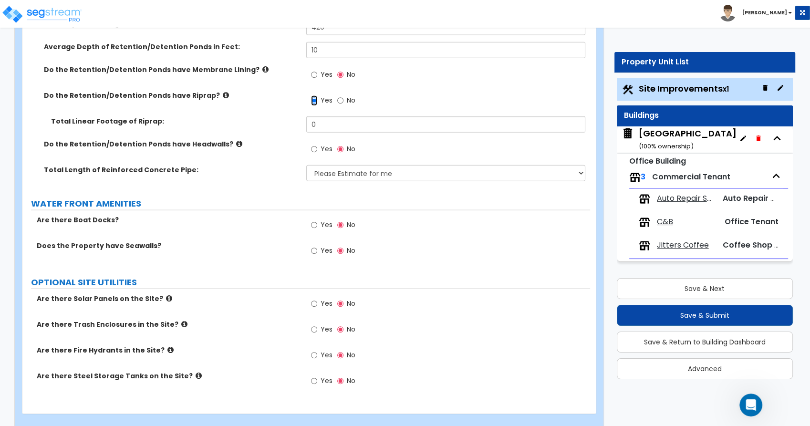
scroll to position [2255, 0]
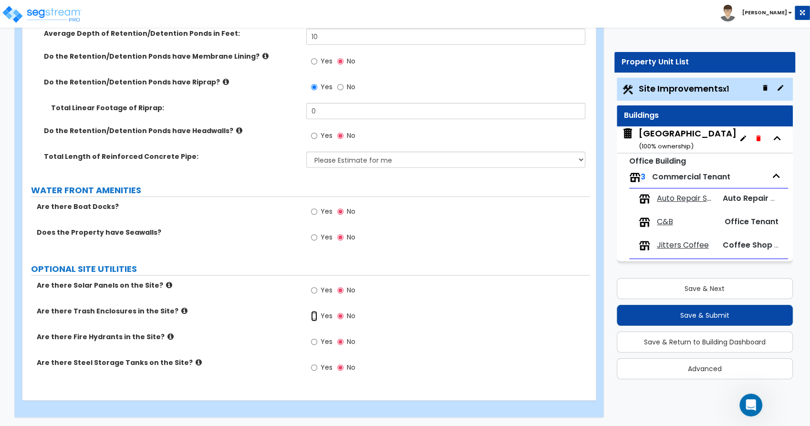
drag, startPoint x: 313, startPoint y: 315, endPoint x: 261, endPoint y: 310, distance: 52.3
click at [314, 316] on input "Yes" at bounding box center [314, 316] width 6 height 10
radio input "true"
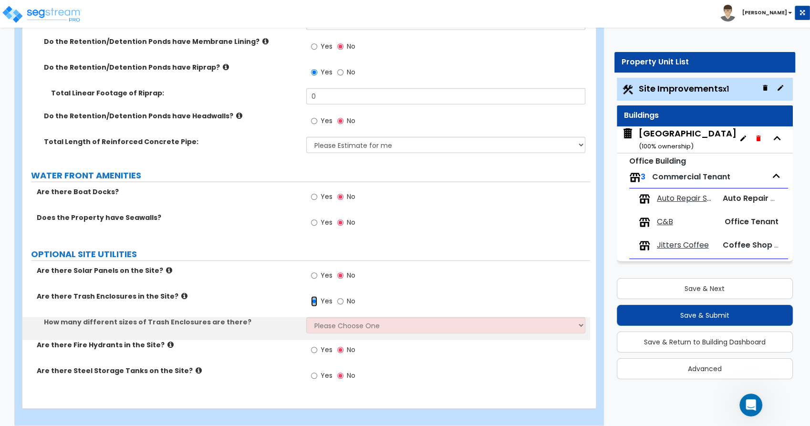
scroll to position [2278, 0]
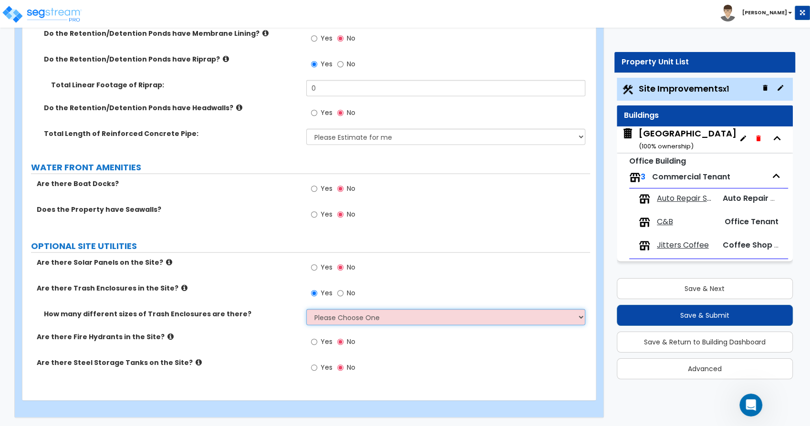
click at [351, 317] on select "Please Choose One 1 2 3" at bounding box center [445, 317] width 279 height 16
select select "1"
click at [306, 309] on select "Please Choose One 1 2 3" at bounding box center [445, 317] width 279 height 16
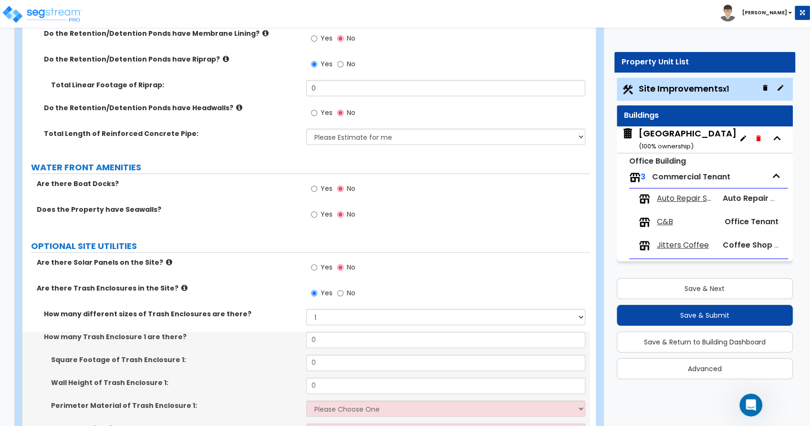
click at [277, 304] on div "Are there Trash Enclosures in the Site? Yes No" at bounding box center [306, 296] width 568 height 26
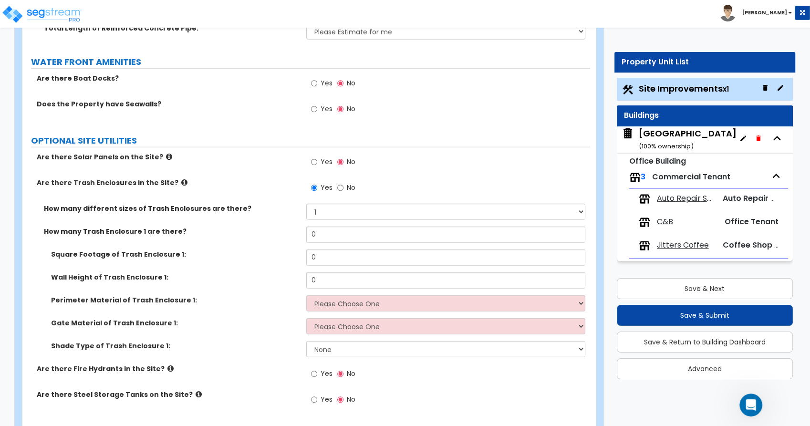
scroll to position [2384, 0]
click at [330, 237] on input "0" at bounding box center [445, 234] width 279 height 16
drag, startPoint x: 330, startPoint y: 234, endPoint x: 248, endPoint y: 225, distance: 82.5
click at [251, 226] on div "How many Trash Enclosure 1 are there? 0" at bounding box center [306, 237] width 568 height 23
type input "1"
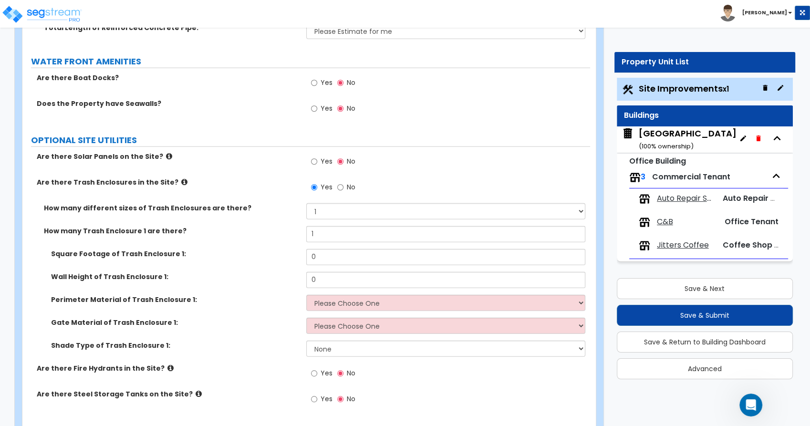
click at [247, 222] on div "How many different sizes of Trash Enclosures are there? Please Choose One 1 2 3" at bounding box center [306, 214] width 568 height 23
drag, startPoint x: 340, startPoint y: 255, endPoint x: 248, endPoint y: 246, distance: 92.5
click at [248, 246] on div "How many different sizes of Trash Enclosures are there? Please Choose One 1 2 3…" at bounding box center [307, 283] width 554 height 160
type input "200"
click at [249, 245] on div "How many Trash Enclosure 1 are there? 1" at bounding box center [306, 237] width 568 height 23
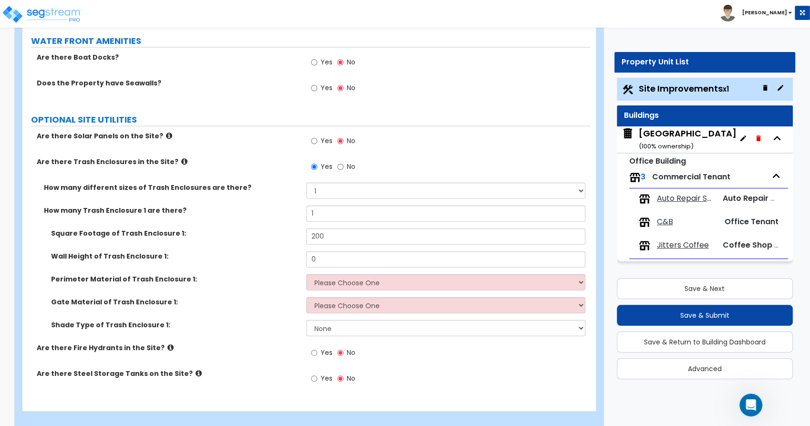
scroll to position [2415, 0]
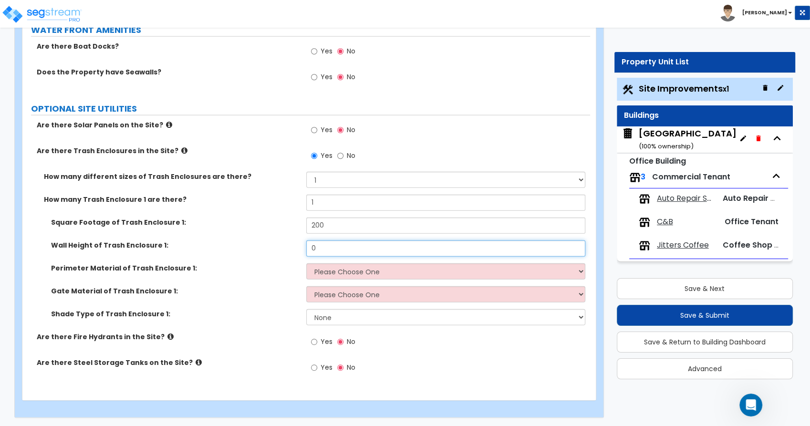
drag, startPoint x: 326, startPoint y: 250, endPoint x: 248, endPoint y: 243, distance: 78.5
click at [252, 244] on div "Wall Height of Trash Enclosure 1: 0" at bounding box center [306, 251] width 568 height 23
type input "6"
click at [247, 241] on label "Wall Height of Trash Enclosure 1:" at bounding box center [175, 245] width 248 height 10
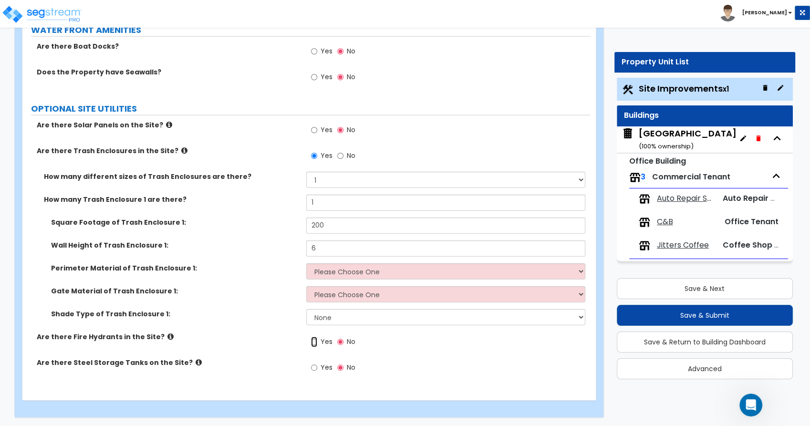
click at [315, 341] on input "Yes" at bounding box center [314, 342] width 6 height 10
radio input "true"
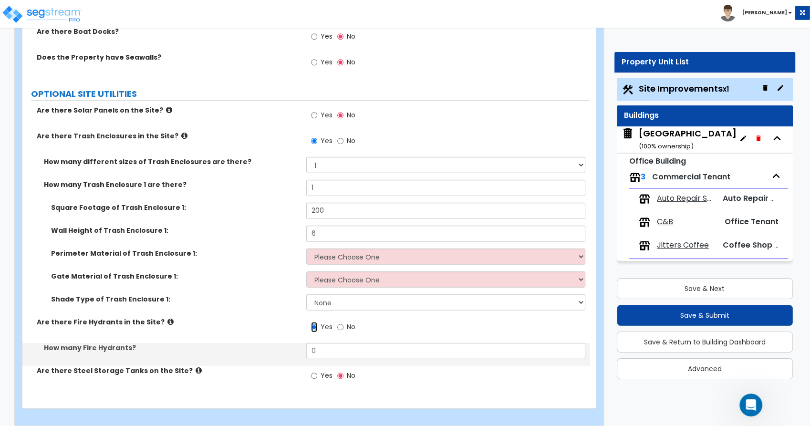
scroll to position [2438, 0]
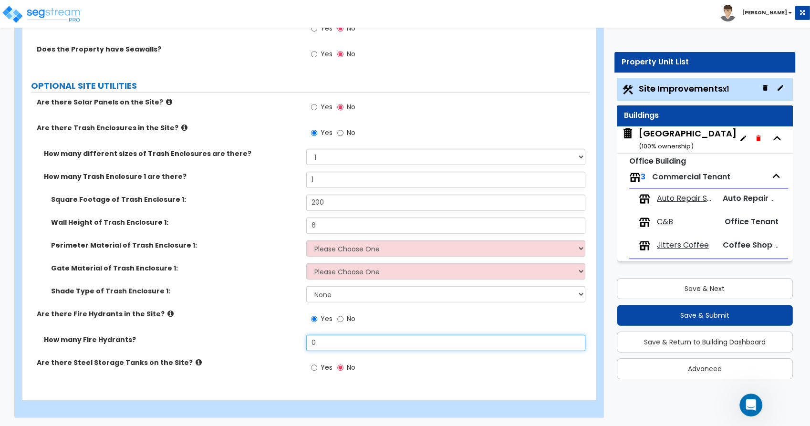
drag, startPoint x: 326, startPoint y: 341, endPoint x: 240, endPoint y: 333, distance: 86.3
click at [242, 335] on div "How many Fire Hydrants? 0" at bounding box center [306, 346] width 568 height 23
type input "7"
drag, startPoint x: 235, startPoint y: 331, endPoint x: 240, endPoint y: 332, distance: 5.3
click at [235, 331] on div "Are there Fire Hydrants in the Site? Yes No" at bounding box center [306, 322] width 568 height 26
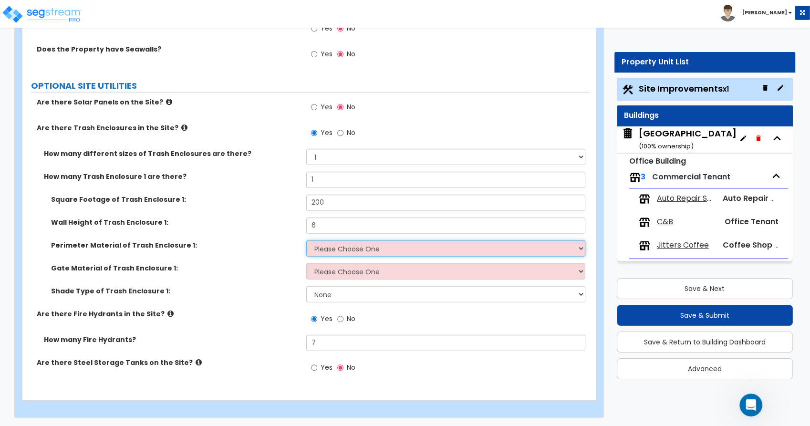
click at [341, 249] on select "Please Choose One Chain Link Wood Metal CMU" at bounding box center [445, 248] width 279 height 16
select select "1"
click at [306, 240] on select "Please Choose One Chain Link Wood Metal CMU" at bounding box center [445, 248] width 279 height 16
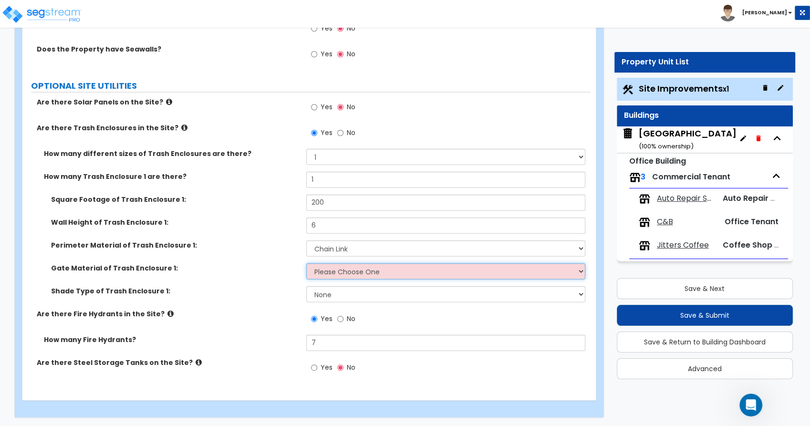
click at [346, 273] on select "Please Choose One Wood Metal" at bounding box center [445, 271] width 279 height 16
select select "1"
click at [306, 263] on select "Please Choose One Wood Metal" at bounding box center [445, 271] width 279 height 16
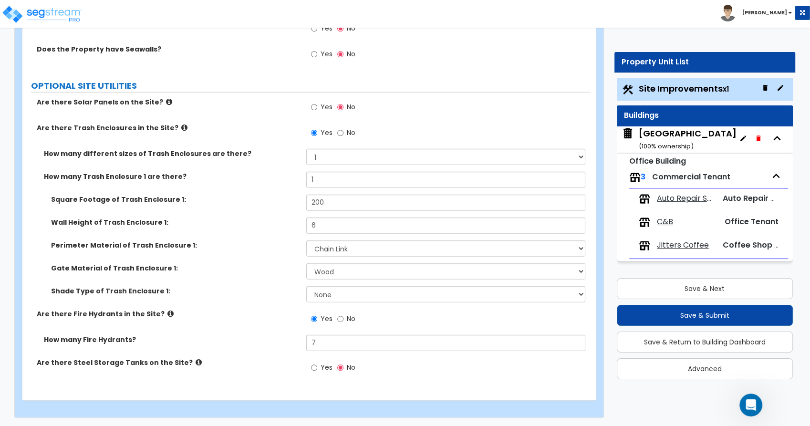
click at [235, 240] on label "Perimeter Material of Trash Enclosure 1:" at bounding box center [175, 245] width 248 height 10
click at [352, 246] on select "Please Choose One Chain Link Wood Metal CMU" at bounding box center [445, 248] width 279 height 16
select select "4"
click at [306, 240] on select "Please Choose One Chain Link Wood Metal CMU" at bounding box center [445, 248] width 279 height 16
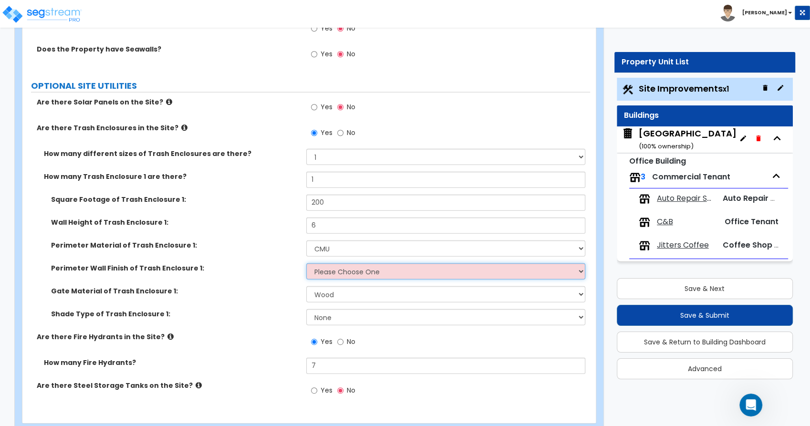
click at [335, 271] on select "Please Choose One Stone Veneer Brick Veneer Stucco Paint" at bounding box center [445, 271] width 279 height 16
select select "1"
click at [306, 263] on select "Please Choose One Stone Veneer Brick Veneer Stucco Paint" at bounding box center [445, 271] width 279 height 16
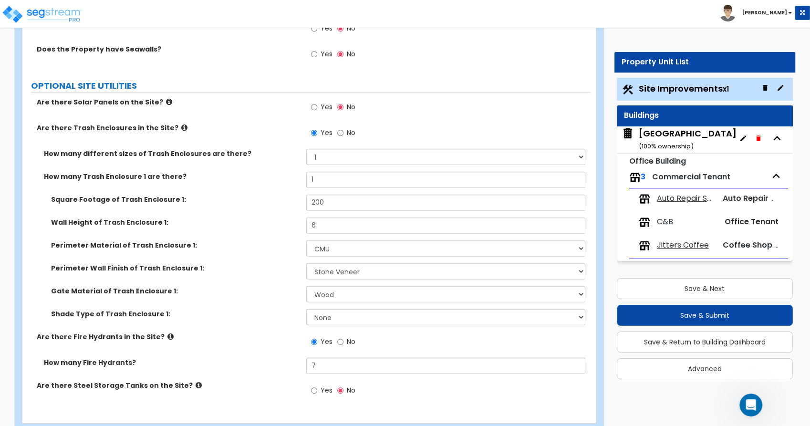
click at [254, 240] on label "Perimeter Material of Trash Enclosure 1:" at bounding box center [175, 245] width 248 height 10
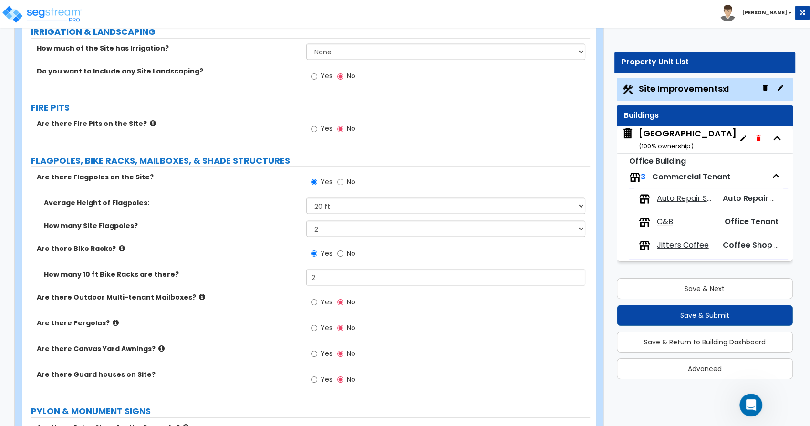
scroll to position [1878, 0]
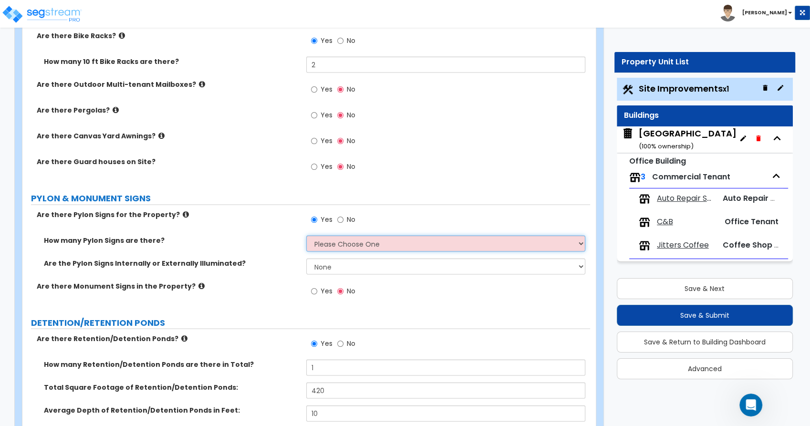
click at [343, 241] on select "Please Choose One 1 2 3" at bounding box center [445, 244] width 279 height 16
select select "1"
click at [306, 236] on select "Please Choose One 1 2 3" at bounding box center [445, 244] width 279 height 16
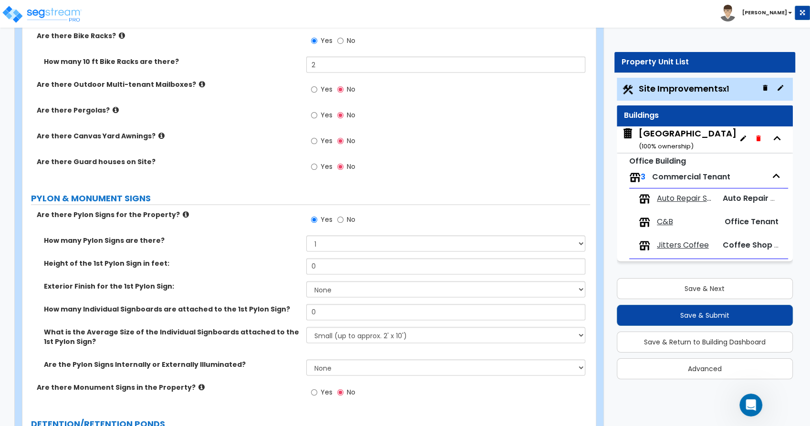
click at [343, 218] on label "No" at bounding box center [346, 221] width 18 height 16
click at [343, 218] on input "No" at bounding box center [340, 220] width 6 height 10
radio input "false"
radio input "true"
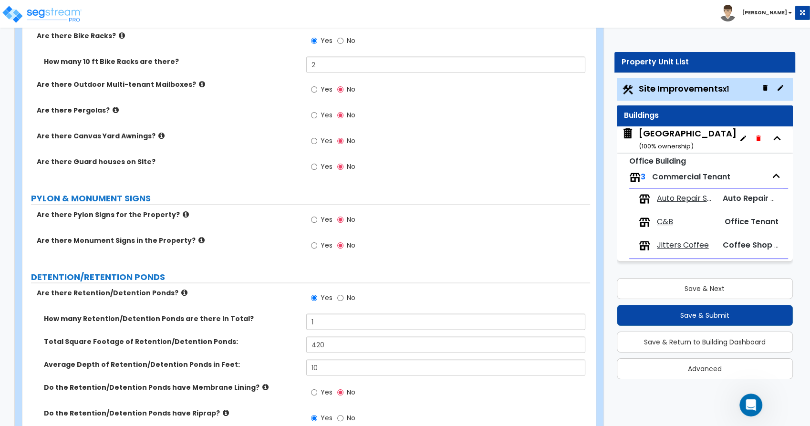
click at [260, 240] on label "Are there Monument Signs in the Property?" at bounding box center [168, 241] width 262 height 10
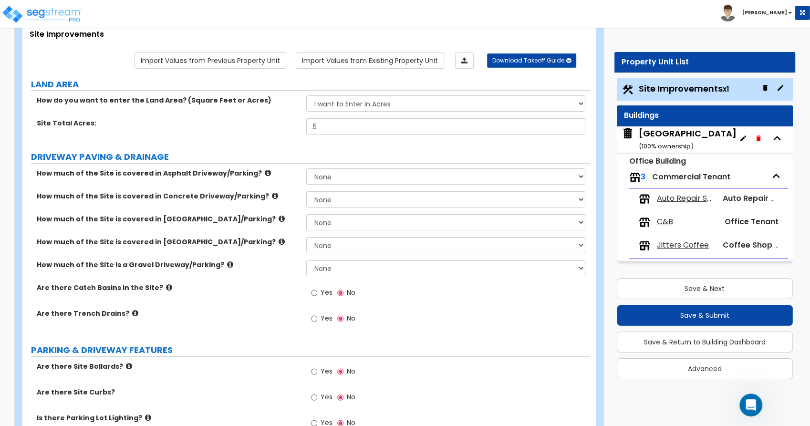
scroll to position [0, 0]
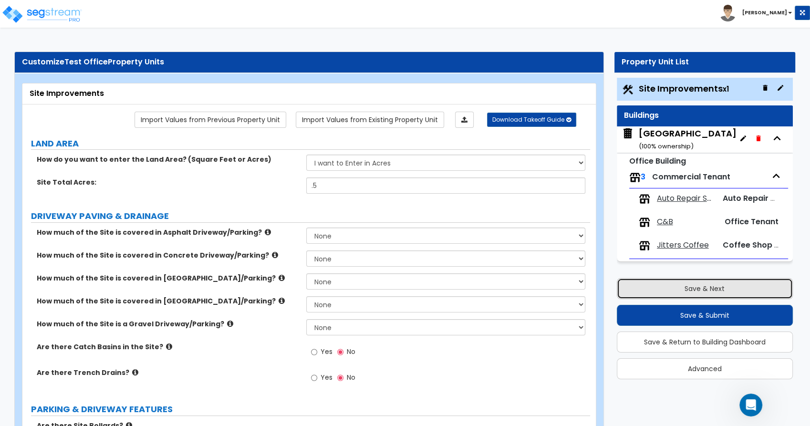
click at [693, 292] on button "Save & Next" at bounding box center [705, 288] width 177 height 21
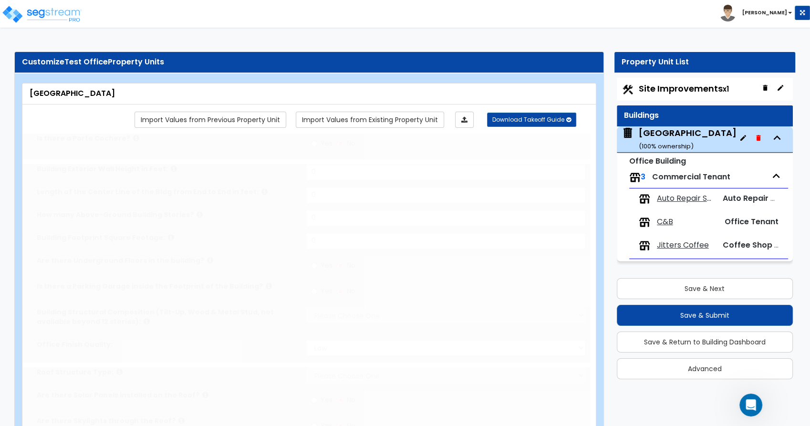
type input "1"
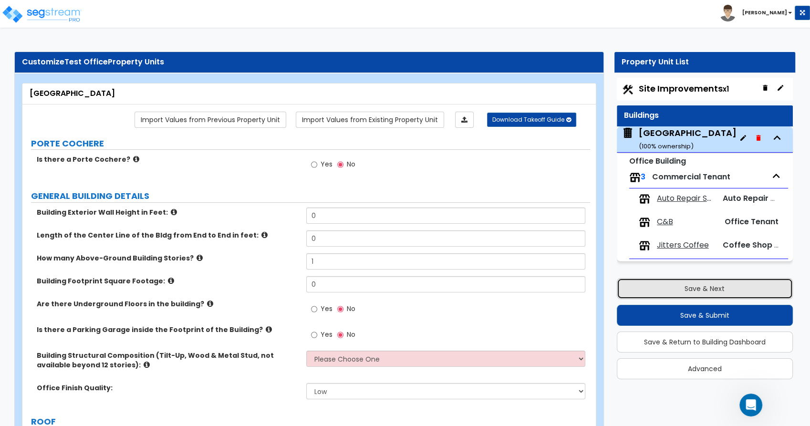
click at [657, 286] on button "Save & Next" at bounding box center [705, 288] width 177 height 21
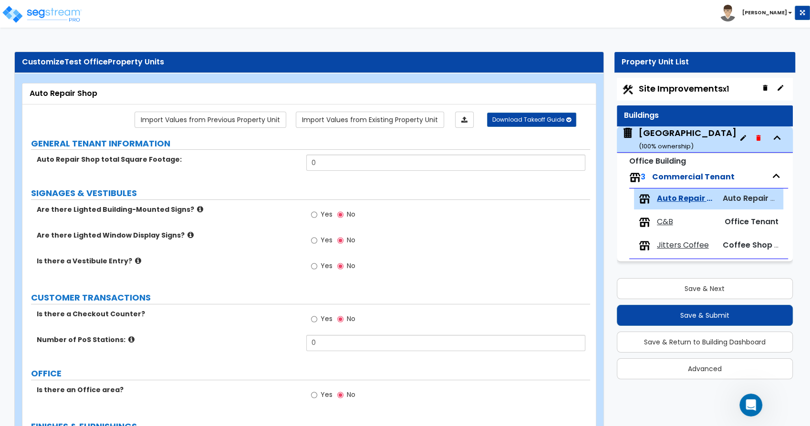
click at [742, 134] on icon at bounding box center [746, 131] width 9 height 9
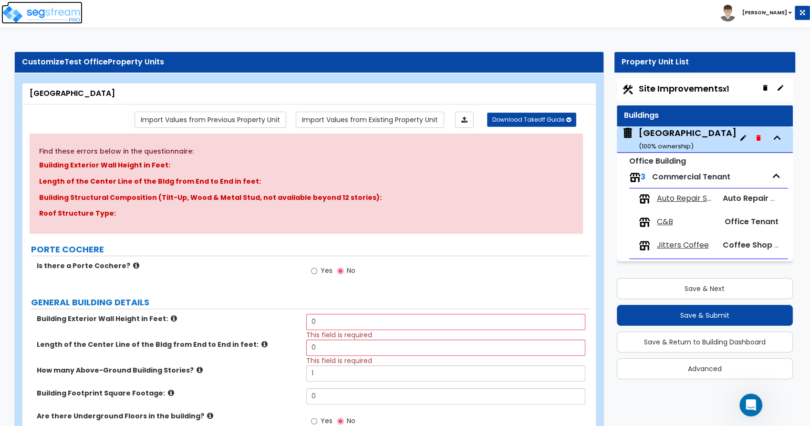
click at [48, 10] on img at bounding box center [41, 14] width 81 height 19
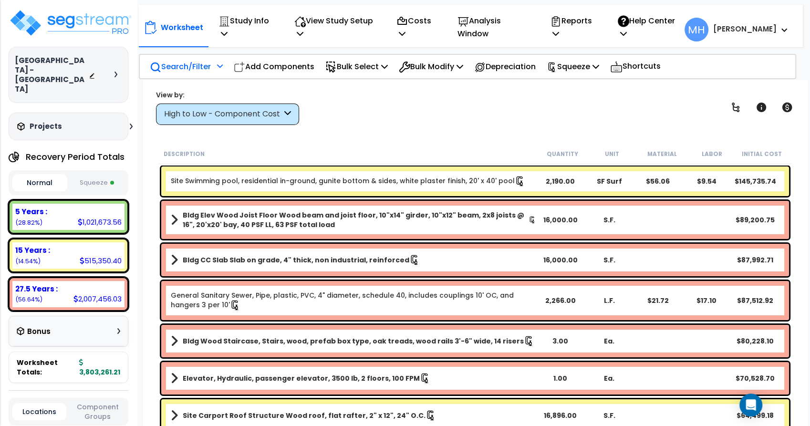
click at [182, 69] on p "Search/Filter" at bounding box center [180, 66] width 61 height 13
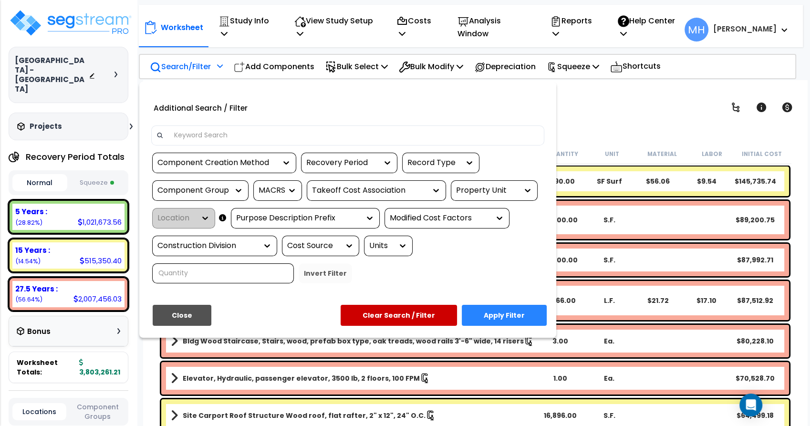
click at [344, 162] on div "Recovery Period" at bounding box center [342, 162] width 72 height 11
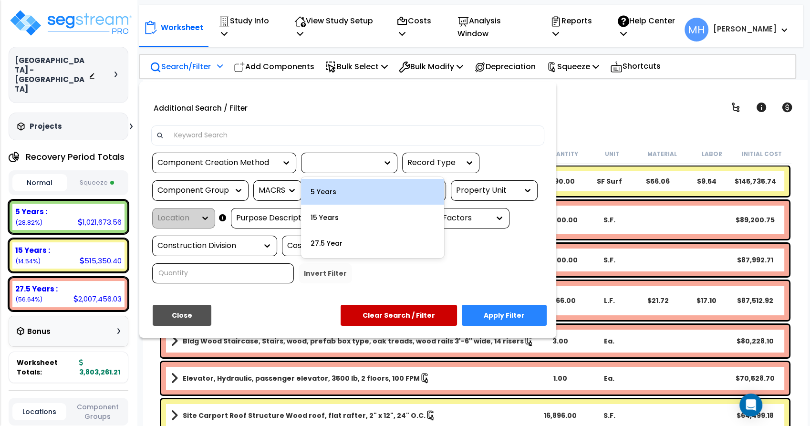
click at [336, 188] on div "5 Years" at bounding box center [372, 192] width 143 height 26
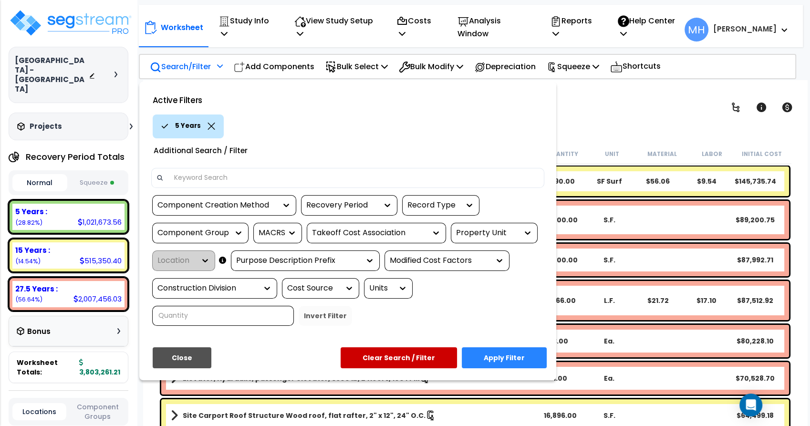
click at [365, 207] on div "Recovery Period" at bounding box center [342, 205] width 72 height 11
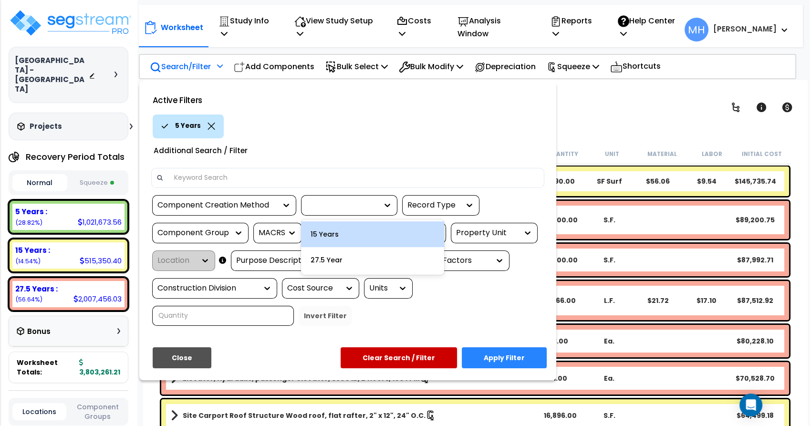
click at [339, 236] on div "15 Years" at bounding box center [372, 234] width 143 height 26
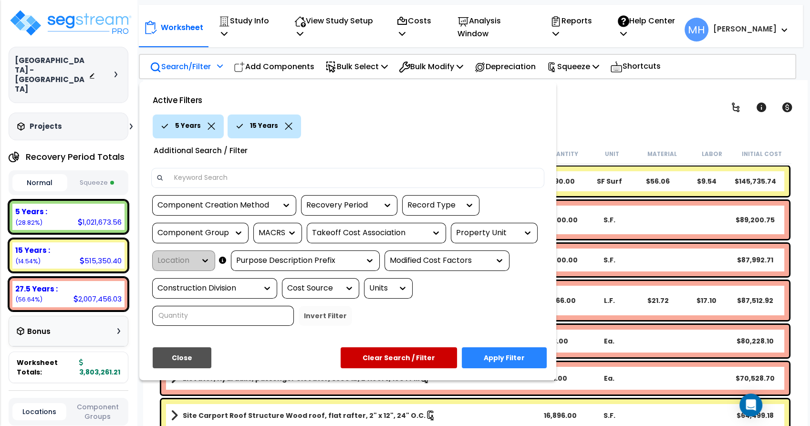
click at [508, 354] on button "Apply Filter" at bounding box center [504, 357] width 85 height 21
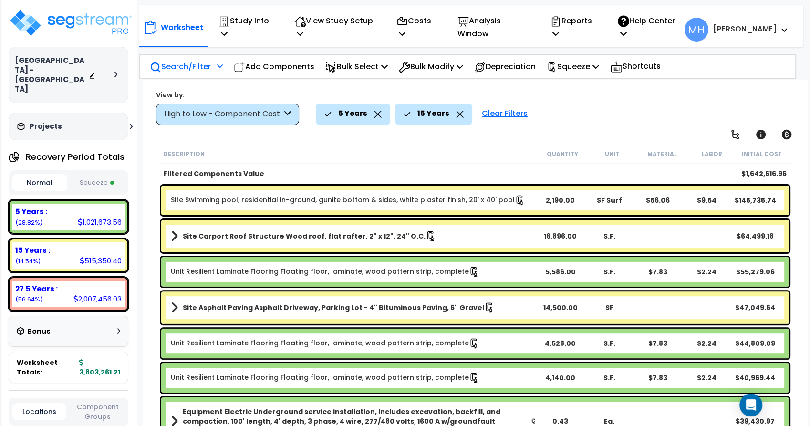
click at [458, 115] on icon at bounding box center [460, 114] width 8 height 7
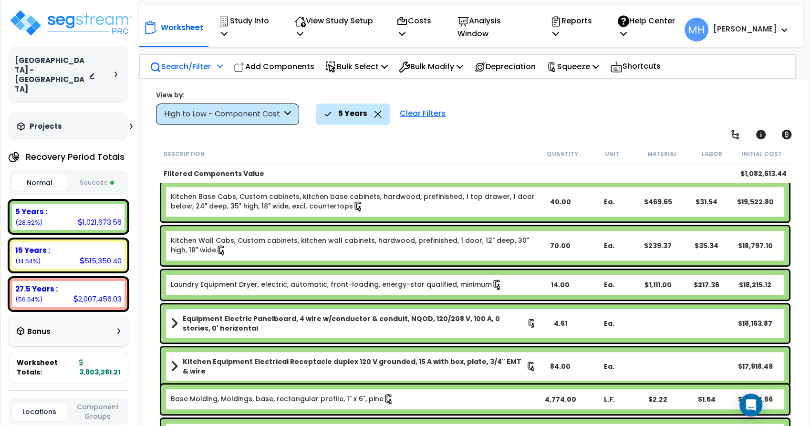
scroll to position [477, 0]
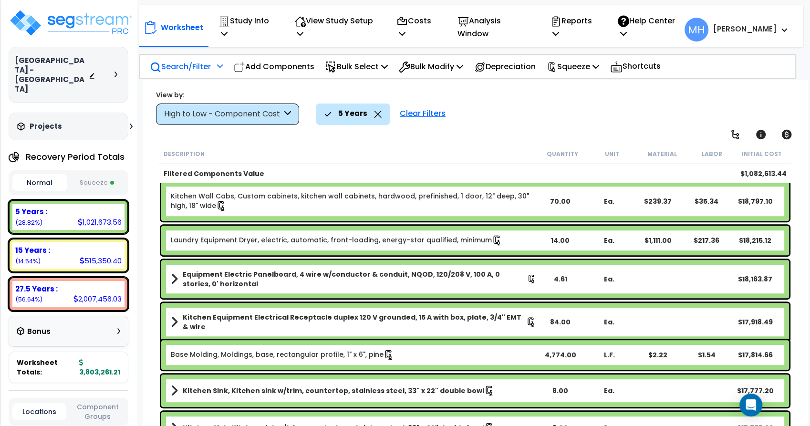
click at [111, 322] on div "Bonus" at bounding box center [69, 331] width 104 height 19
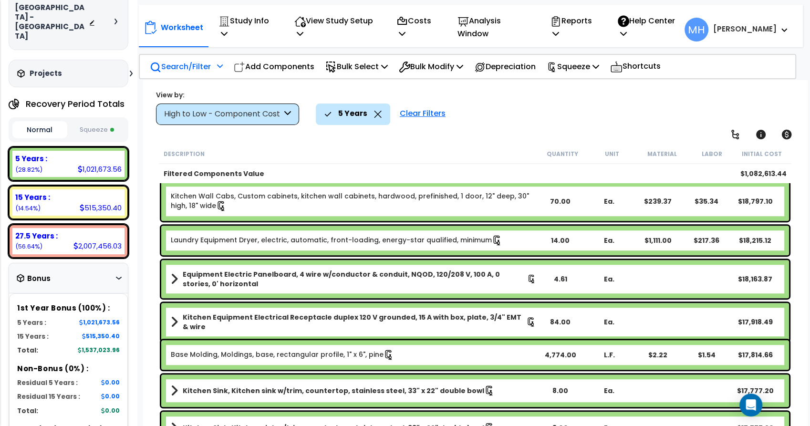
scroll to position [106, 0]
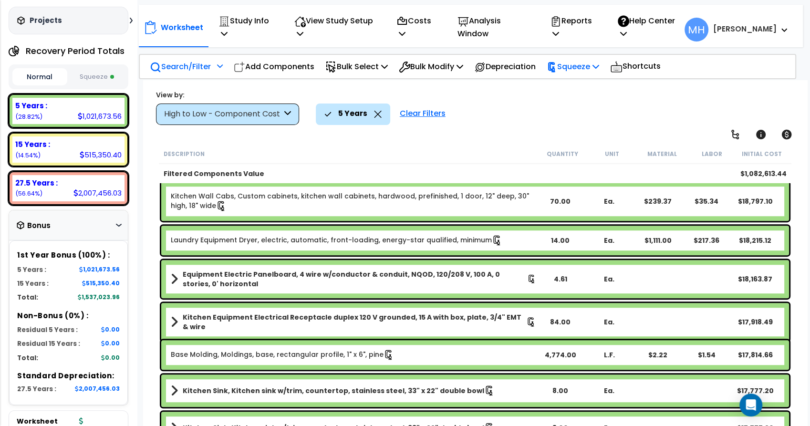
click at [596, 70] on p "Squeeze" at bounding box center [573, 66] width 52 height 13
click at [455, 145] on div "Description Quantity Unit Material Labor Initial Cost" at bounding box center [475, 154] width 633 height 20
click at [88, 69] on button "Squeeze" at bounding box center [97, 77] width 55 height 17
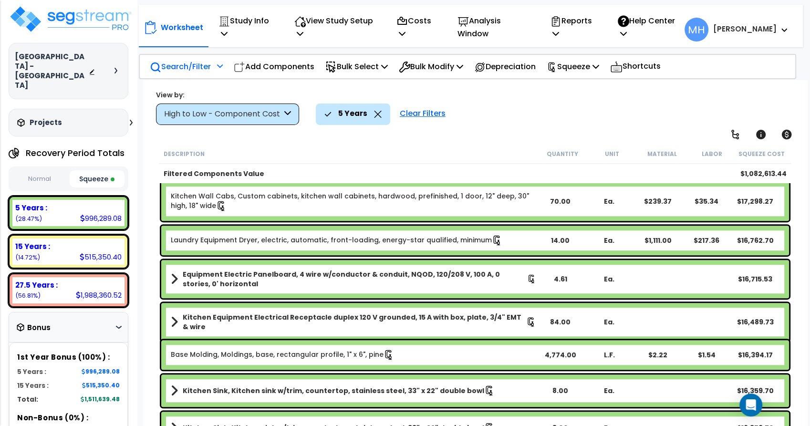
scroll to position [0, 0]
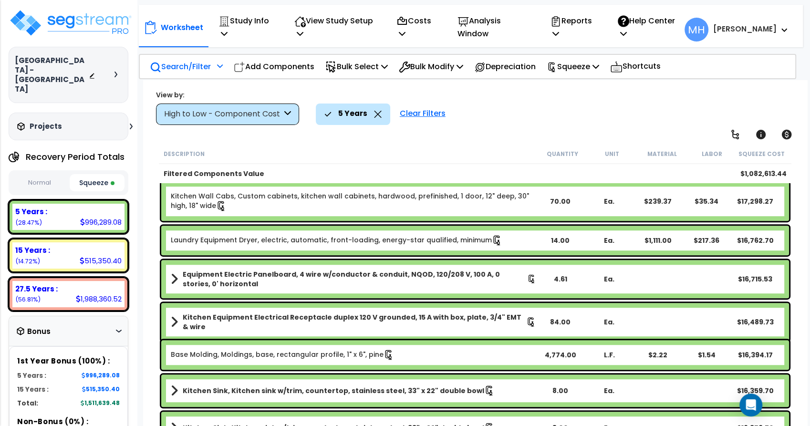
click at [37, 175] on button "Normal" at bounding box center [39, 183] width 55 height 17
click at [357, 63] on p "Bulk Select" at bounding box center [356, 66] width 63 height 13
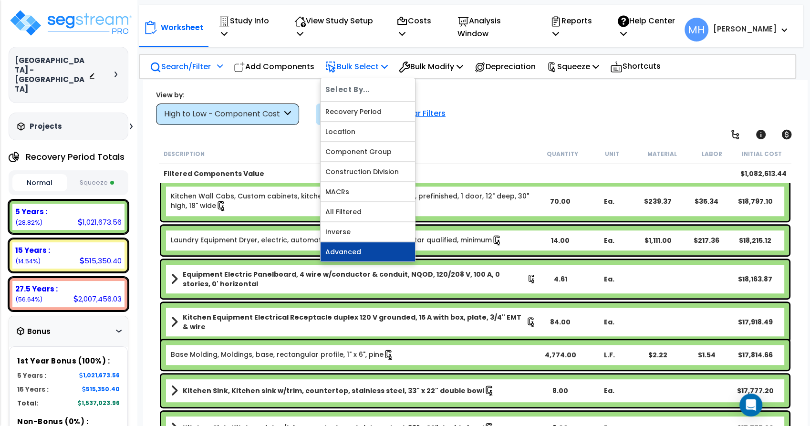
click at [360, 247] on link "Advanced" at bounding box center [368, 251] width 94 height 19
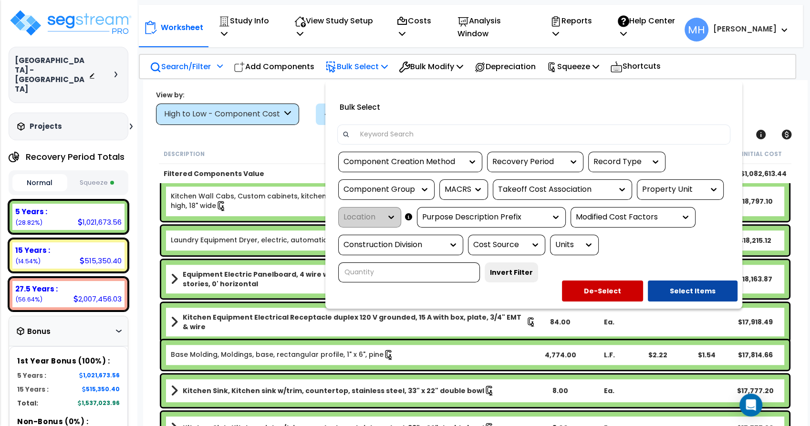
click at [546, 164] on div "Recovery Period" at bounding box center [528, 162] width 72 height 11
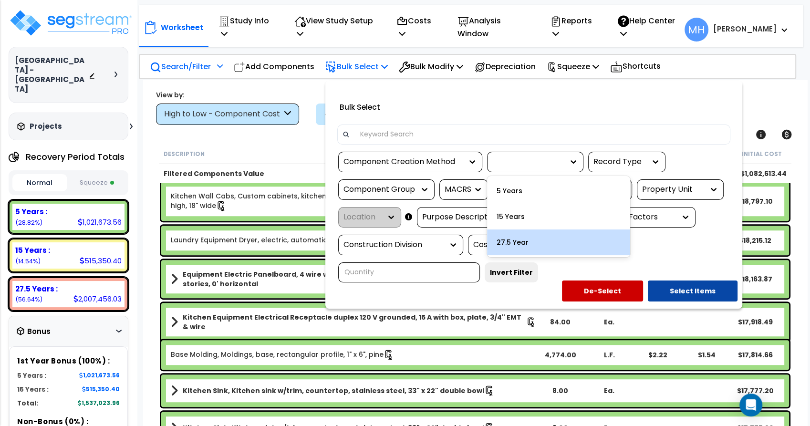
click at [514, 245] on div "27.5 Year" at bounding box center [558, 243] width 143 height 26
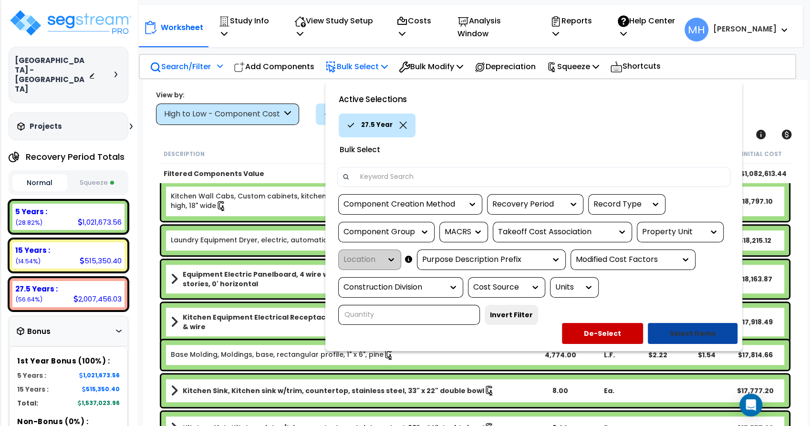
click at [695, 333] on button "Select Items" at bounding box center [693, 333] width 90 height 21
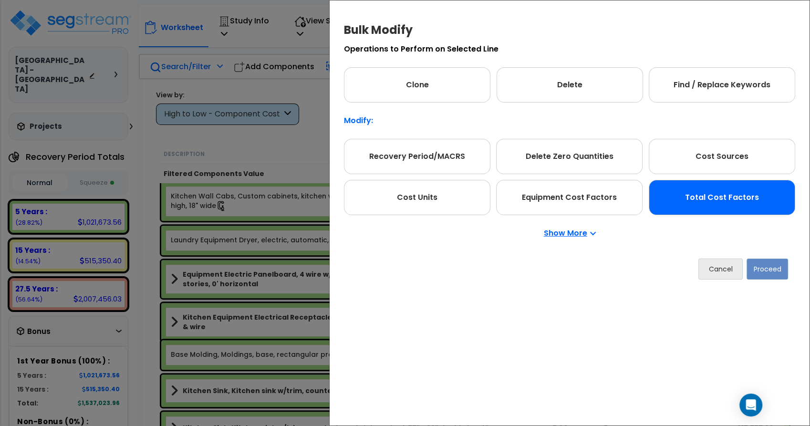
click at [688, 202] on div "Total Cost Factors" at bounding box center [722, 197] width 146 height 35
click at [772, 271] on button "Proceed" at bounding box center [768, 269] width 42 height 21
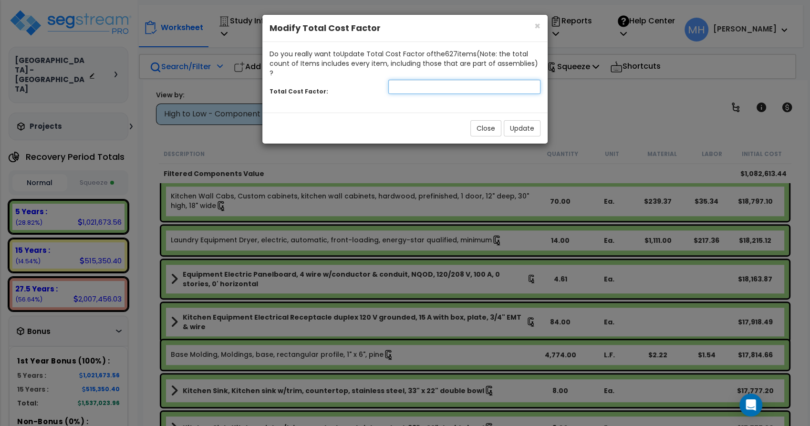
click at [424, 80] on input "number" at bounding box center [464, 87] width 152 height 14
type input ".8"
click at [362, 94] on div "Do you really want to Update Total Cost Factor of the 627 item s (Note: the tot…" at bounding box center [404, 77] width 285 height 71
click at [519, 120] on button "Update" at bounding box center [522, 128] width 37 height 16
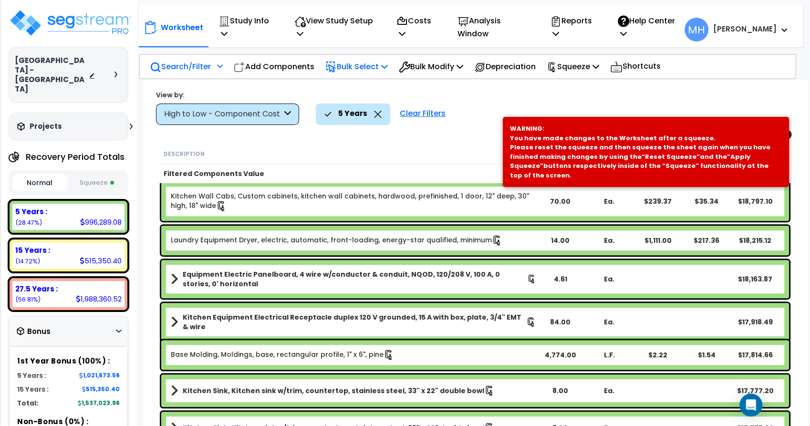
click at [92, 175] on button "Squeeze" at bounding box center [97, 183] width 55 height 17
click at [580, 64] on p "Squeeze" at bounding box center [573, 66] width 52 height 13
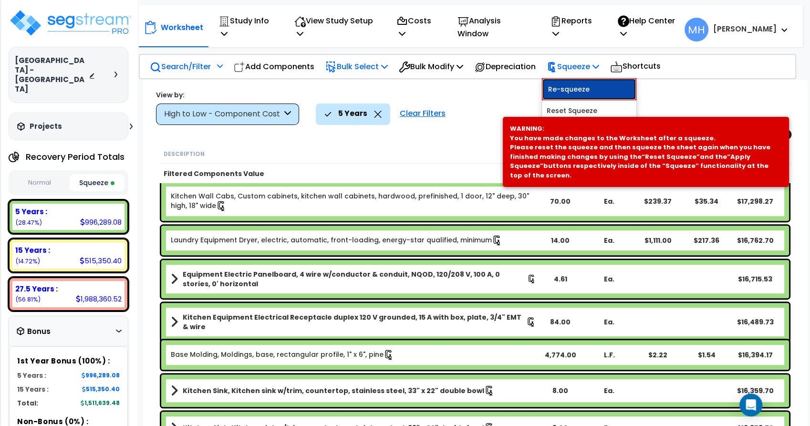
click at [577, 85] on link "Re-squeeze" at bounding box center [589, 89] width 94 height 22
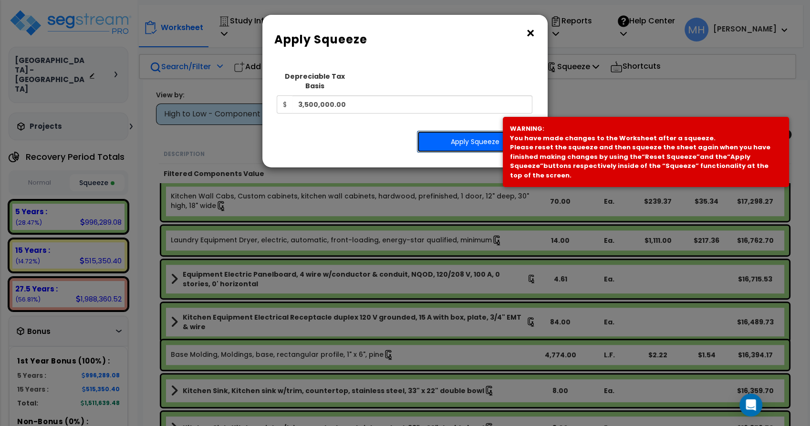
click at [444, 132] on button "Apply Squeeze" at bounding box center [475, 142] width 116 height 22
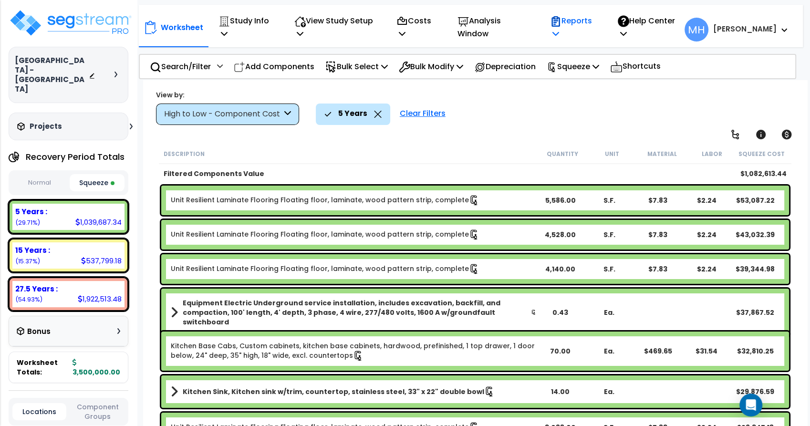
click at [559, 32] on icon at bounding box center [556, 34] width 7 height 8
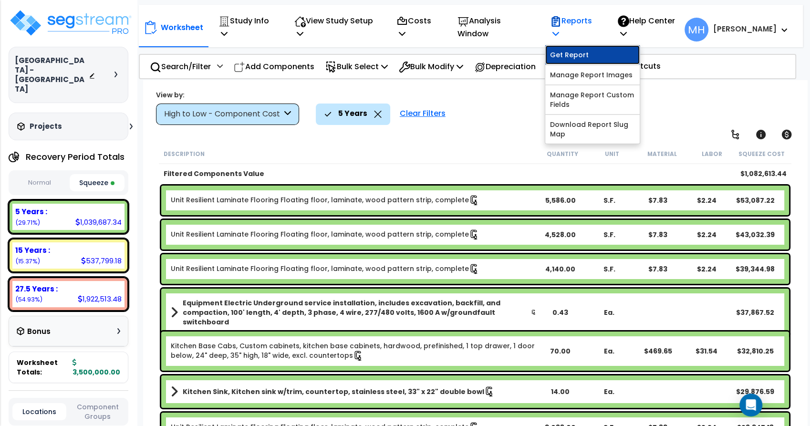
click at [592, 54] on link "Get Report" at bounding box center [592, 54] width 94 height 19
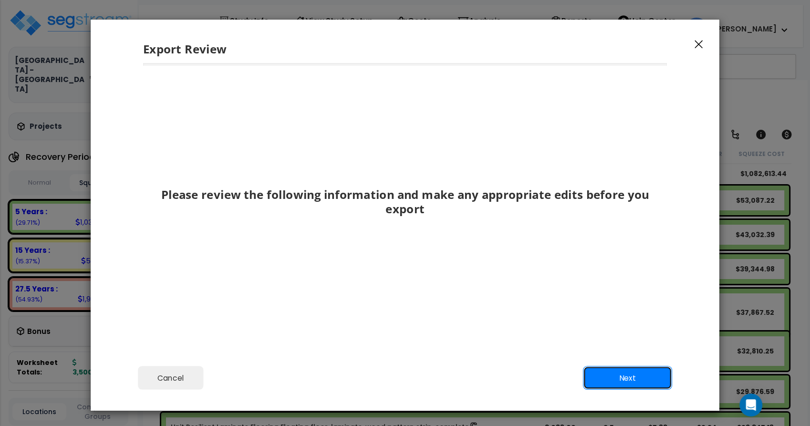
click at [630, 377] on button "Next" at bounding box center [627, 378] width 89 height 24
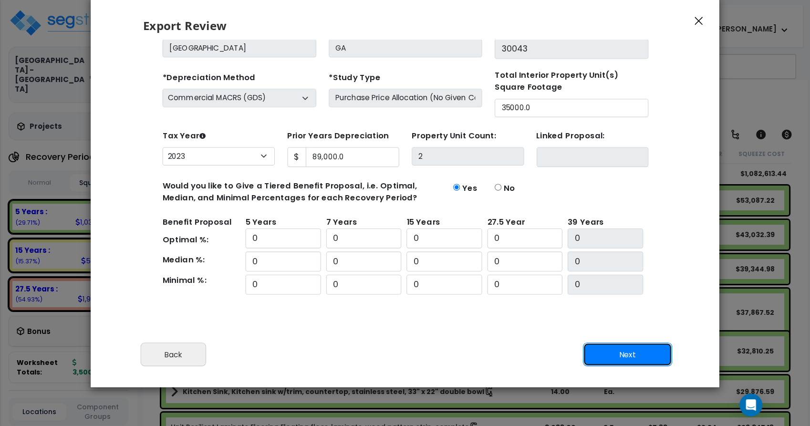
scroll to position [36, 0]
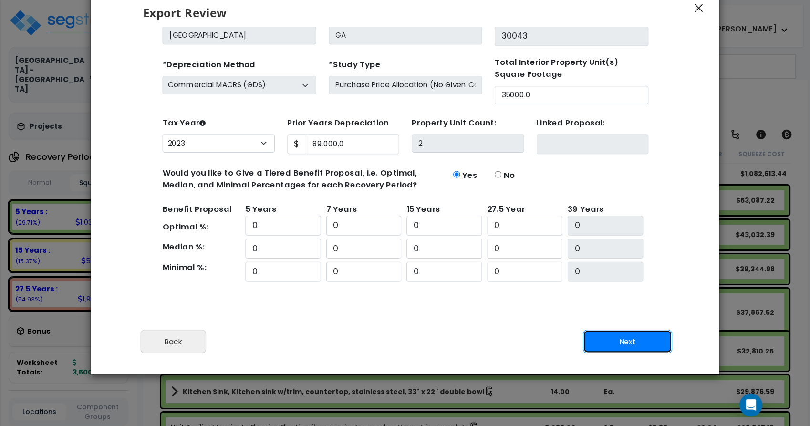
click at [611, 348] on button "Next" at bounding box center [627, 342] width 89 height 24
type input "89000"
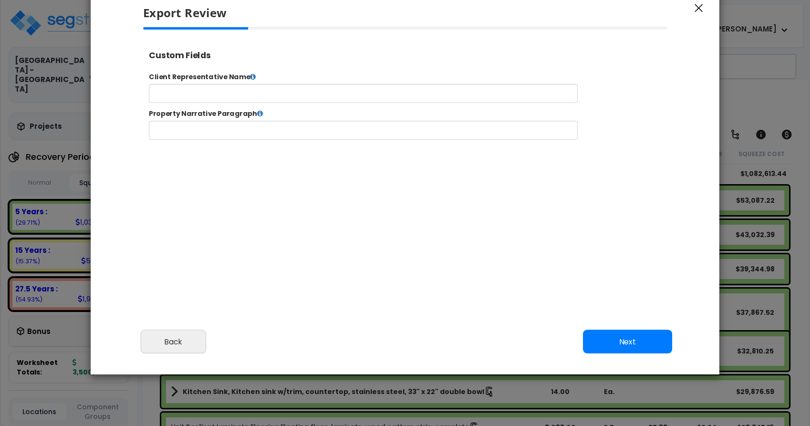
select select "2023"
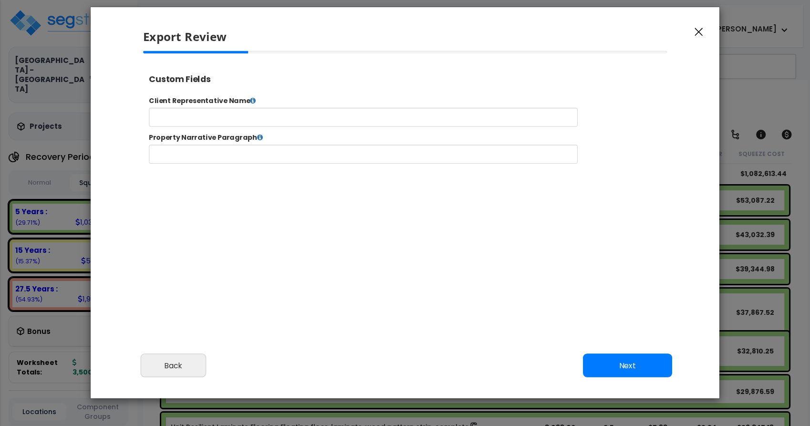
scroll to position [0, 0]
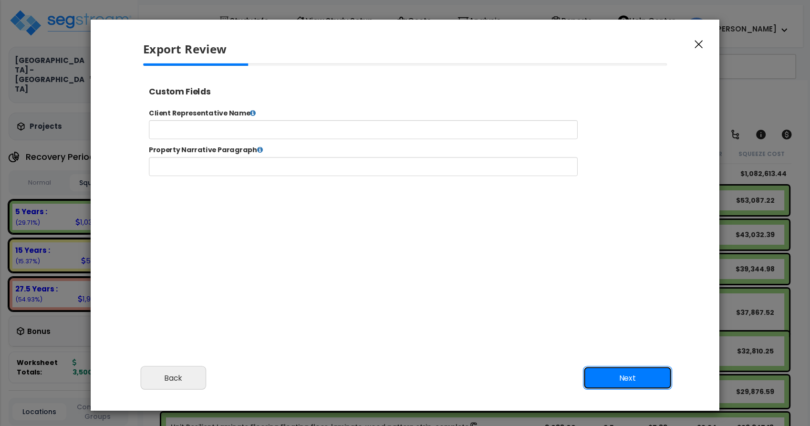
click at [641, 381] on button "Next" at bounding box center [627, 378] width 89 height 24
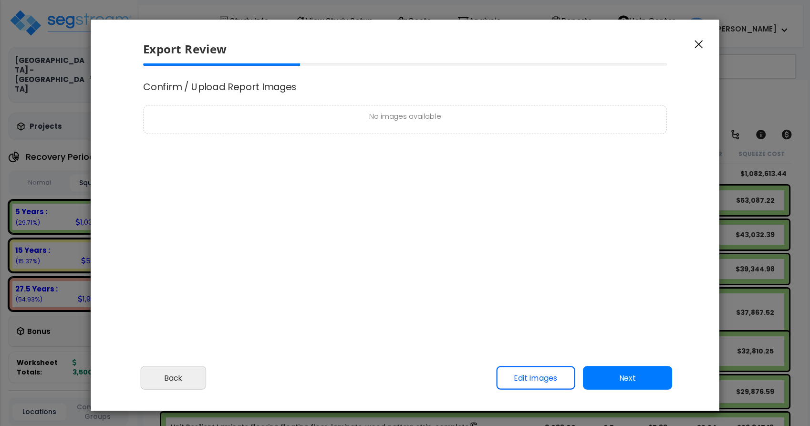
click at [534, 377] on link "Edit Images" at bounding box center [535, 378] width 79 height 24
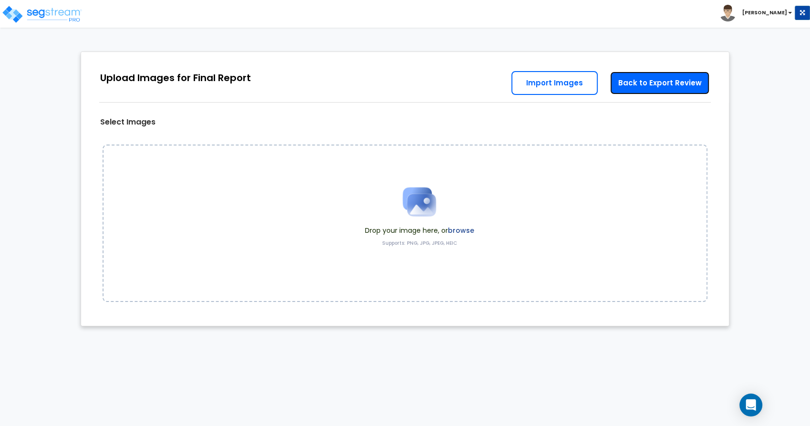
click at [649, 79] on link "Back to Export Review" at bounding box center [660, 83] width 100 height 24
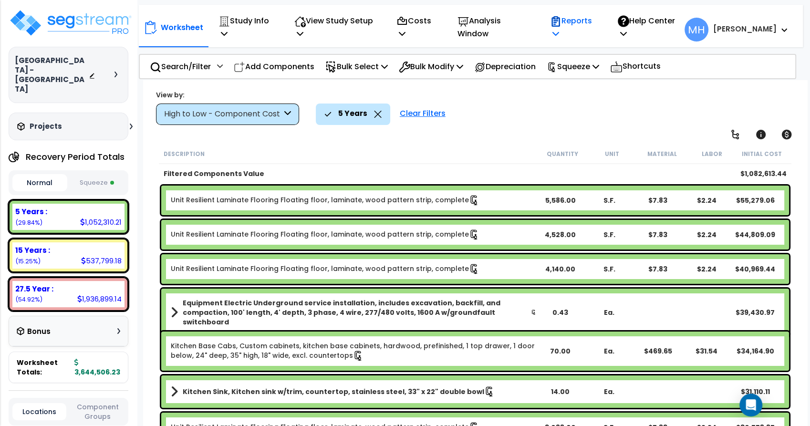
click at [589, 31] on p "Reports" at bounding box center [573, 27] width 47 height 26
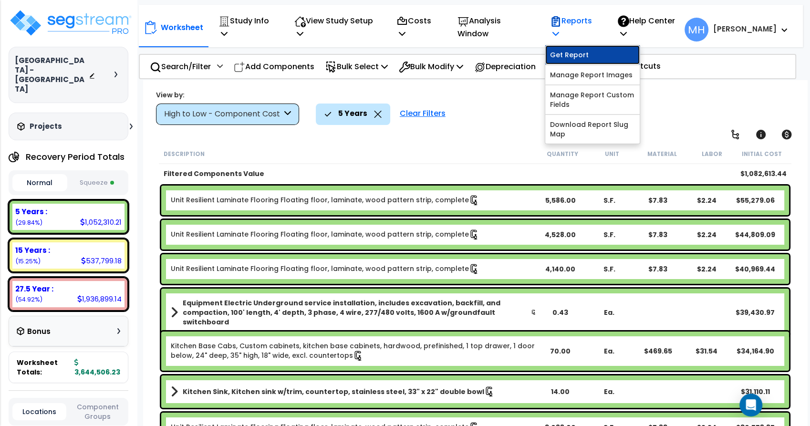
click at [595, 57] on link "Get Report" at bounding box center [592, 54] width 94 height 19
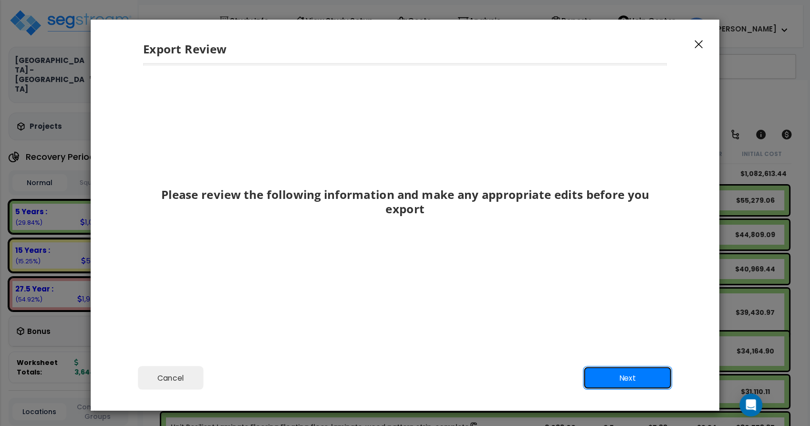
click at [623, 380] on button "Next" at bounding box center [627, 378] width 89 height 24
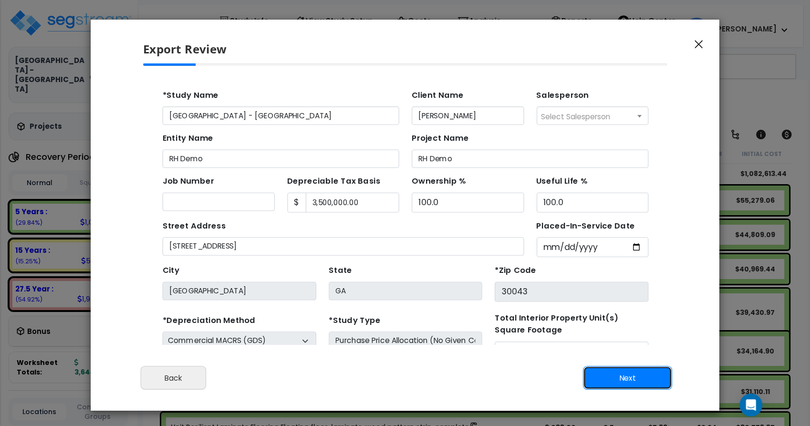
click at [623, 380] on button "Next" at bounding box center [627, 378] width 89 height 24
type input "89000"
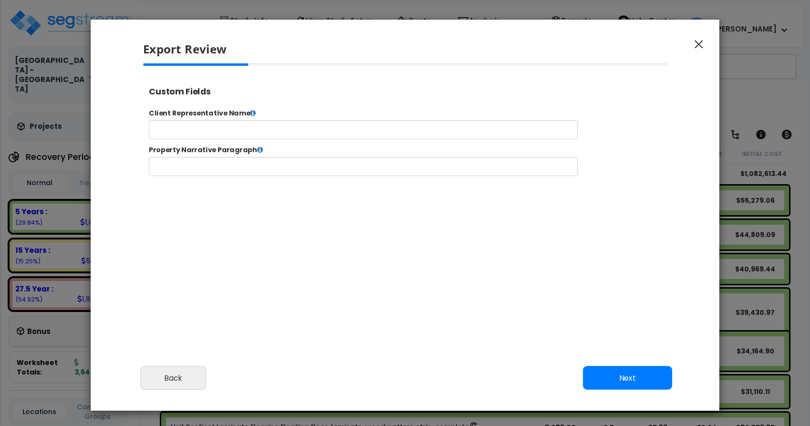
select select "2023"
click at [623, 380] on button "Next" at bounding box center [627, 378] width 89 height 24
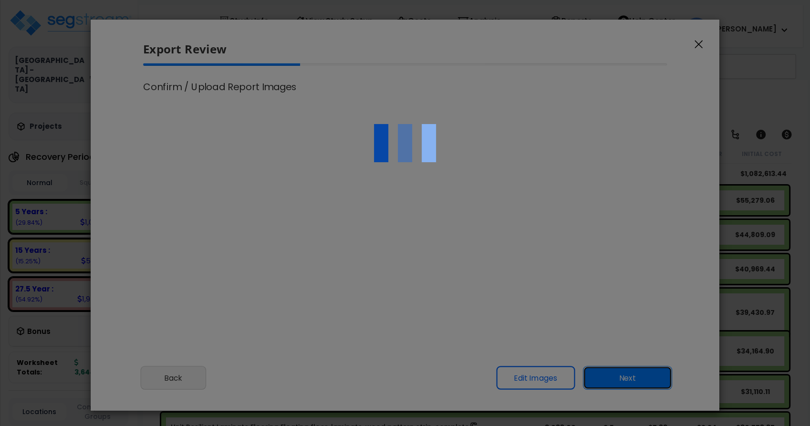
scroll to position [0, 0]
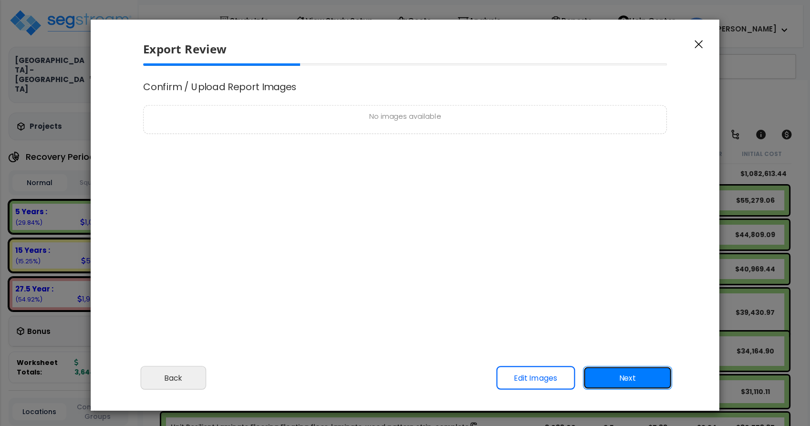
click at [623, 380] on button "Next" at bounding box center [627, 378] width 89 height 24
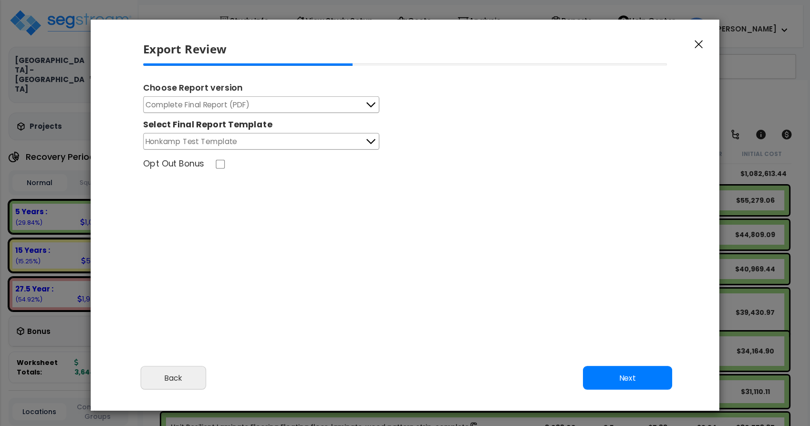
click at [279, 142] on button "Honkamp Test Template" at bounding box center [261, 141] width 236 height 17
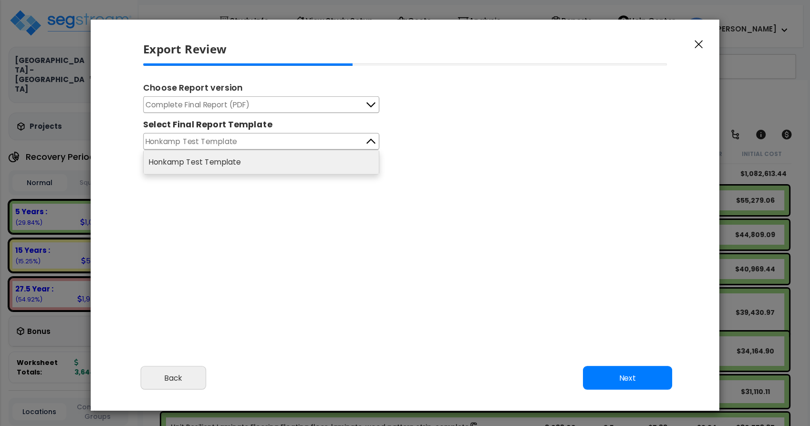
click at [520, 137] on div "Complete Final Report (PDF) Complete Final Report (PDF) Select Final Report Tem…" at bounding box center [405, 122] width 524 height 53
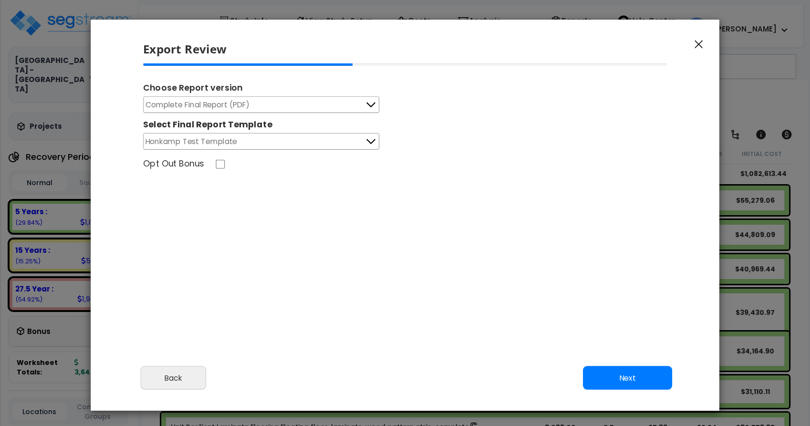
click at [305, 107] on button "Complete Final Report (PDF)" at bounding box center [261, 104] width 236 height 17
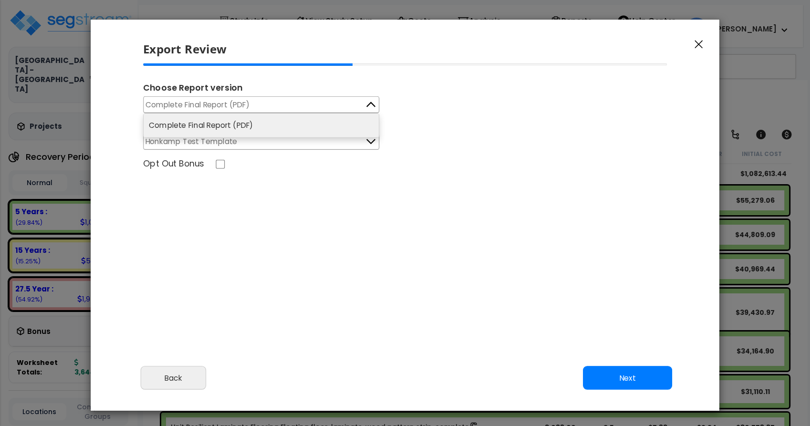
click at [512, 105] on div "Complete Final Report (PDF) Complete Final Report (PDF) Select Final Report Tem…" at bounding box center [405, 122] width 524 height 53
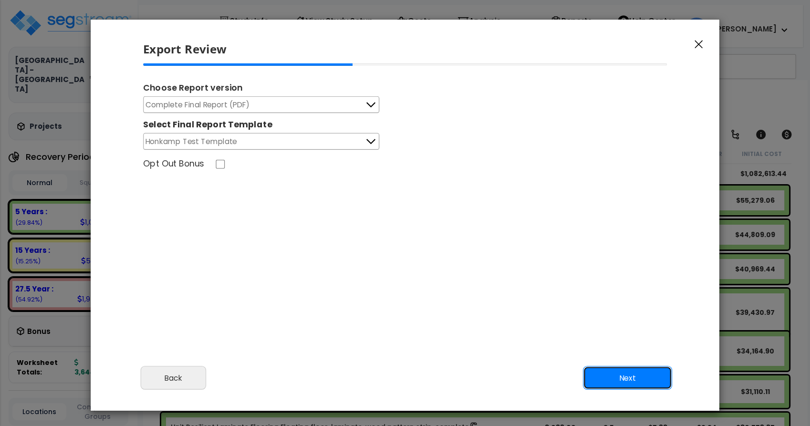
click at [619, 381] on button "Next" at bounding box center [627, 378] width 89 height 24
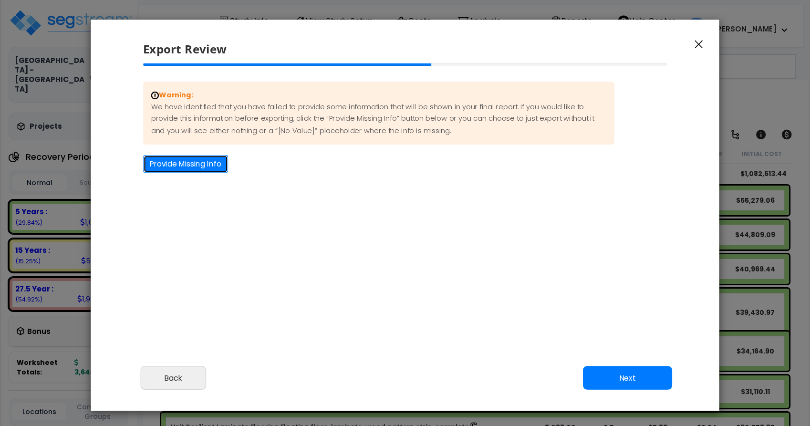
click at [178, 166] on button "Provide Missing Info" at bounding box center [185, 164] width 85 height 18
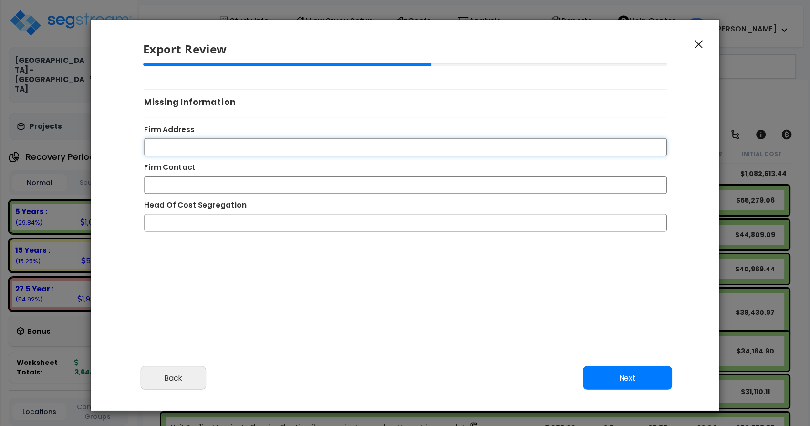
click at [169, 148] on input "Firm Address" at bounding box center [405, 147] width 523 height 18
type input "2345 JFK Road Dubuque, IA 52002"
click at [160, 182] on input "Firm Contact" at bounding box center [405, 185] width 523 height 18
type input "Mike Hurd"
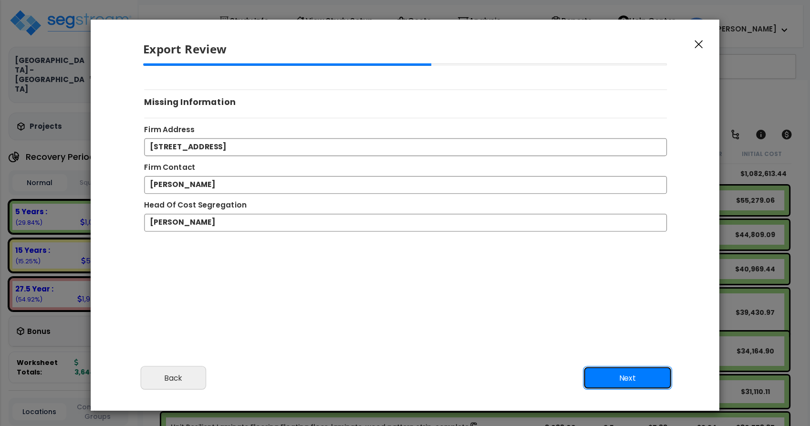
click at [619, 378] on button "Next" at bounding box center [627, 378] width 89 height 24
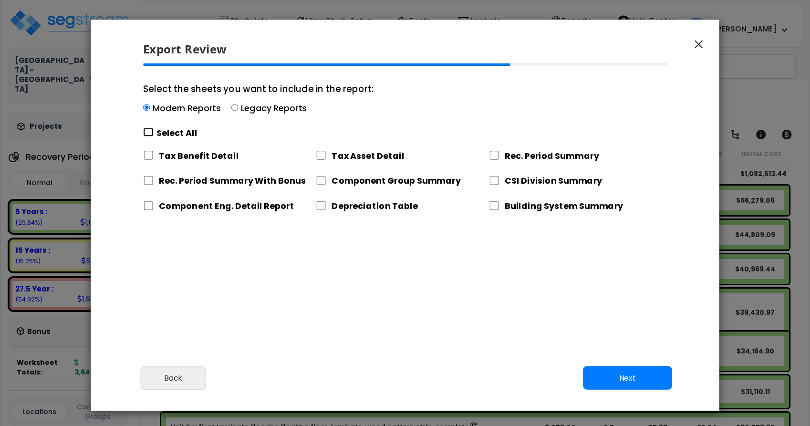
click at [150, 132] on input "Select the sheets you want to include in the report: Modern Reports Legacy Repo…" at bounding box center [148, 132] width 10 height 9
checkbox input "true"
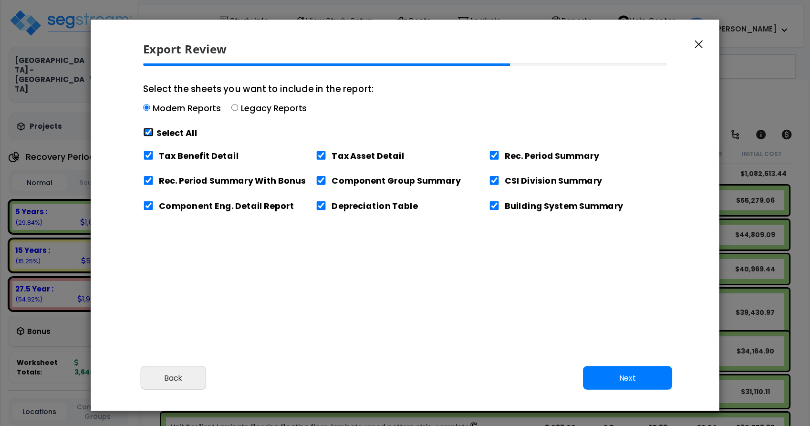
checkbox input "true"
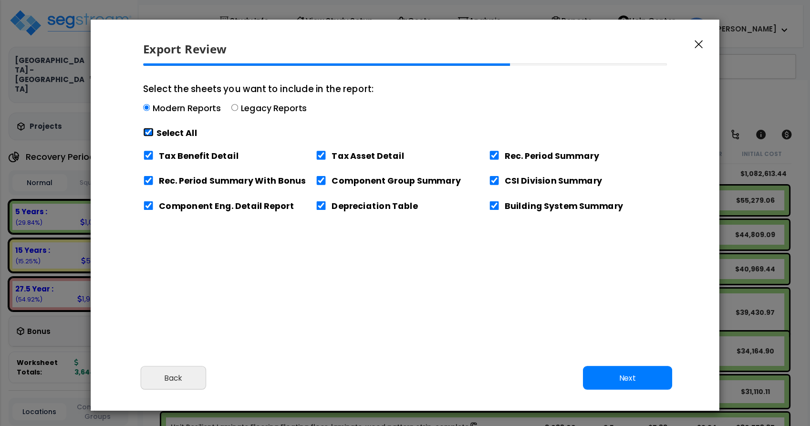
checkbox input "true"
click at [286, 132] on div "Select All" at bounding box center [258, 133] width 230 height 17
click at [150, 111] on input "Select the sheets you want to include in the report: Modern Reports Legacy Repo…" at bounding box center [146, 108] width 7 height 7
click at [617, 375] on button "Next" at bounding box center [627, 378] width 89 height 24
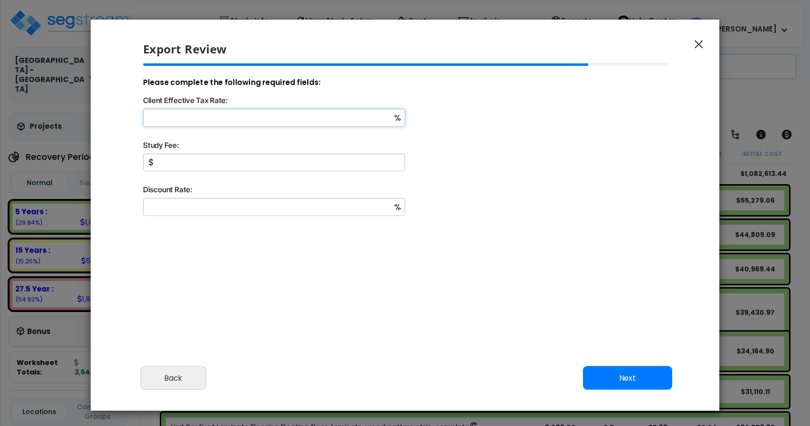
click at [209, 113] on input "Client Effective Tax Rate:" at bounding box center [274, 118] width 262 height 18
type input "24"
click at [179, 169] on input "Study Fee:" at bounding box center [274, 163] width 262 height 18
type input "10,000"
click at [212, 204] on input "Discount Rate:" at bounding box center [274, 207] width 262 height 18
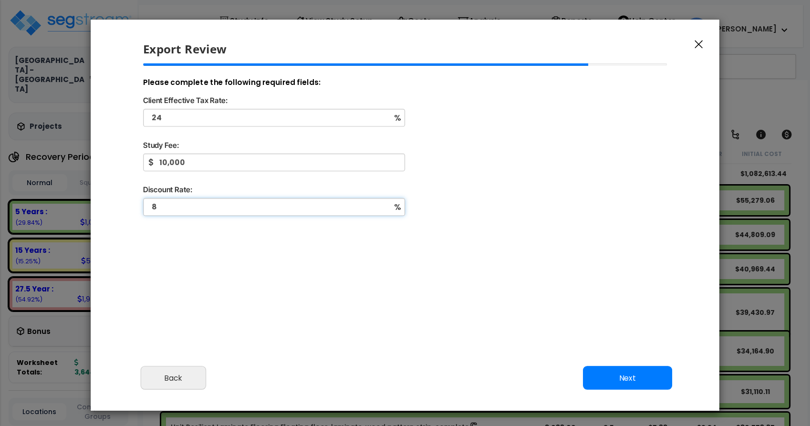
type input "8"
click at [551, 195] on div "Discount Rate:" at bounding box center [406, 191] width 540 height 15
click at [616, 380] on button "Next" at bounding box center [627, 378] width 89 height 24
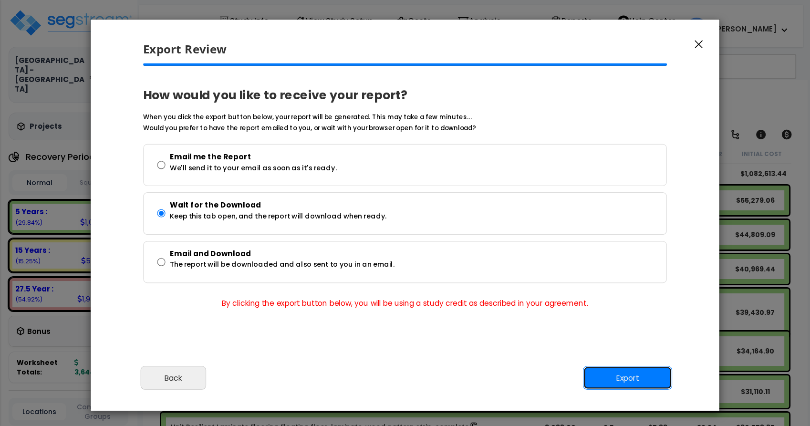
click at [620, 377] on button "Export" at bounding box center [627, 378] width 89 height 24
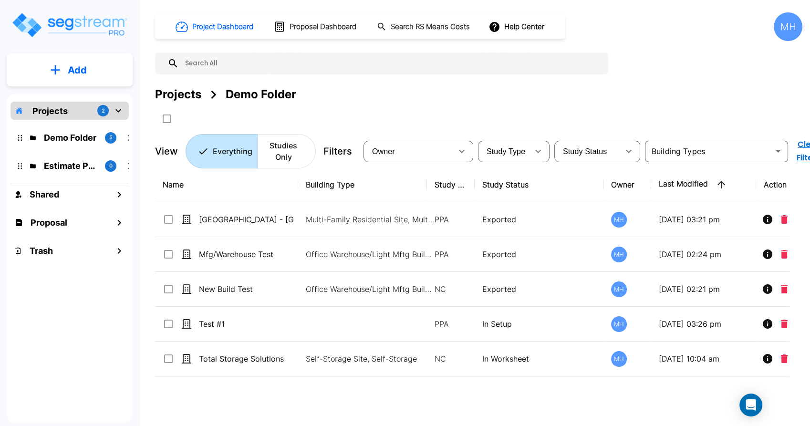
drag, startPoint x: 789, startPoint y: 0, endPoint x: 420, endPoint y: 101, distance: 382.5
click at [420, 101] on div "Projects Demo Folder" at bounding box center [479, 94] width 648 height 17
